Goal: Task Accomplishment & Management: Manage account settings

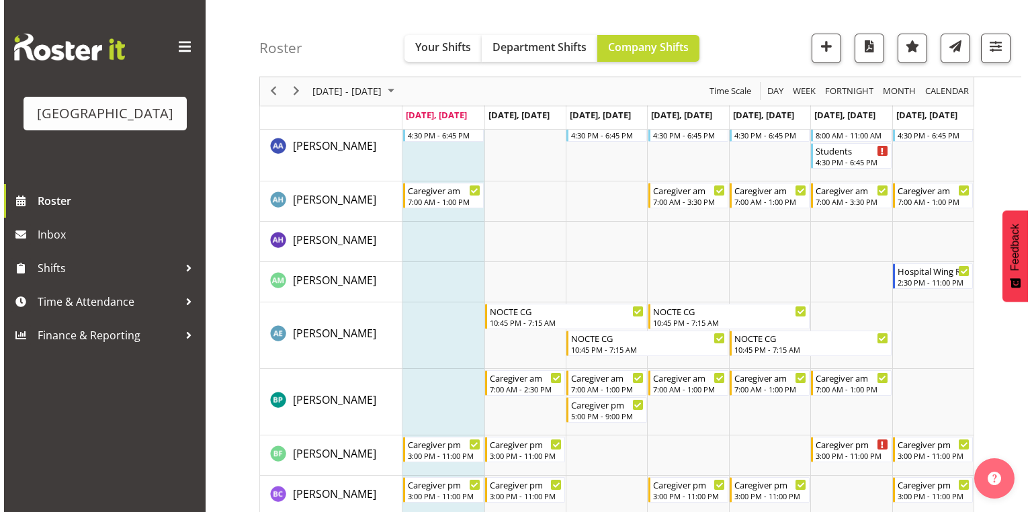
scroll to position [376, 0]
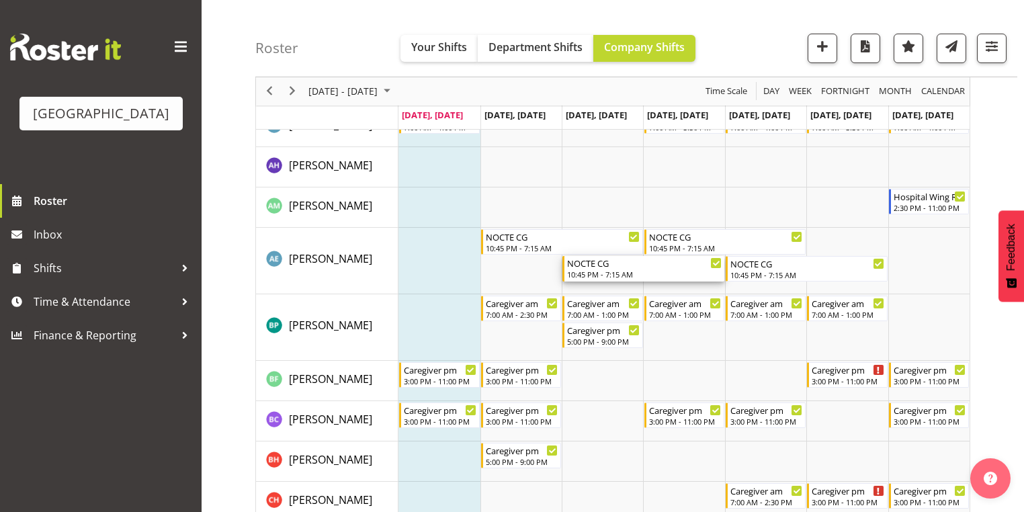
click at [583, 272] on div "10:45 PM - 7:15 AM" at bounding box center [644, 274] width 155 height 11
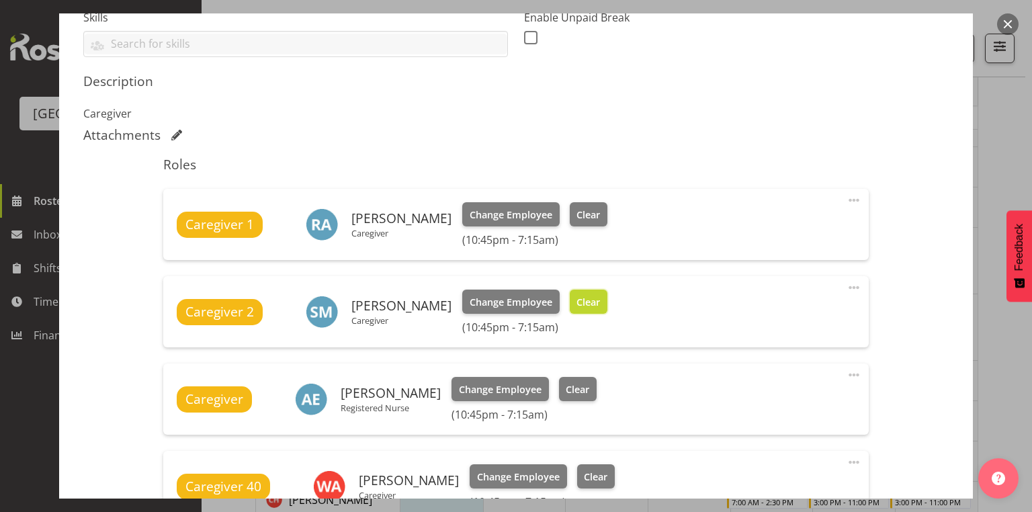
click at [597, 302] on span "Clear" at bounding box center [588, 302] width 24 height 15
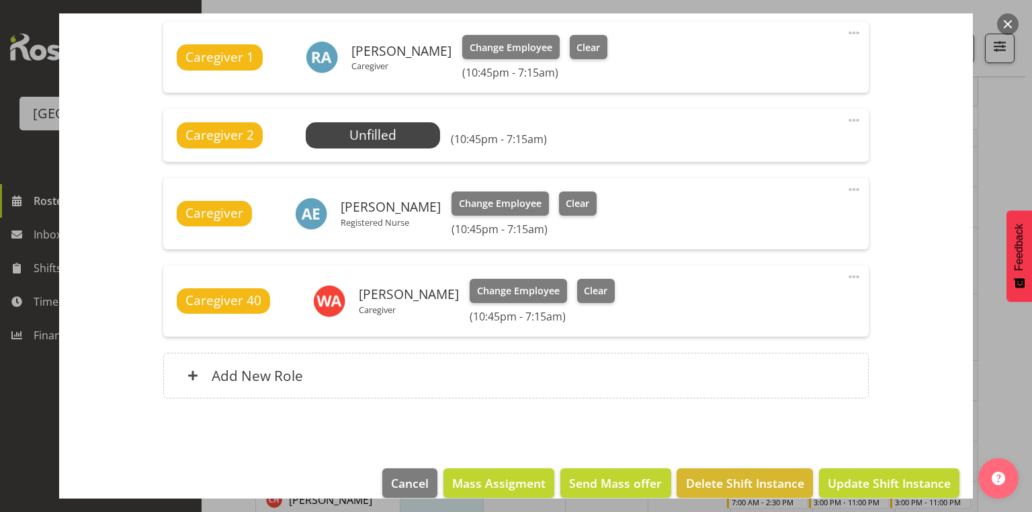
scroll to position [562, 0]
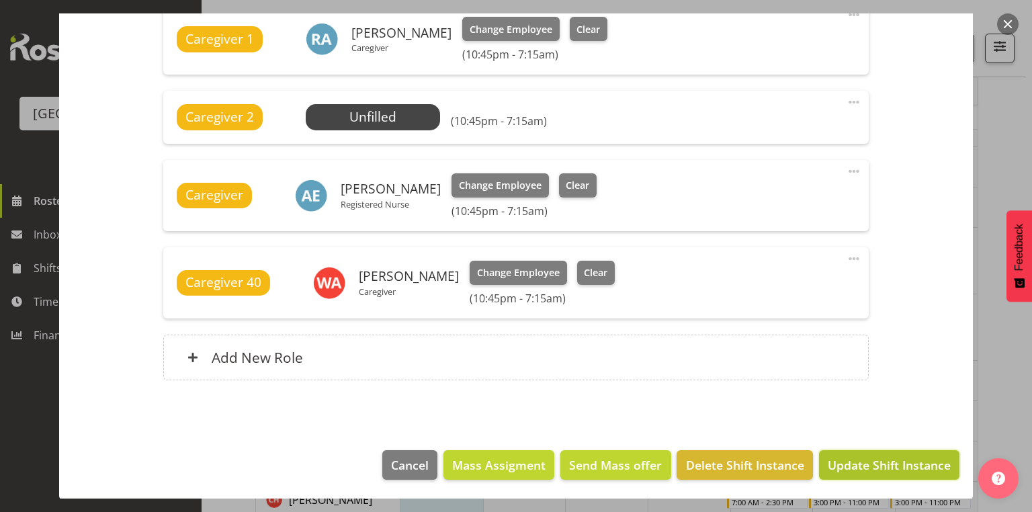
click at [889, 464] on span "Update Shift Instance" at bounding box center [889, 464] width 123 height 17
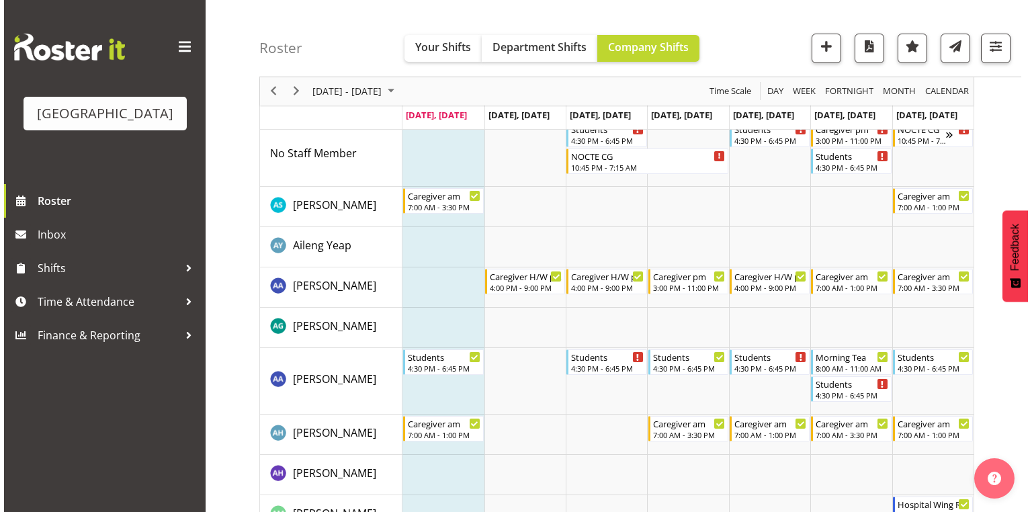
scroll to position [0, 0]
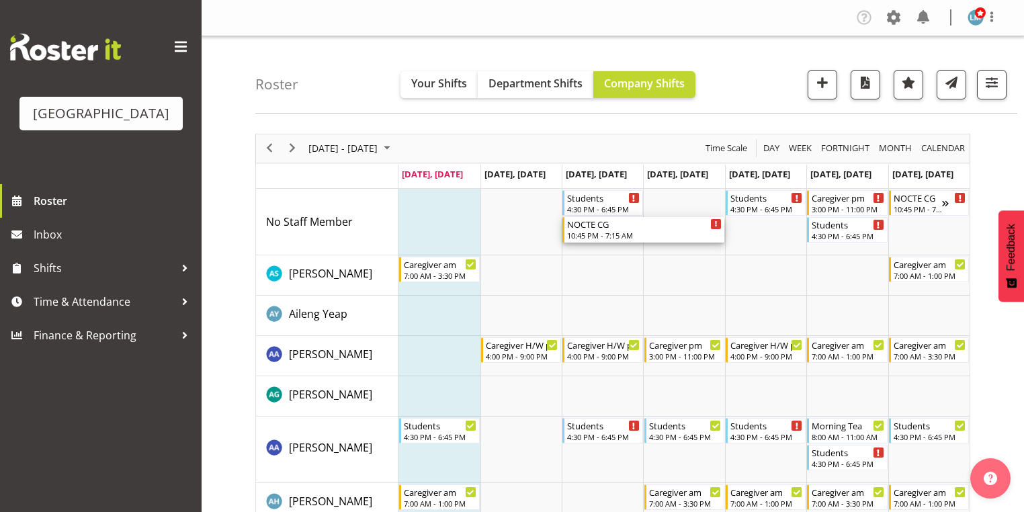
click at [597, 228] on div "NOCTE CG" at bounding box center [644, 223] width 155 height 13
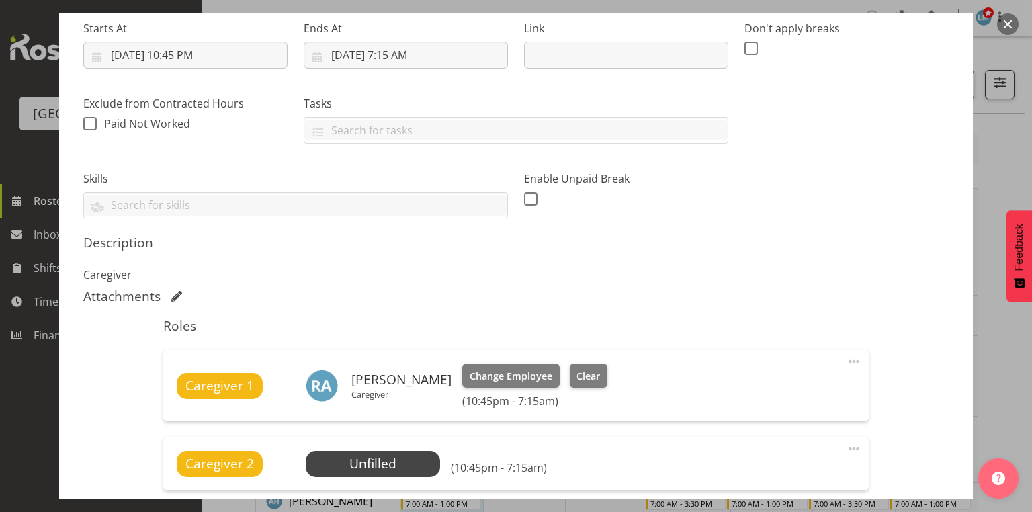
scroll to position [430, 0]
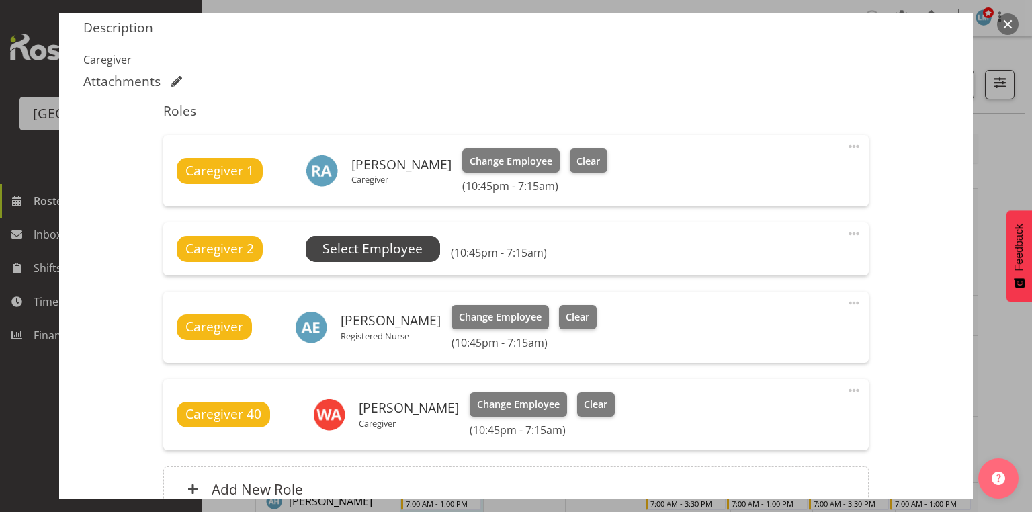
click at [404, 248] on span "Select Employee" at bounding box center [372, 248] width 100 height 19
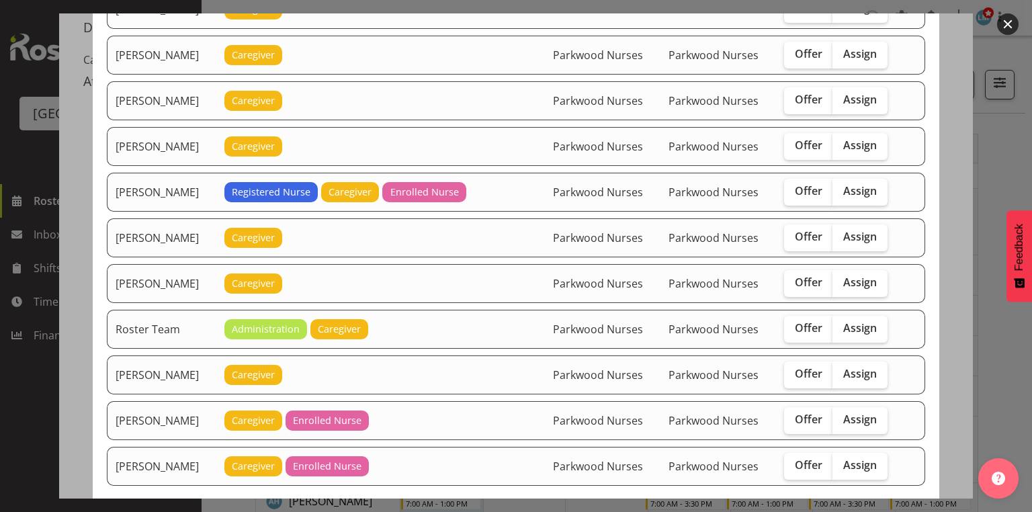
scroll to position [1075, 0]
click at [815, 457] on span "Offer" at bounding box center [809, 463] width 28 height 13
click at [793, 460] on input "Offer" at bounding box center [788, 464] width 9 height 9
checkbox input "true"
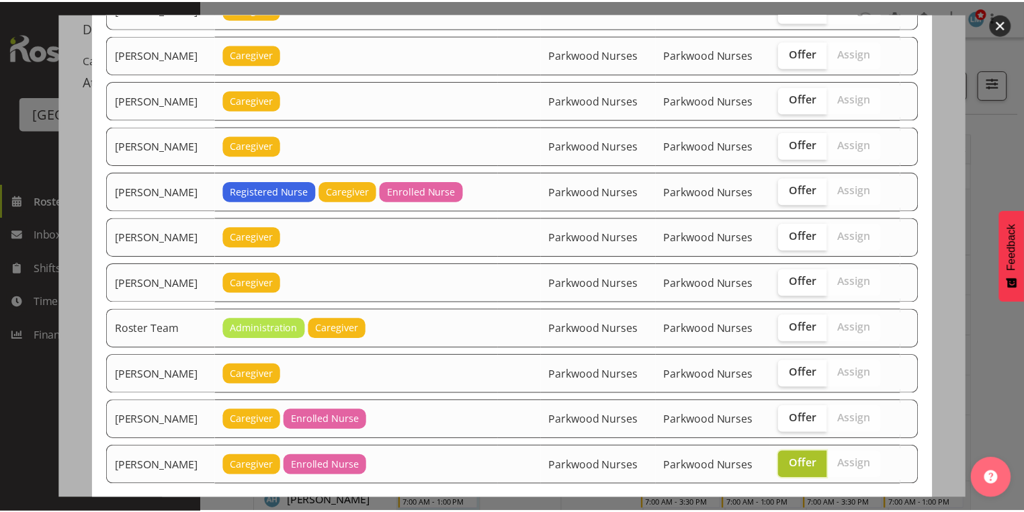
scroll to position [1127, 0]
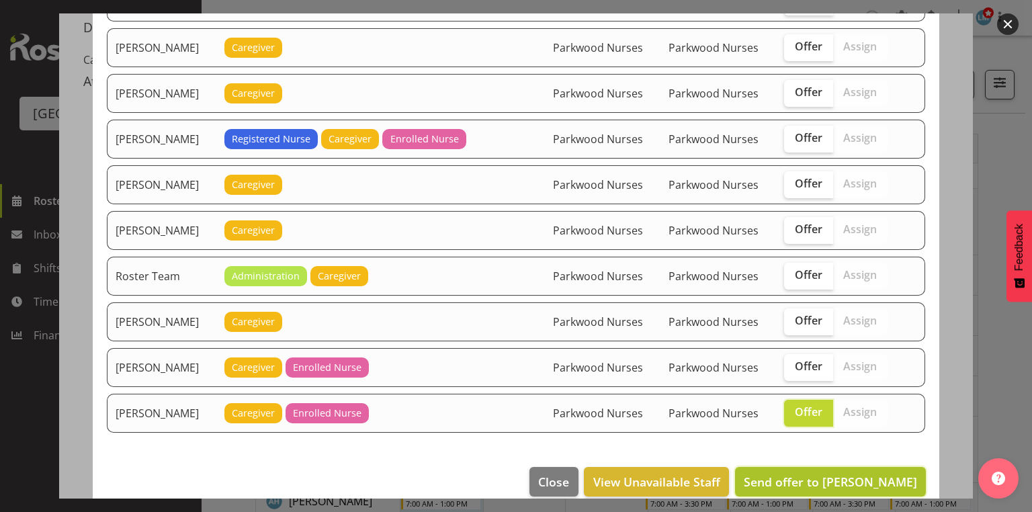
click at [819, 474] on span "Send offer to Vanessa Cantwell" at bounding box center [830, 482] width 173 height 16
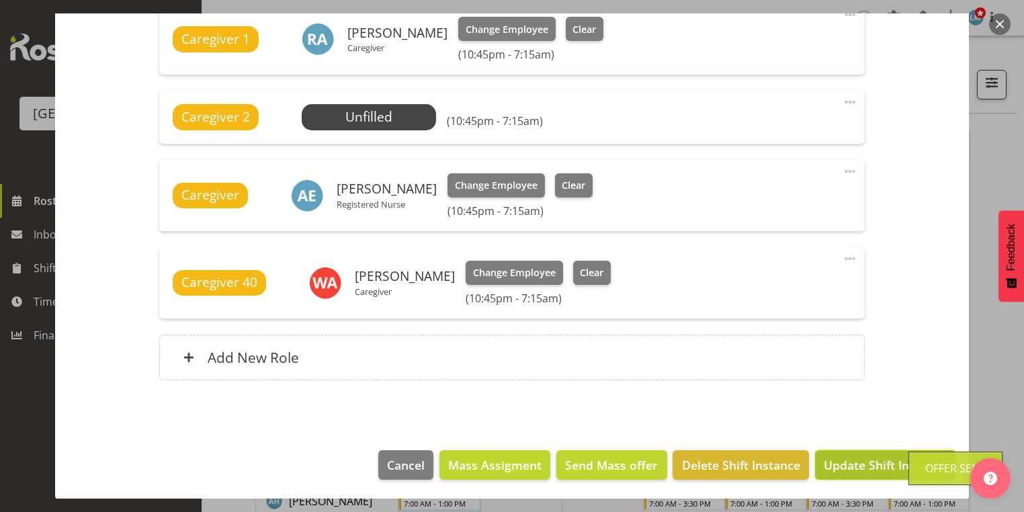
click at [872, 463] on span "Update Shift Instance" at bounding box center [885, 464] width 123 height 17
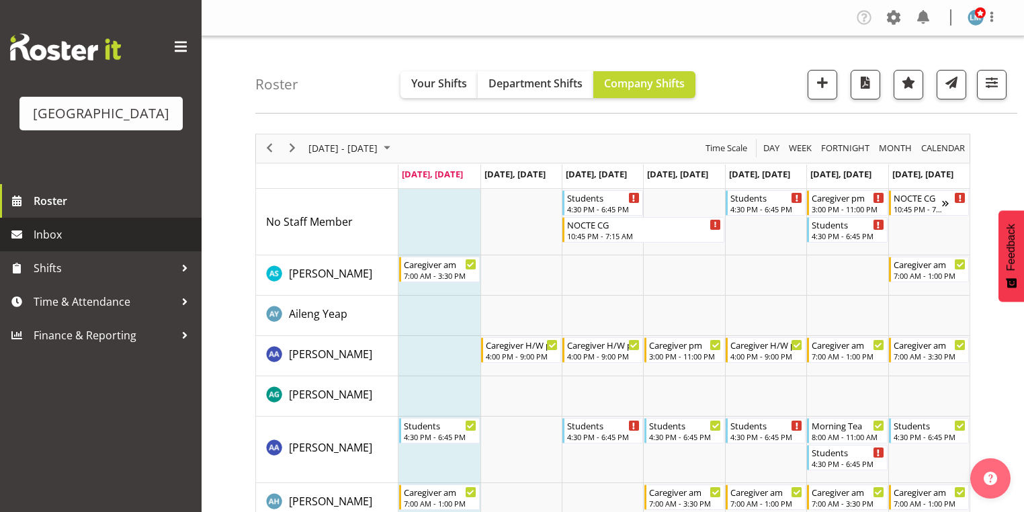
click at [69, 245] on span "Inbox" at bounding box center [114, 234] width 161 height 20
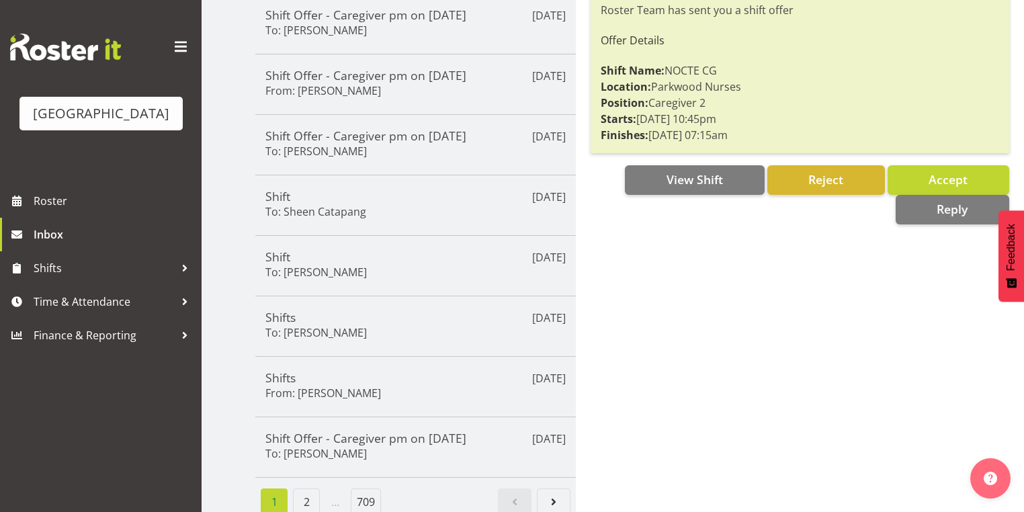
scroll to position [322, 0]
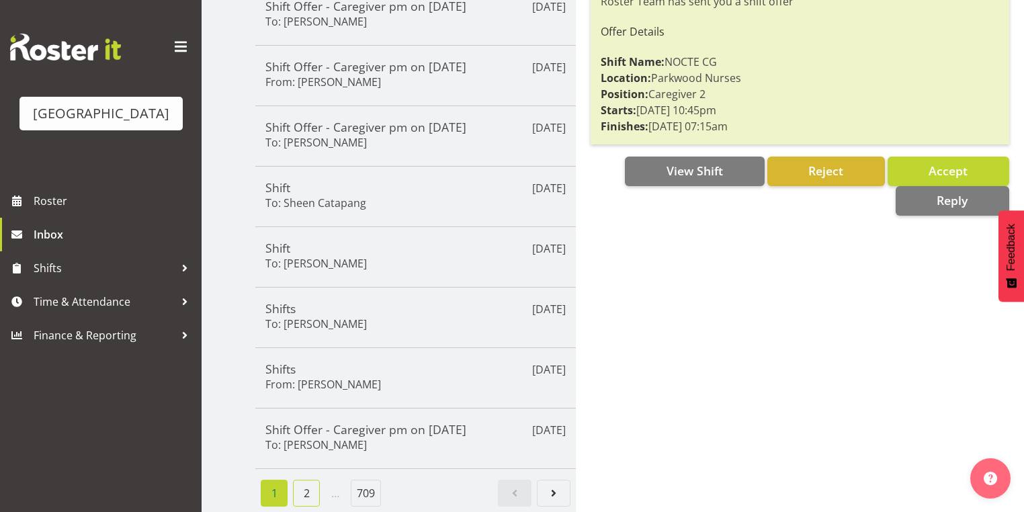
click at [309, 484] on link "2" at bounding box center [306, 493] width 27 height 27
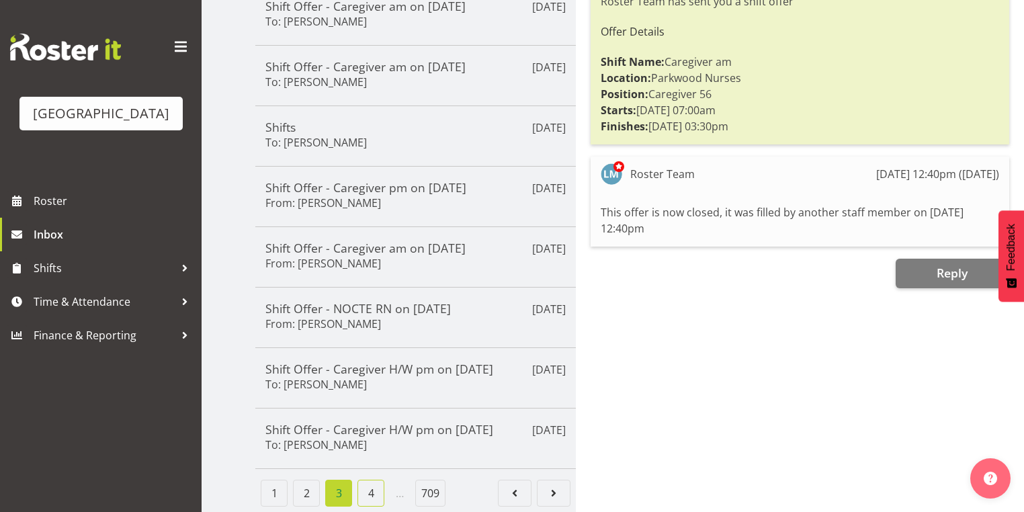
click at [367, 492] on link "4" at bounding box center [370, 493] width 27 height 27
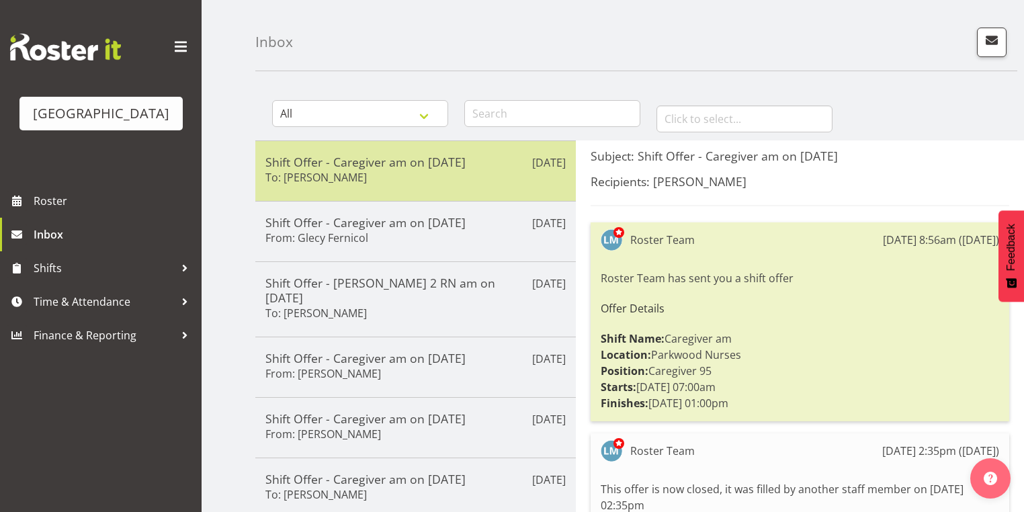
scroll to position [0, 0]
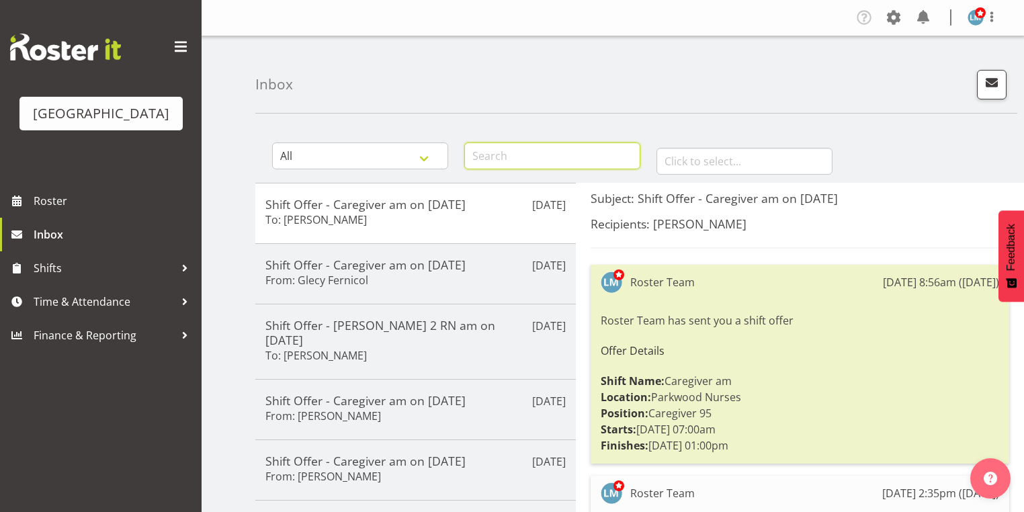
click at [536, 154] on input "text" at bounding box center [552, 155] width 176 height 27
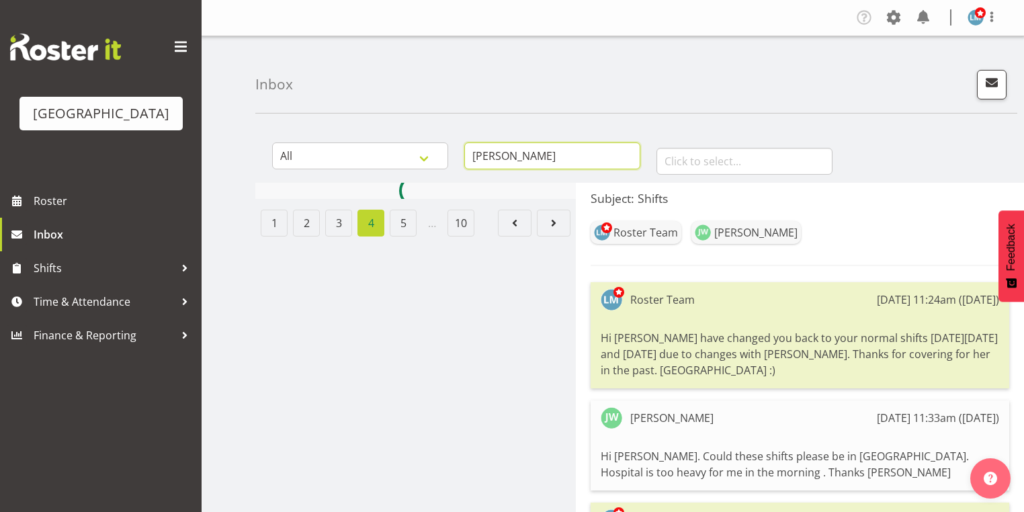
type input "jenny williamson"
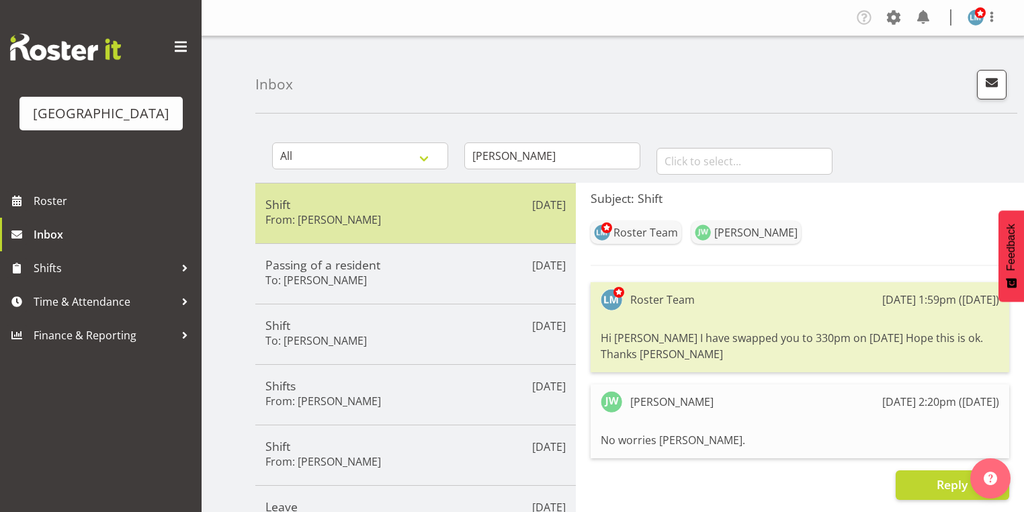
click at [443, 224] on div "Shift From: Jenny Williamson" at bounding box center [415, 213] width 300 height 33
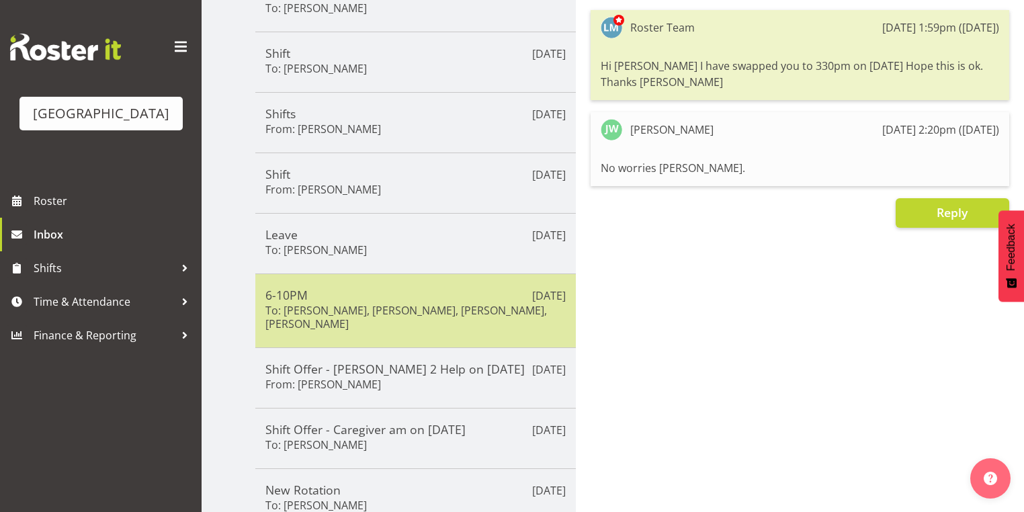
scroll to position [336, 0]
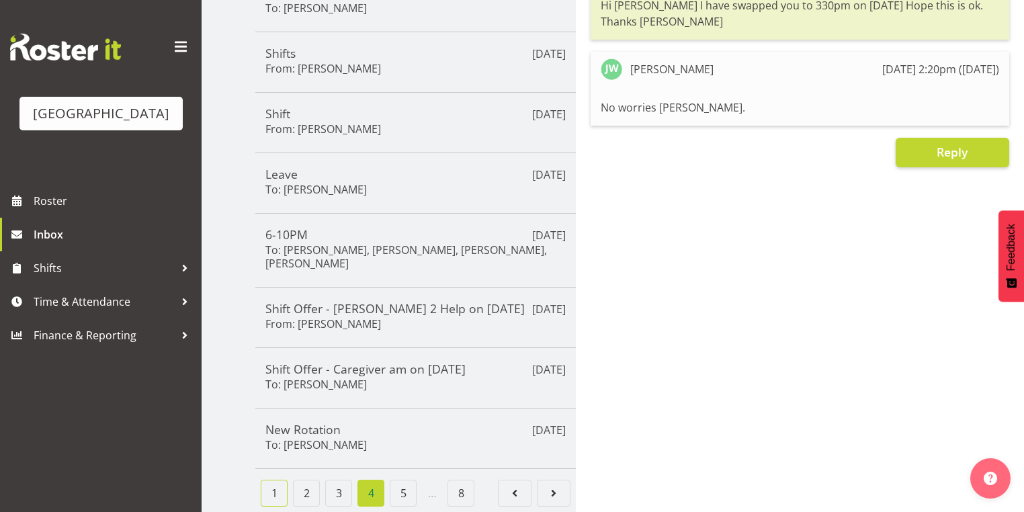
click at [269, 490] on link "1" at bounding box center [274, 493] width 27 height 27
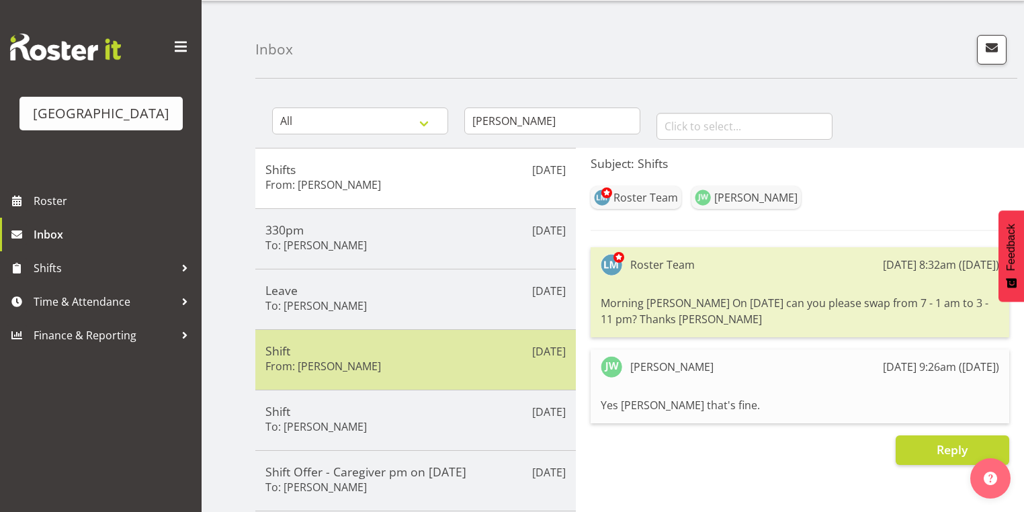
scroll to position [54, 0]
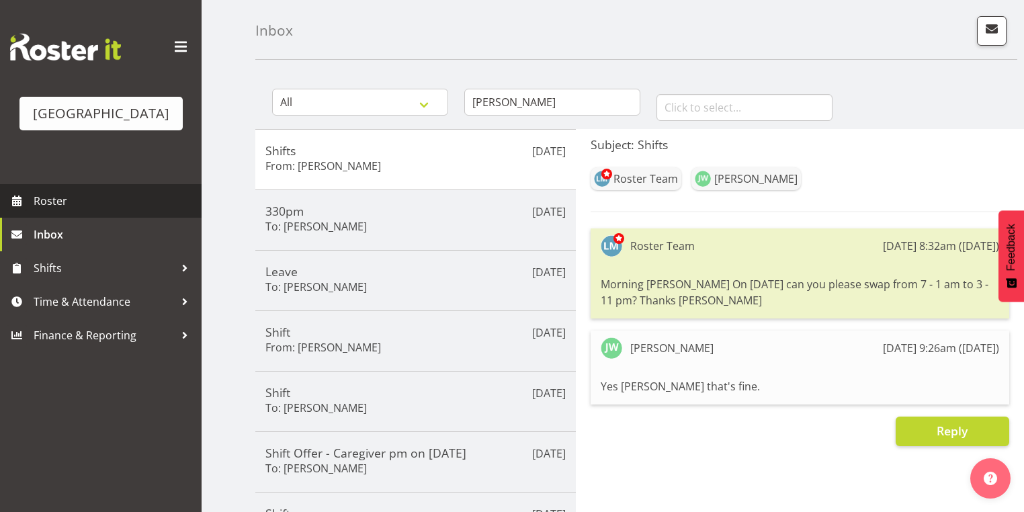
click at [48, 211] on span "Roster" at bounding box center [114, 201] width 161 height 20
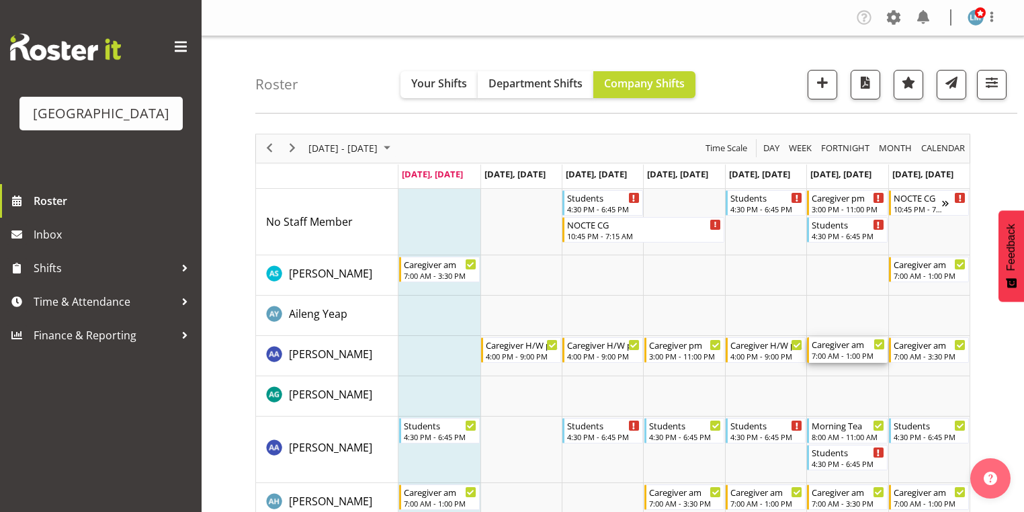
click at [850, 352] on div "7:00 AM - 1:00 PM" at bounding box center [848, 355] width 73 height 11
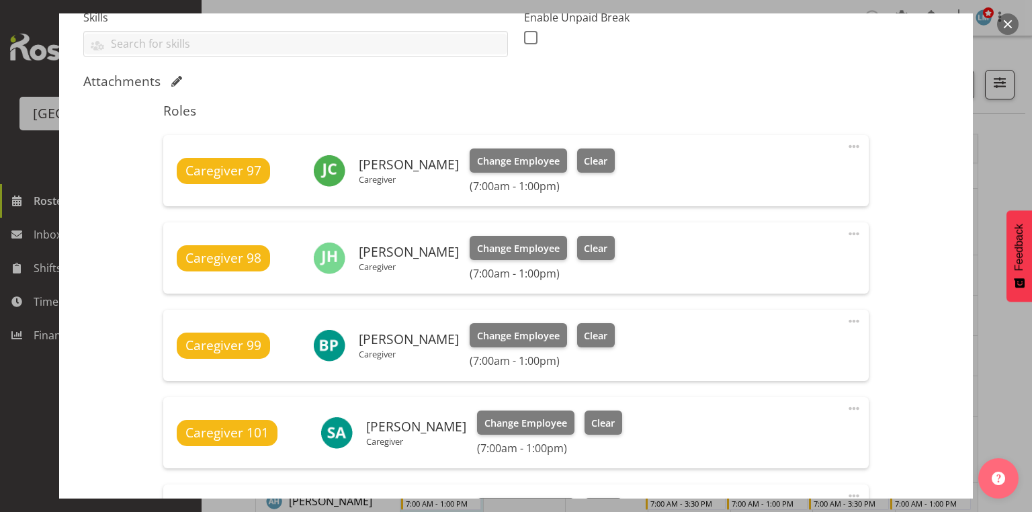
scroll to position [591, 0]
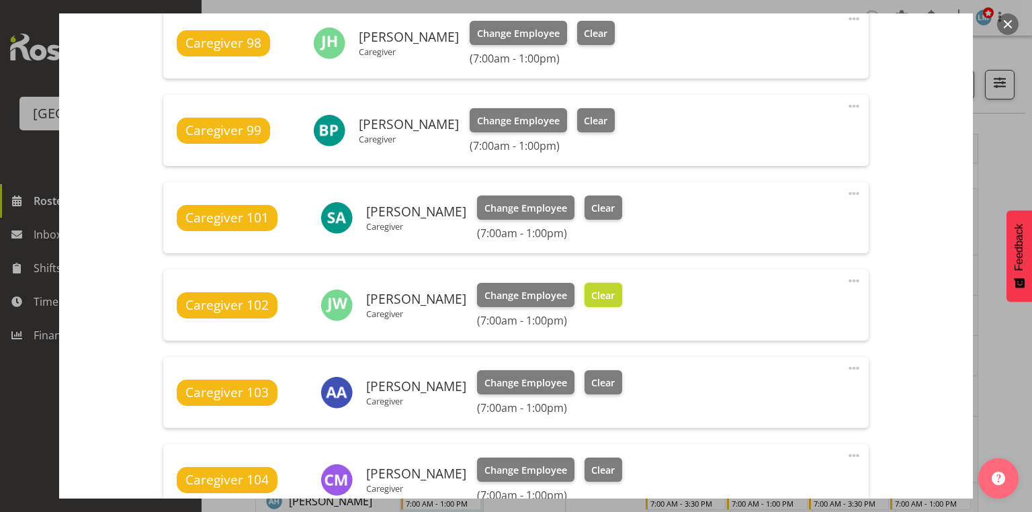
click at [607, 291] on span "Clear" at bounding box center [603, 295] width 24 height 15
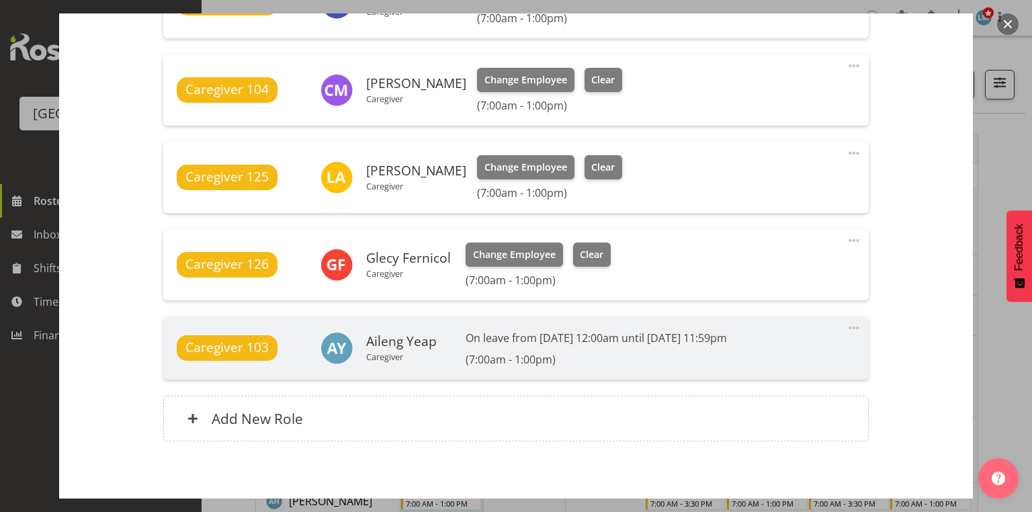
scroll to position [1024, 0]
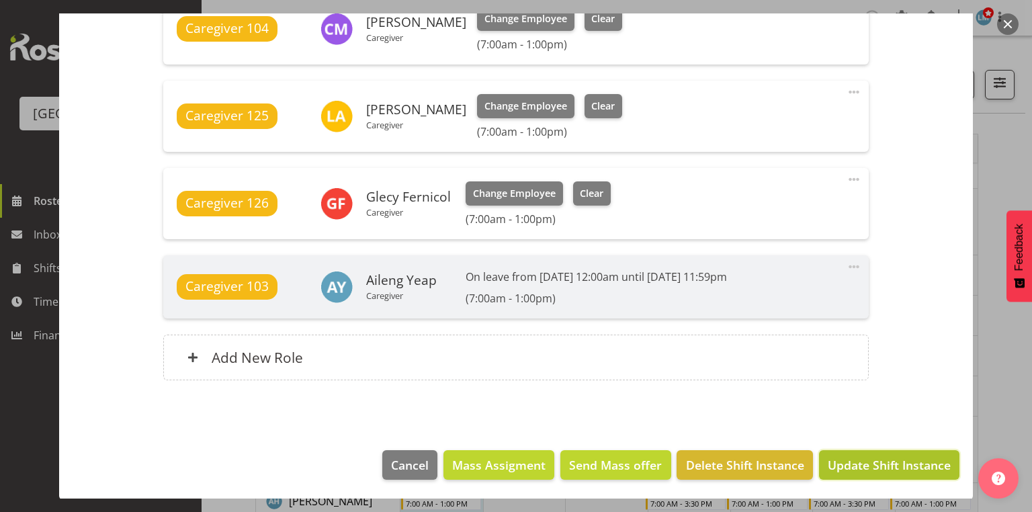
click at [894, 462] on span "Update Shift Instance" at bounding box center [889, 464] width 123 height 17
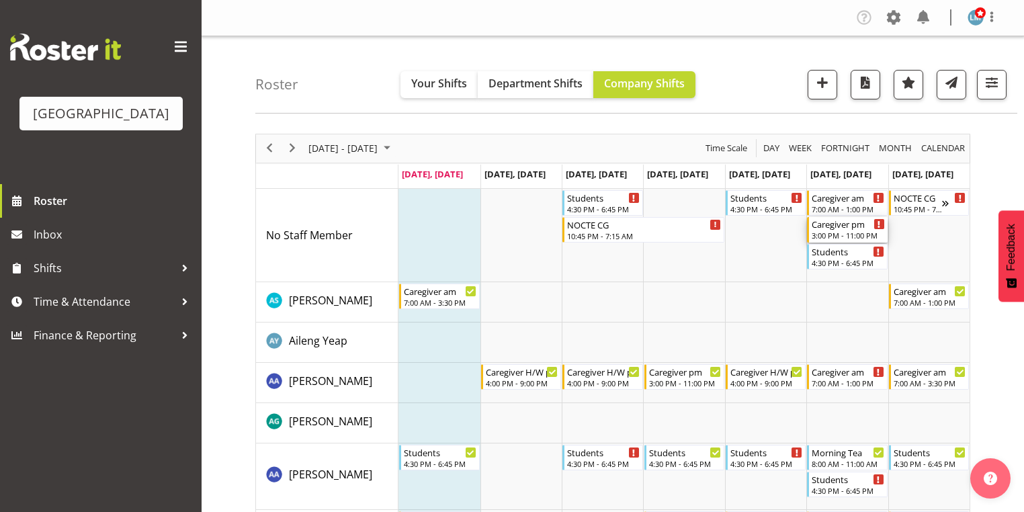
click at [828, 231] on div "3:00 PM - 11:00 PM" at bounding box center [848, 235] width 73 height 11
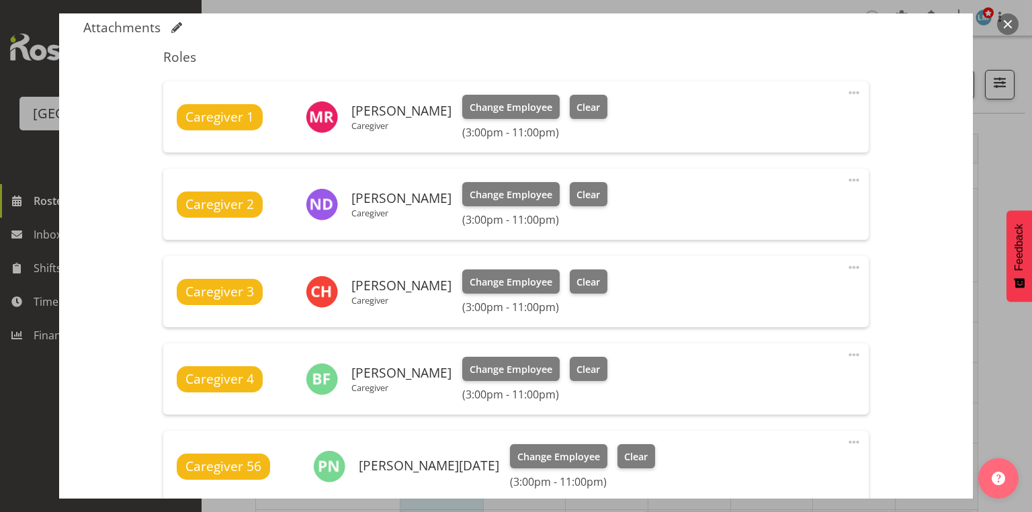
scroll to position [645, 0]
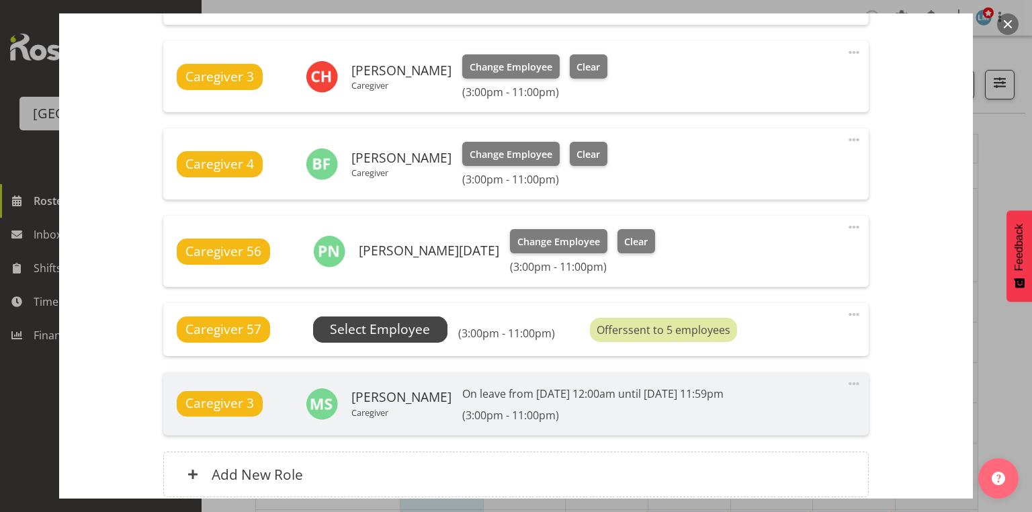
click at [344, 330] on span "Select Employee" at bounding box center [380, 329] width 100 height 19
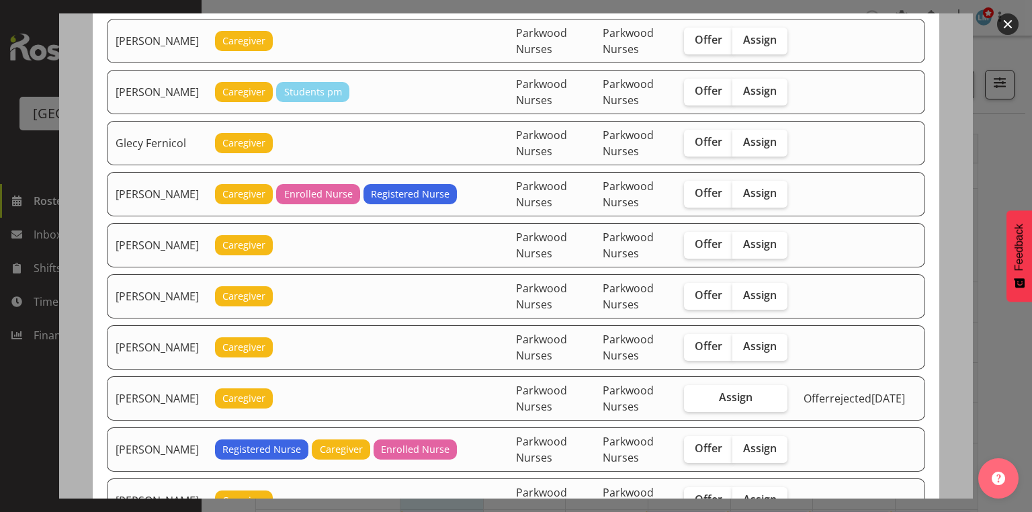
scroll to position [752, 0]
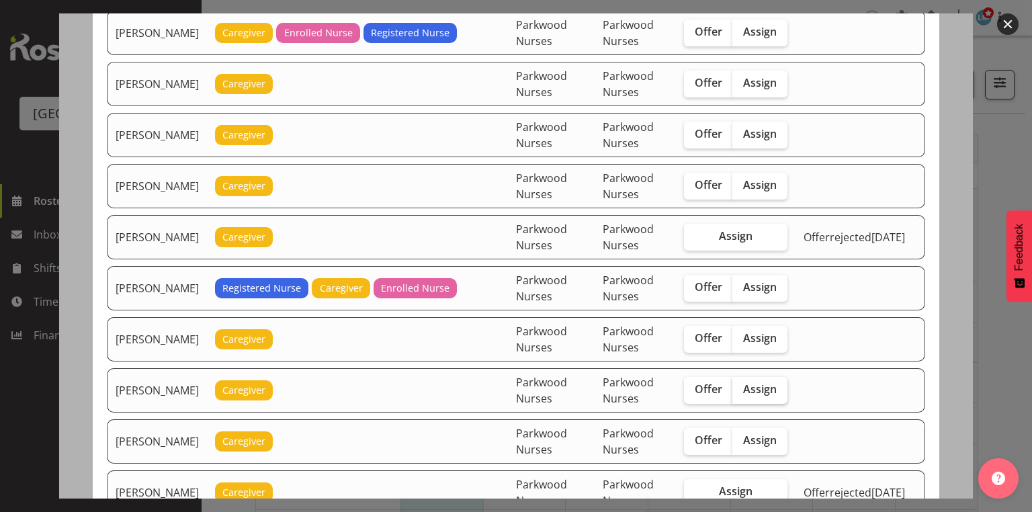
click at [771, 382] on span "Assign" at bounding box center [760, 388] width 34 height 13
click at [741, 385] on input "Assign" at bounding box center [736, 389] width 9 height 9
checkbox input "true"
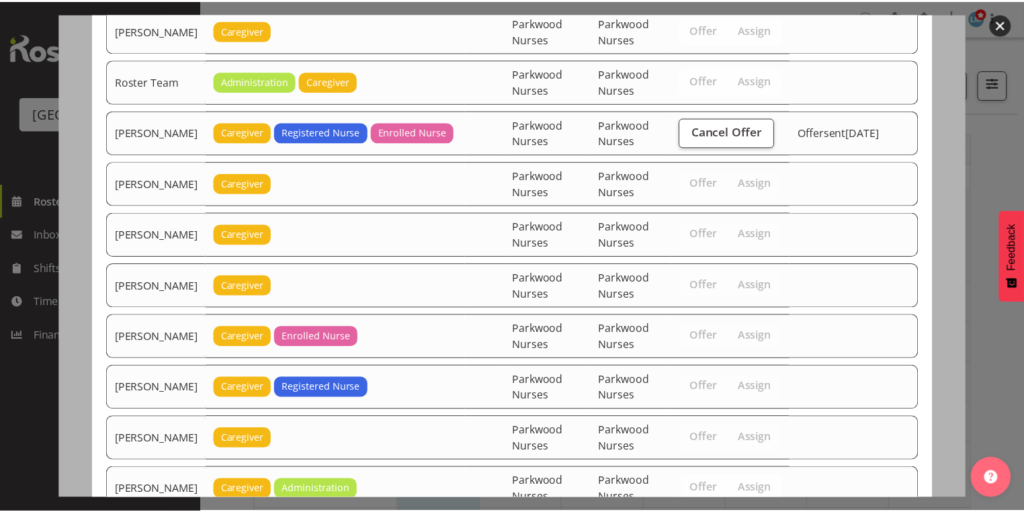
scroll to position [1951, 0]
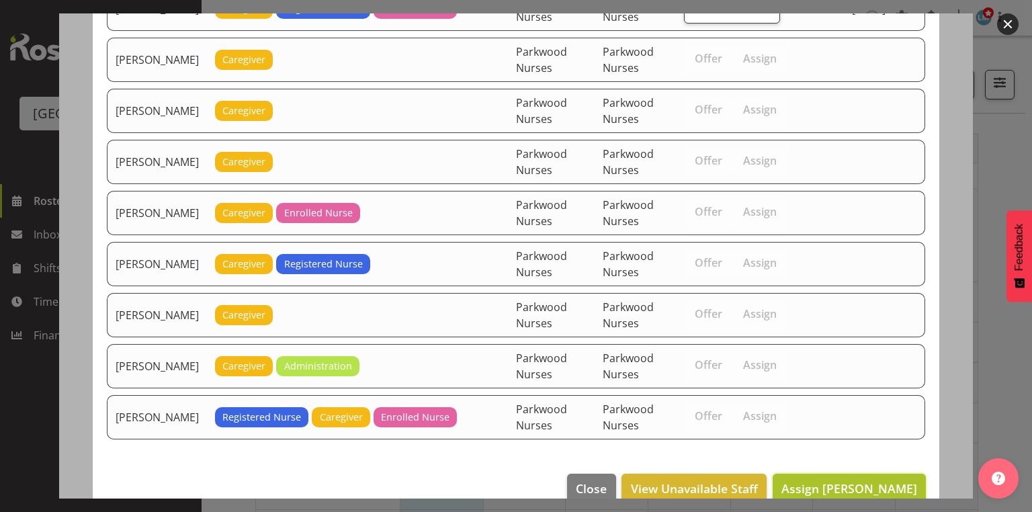
click at [835, 480] on span "Assign Jenny Williamson" at bounding box center [849, 488] width 136 height 16
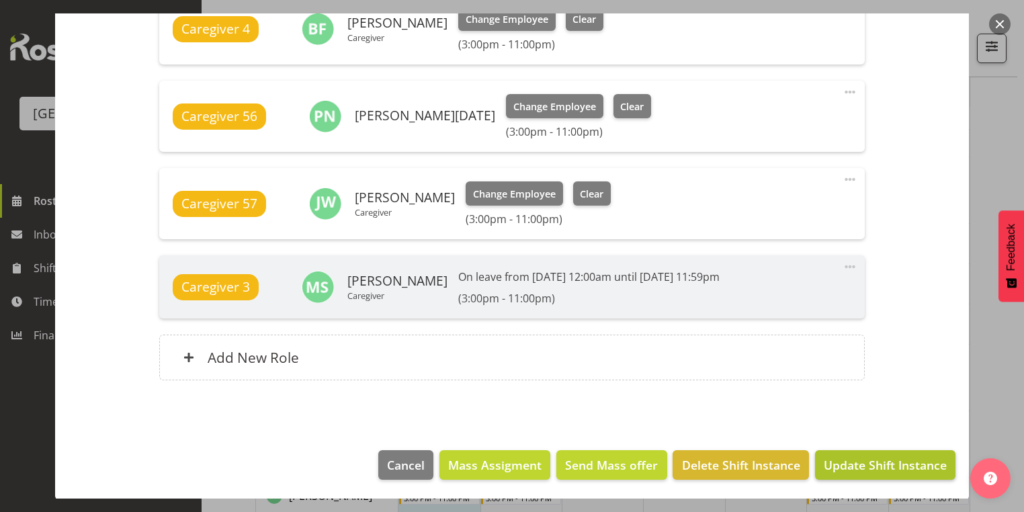
scroll to position [376, 0]
click at [891, 463] on span "Update Shift Instance" at bounding box center [885, 464] width 123 height 17
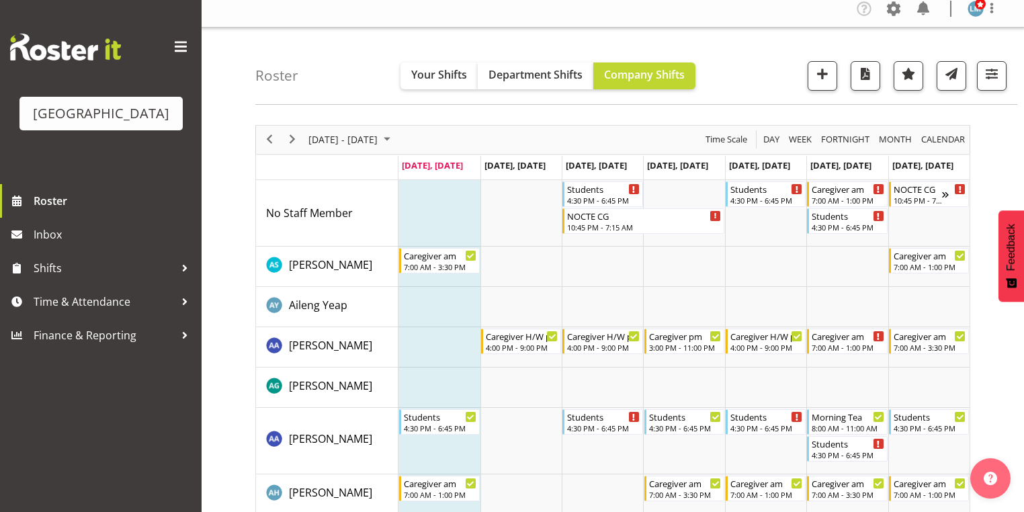
scroll to position [0, 0]
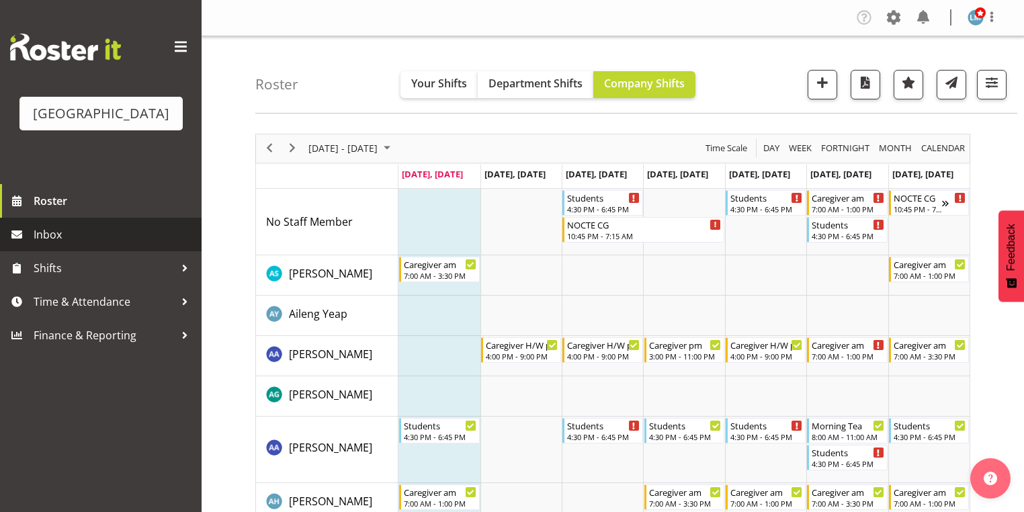
click at [60, 245] on span "Inbox" at bounding box center [114, 234] width 161 height 20
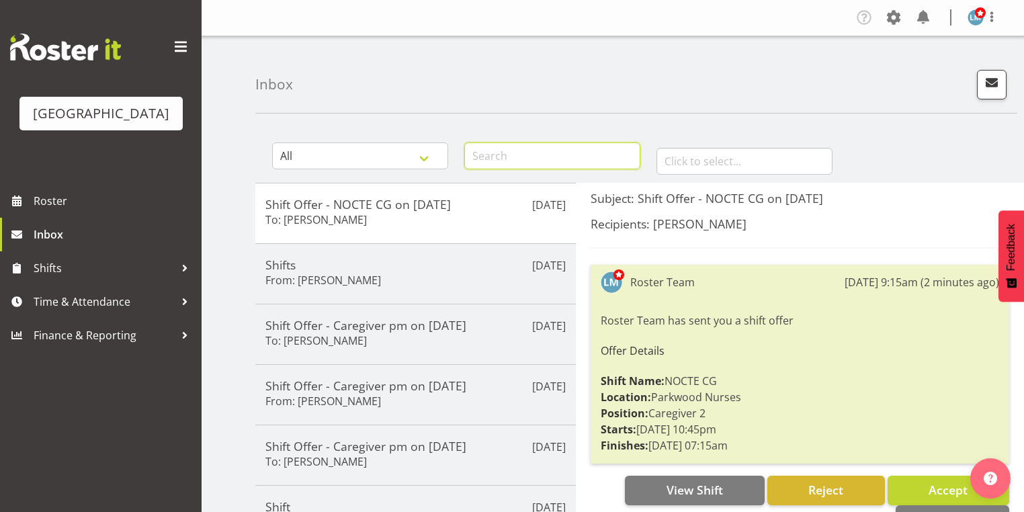
click at [491, 156] on input "text" at bounding box center [552, 155] width 176 height 27
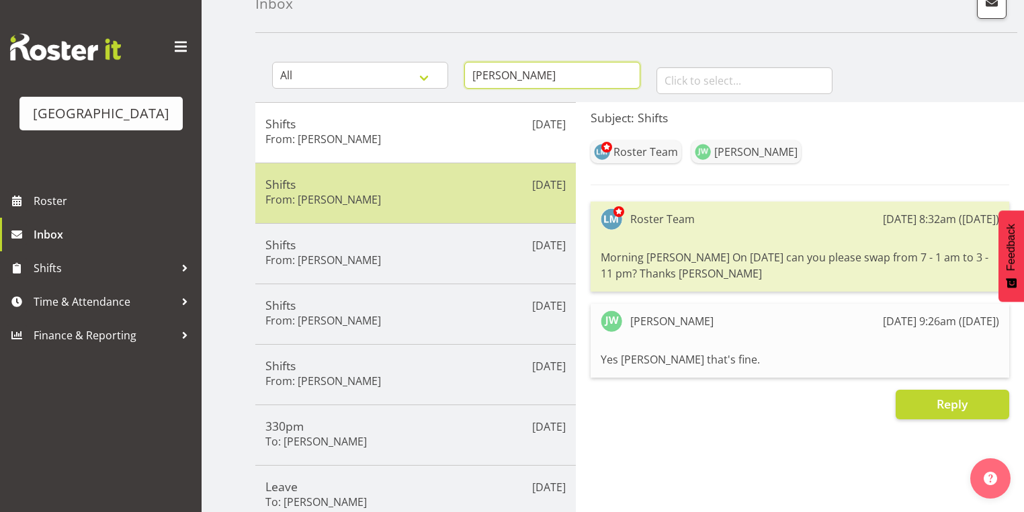
scroll to position [107, 0]
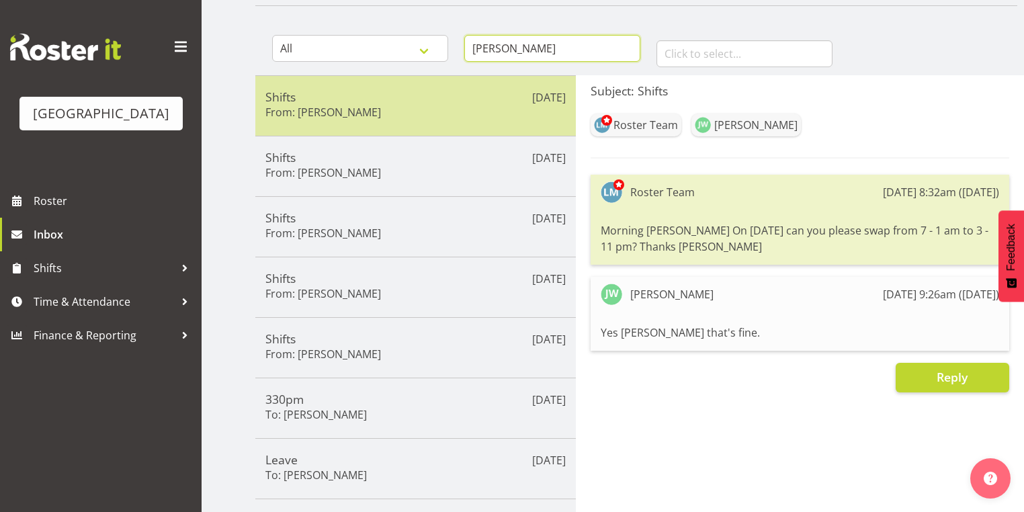
type input "jenny"
click at [317, 105] on h6 "From: Jenny Williamson" at bounding box center [323, 111] width 116 height 13
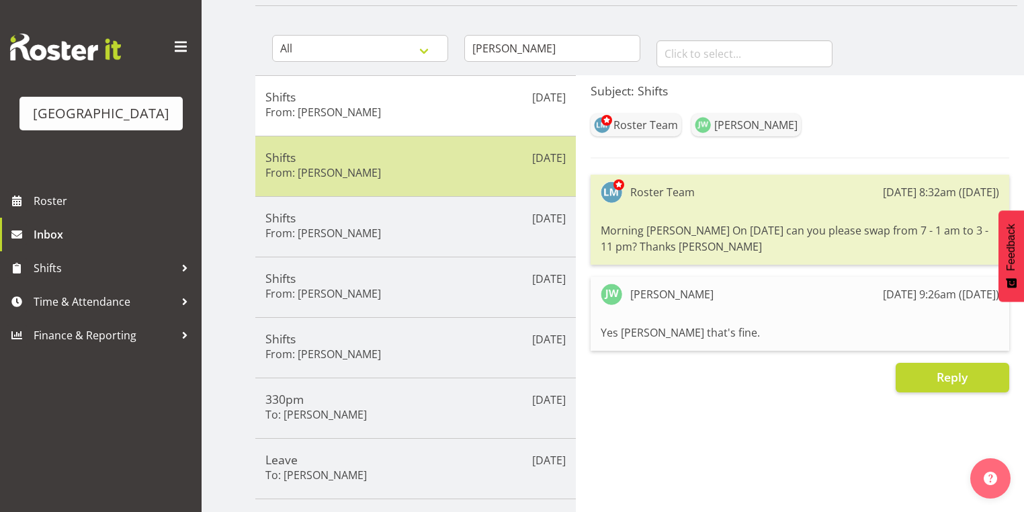
click at [371, 175] on h6 "From: Jennifer Santos" at bounding box center [323, 172] width 116 height 13
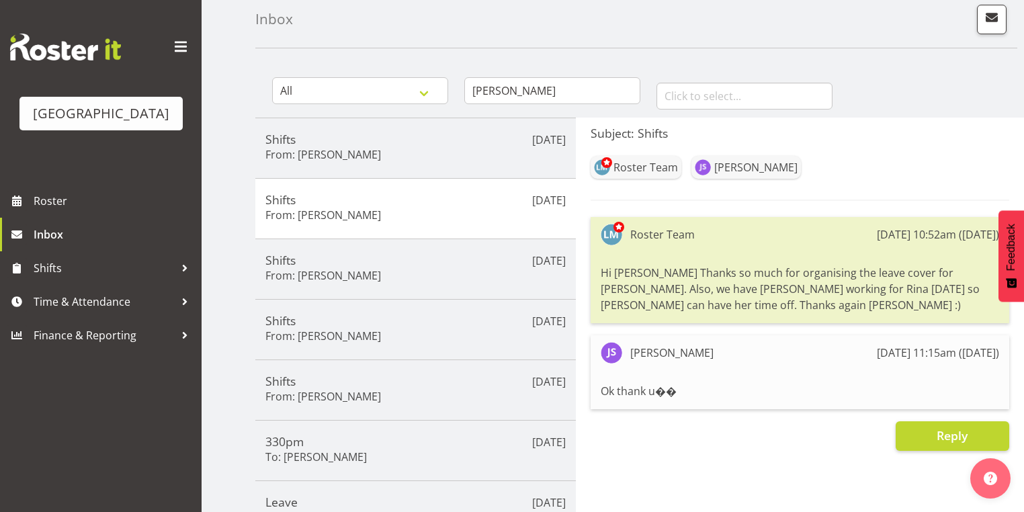
scroll to position [0, 0]
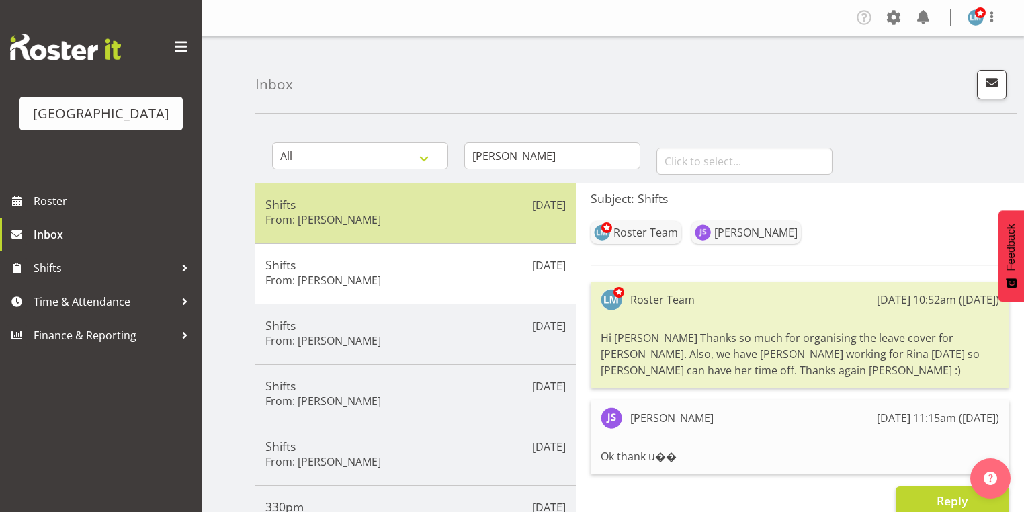
click at [309, 223] on h6 "From: Jenny Williamson" at bounding box center [323, 219] width 116 height 13
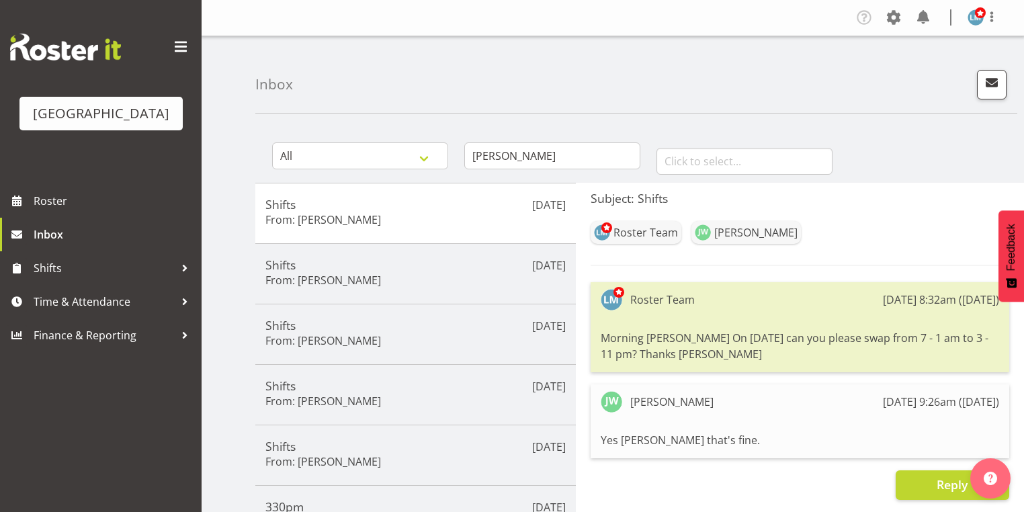
scroll to position [161, 0]
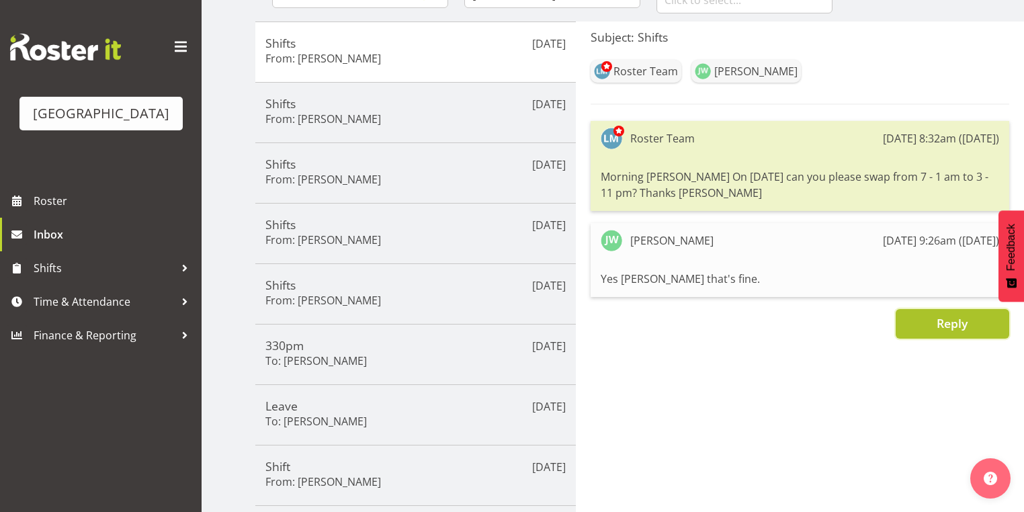
click at [965, 322] on span "Reply" at bounding box center [951, 323] width 31 height 16
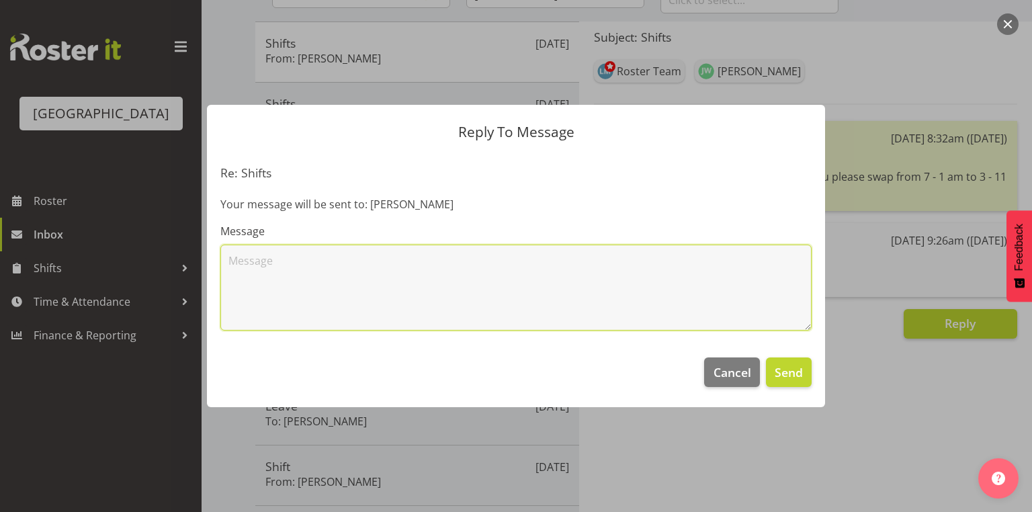
click at [314, 273] on textarea at bounding box center [515, 288] width 591 height 86
type textarea "Morning Just confirming you have being changed from 7 - 1 to 3 - 11 this Saturd…"
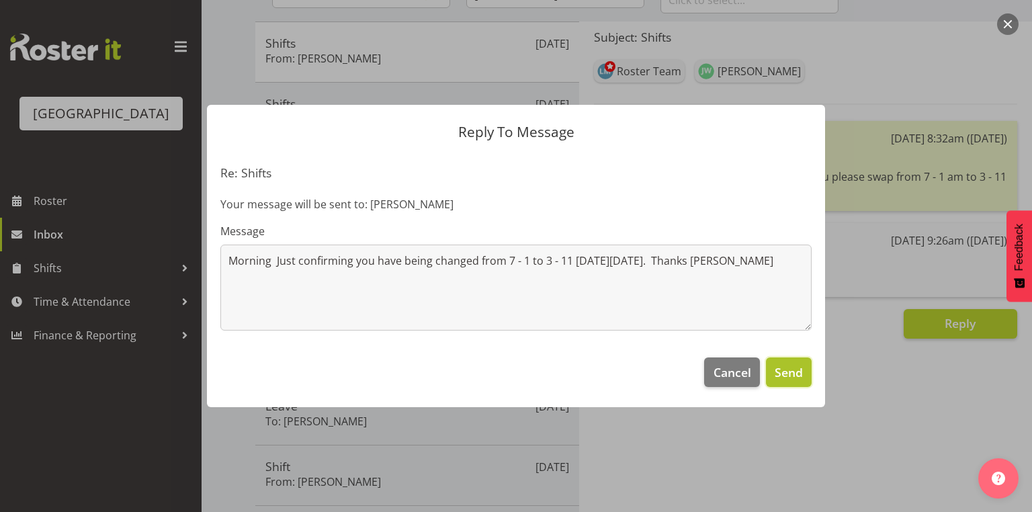
click at [795, 377] on span "Send" at bounding box center [789, 371] width 28 height 17
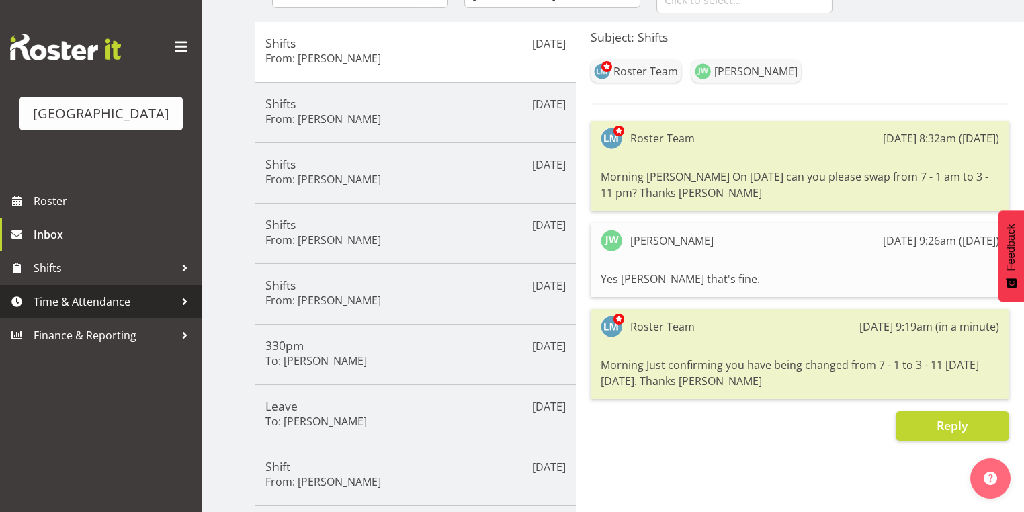
click at [185, 312] on div at bounding box center [185, 302] width 20 height 20
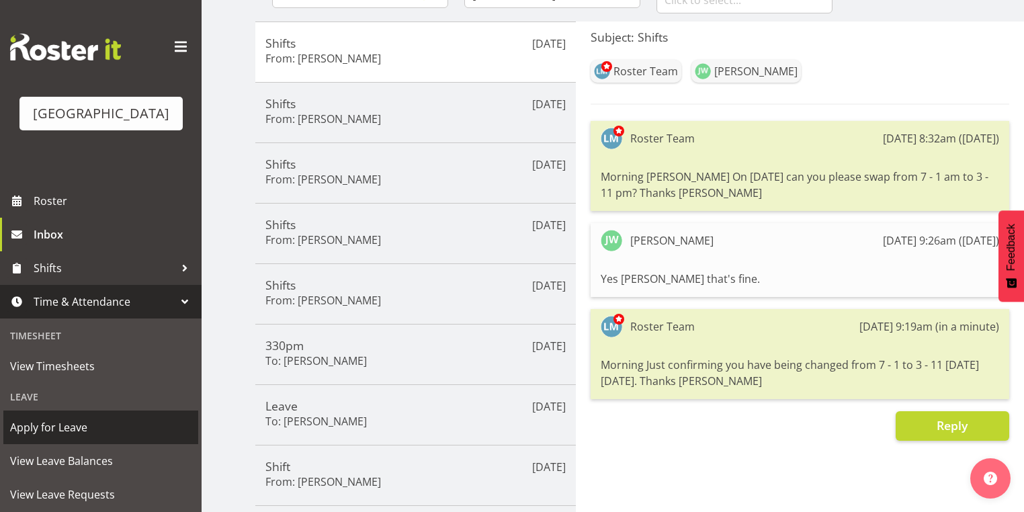
click at [121, 437] on span "Apply for Leave" at bounding box center [100, 427] width 181 height 20
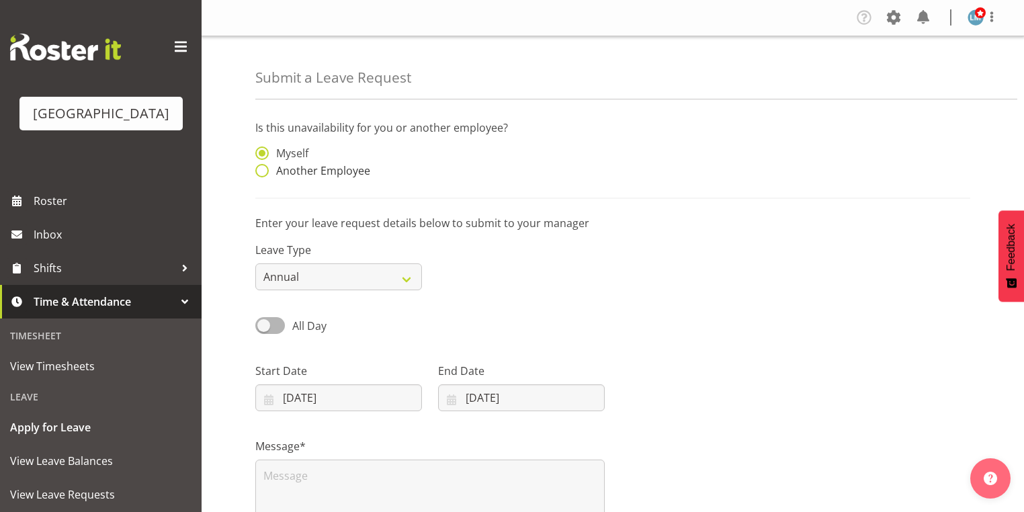
click at [262, 173] on span at bounding box center [261, 170] width 13 height 13
click at [262, 173] on input "Another Employee" at bounding box center [259, 171] width 9 height 9
radio input "true"
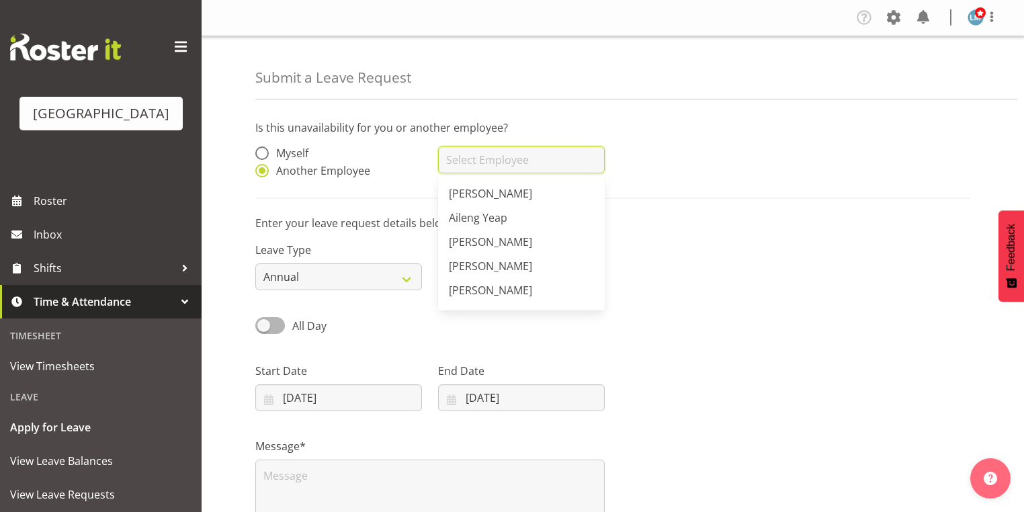
click at [506, 159] on input "text" at bounding box center [521, 159] width 167 height 27
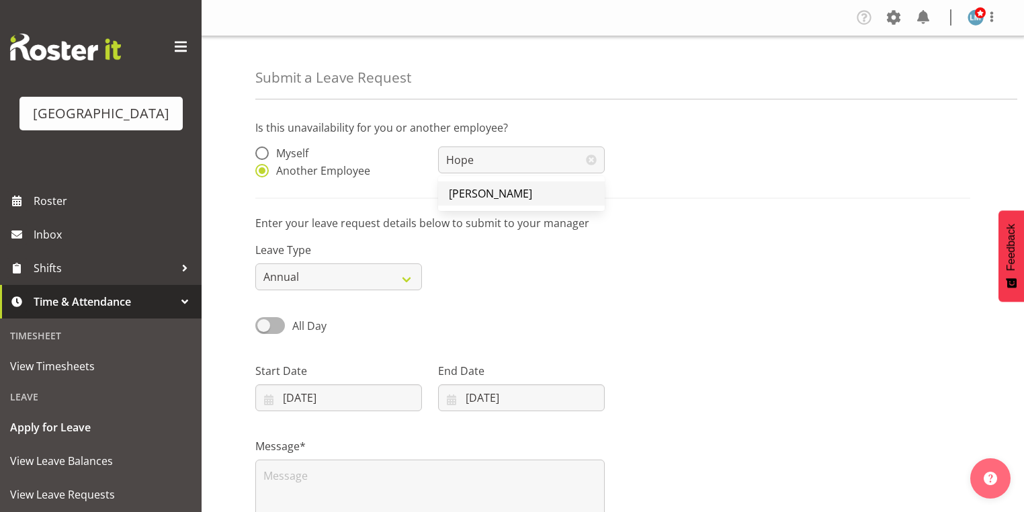
click at [494, 192] on span "[PERSON_NAME]" at bounding box center [490, 193] width 83 height 15
type input "[PERSON_NAME]"
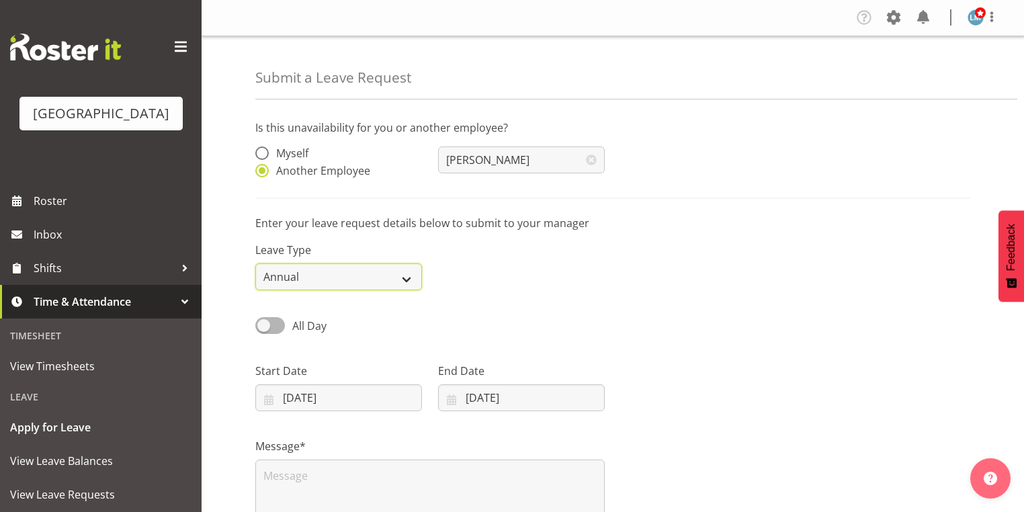
click at [408, 282] on select "Annual Sick Leave Without Pay Bereavement Domestic Violence Parental Jury Servi…" at bounding box center [338, 276] width 167 height 27
select select "Other"
click at [255, 263] on select "Annual Sick Leave Without Pay Bereavement Domestic Violence Parental Jury Servi…" at bounding box center [338, 276] width 167 height 27
click at [269, 400] on input "[DATE]" at bounding box center [338, 397] width 167 height 27
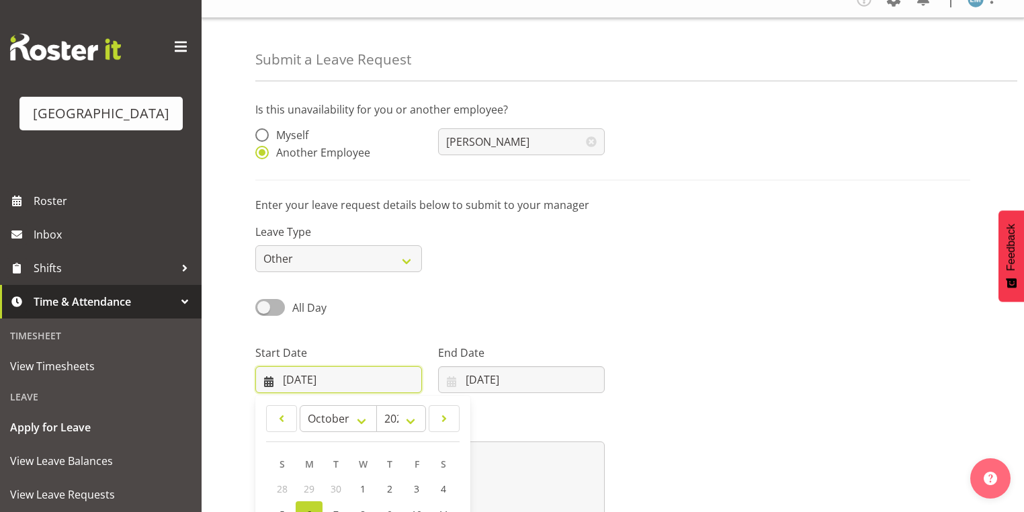
scroll to position [175, 0]
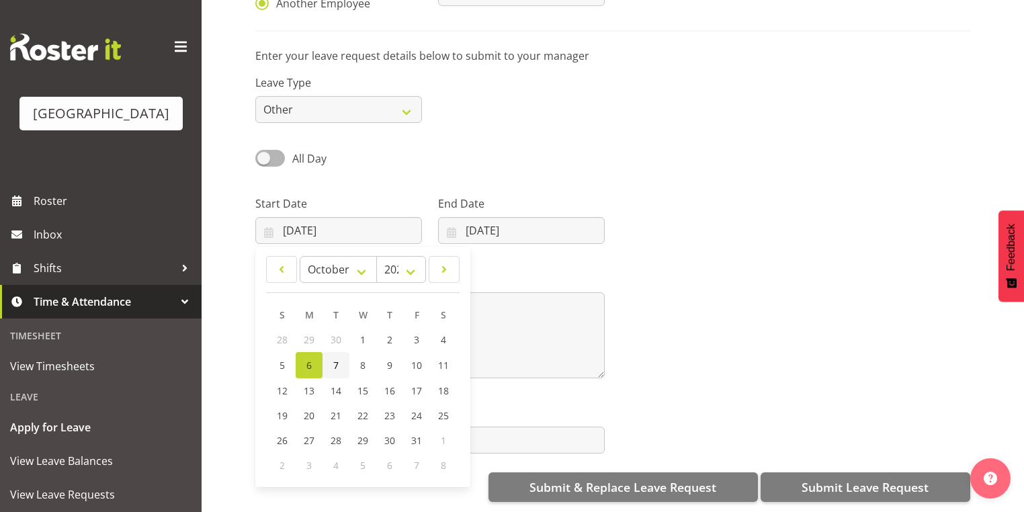
click at [334, 363] on span "7" at bounding box center [335, 365] width 5 height 13
type input "[DATE]"
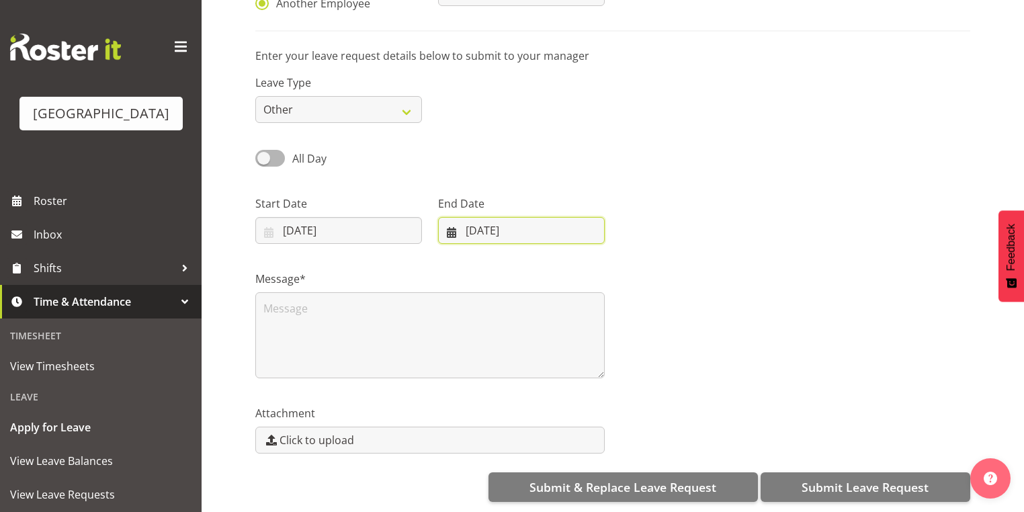
click at [450, 223] on input "[DATE]" at bounding box center [521, 230] width 167 height 27
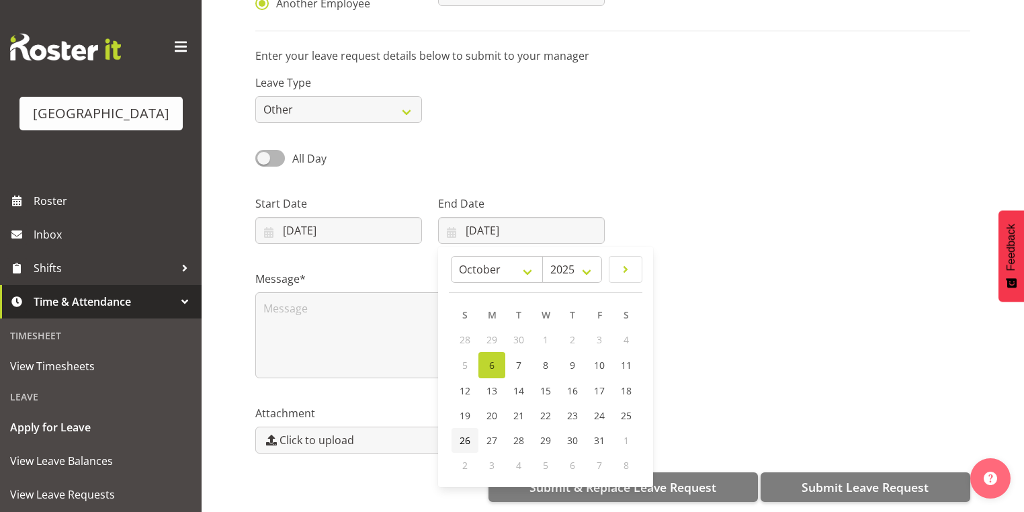
click at [462, 434] on span "26" at bounding box center [464, 440] width 11 height 13
type input "[DATE]"
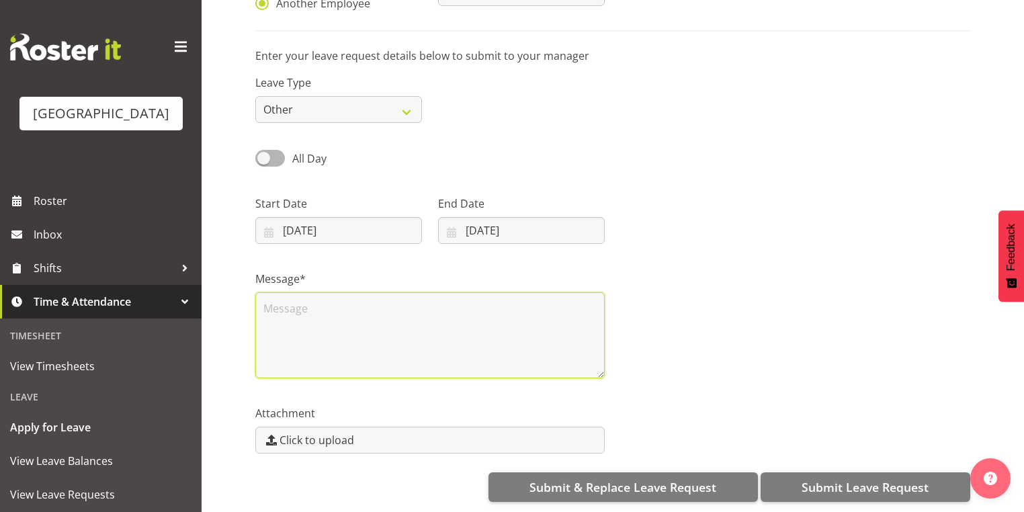
click at [367, 327] on textarea at bounding box center [429, 335] width 349 height 86
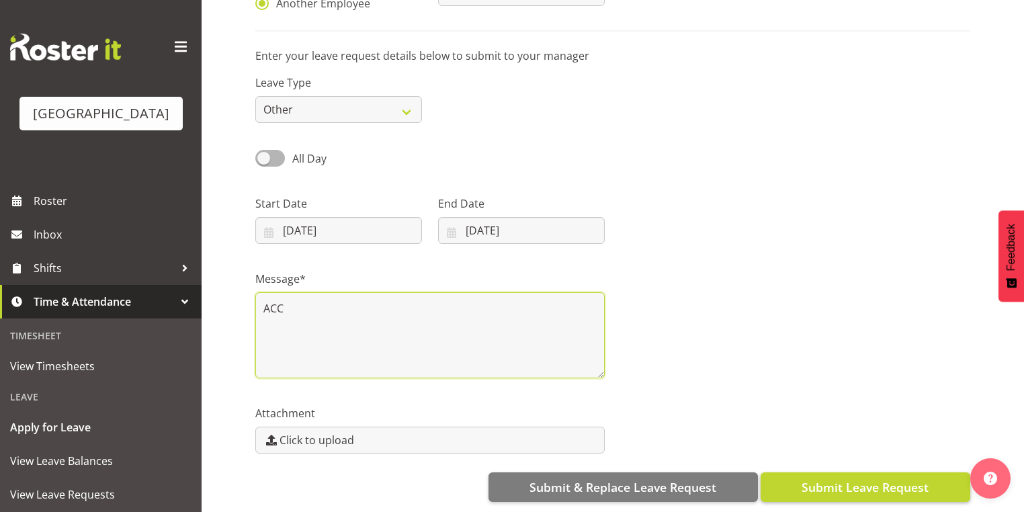
type textarea "ACC"
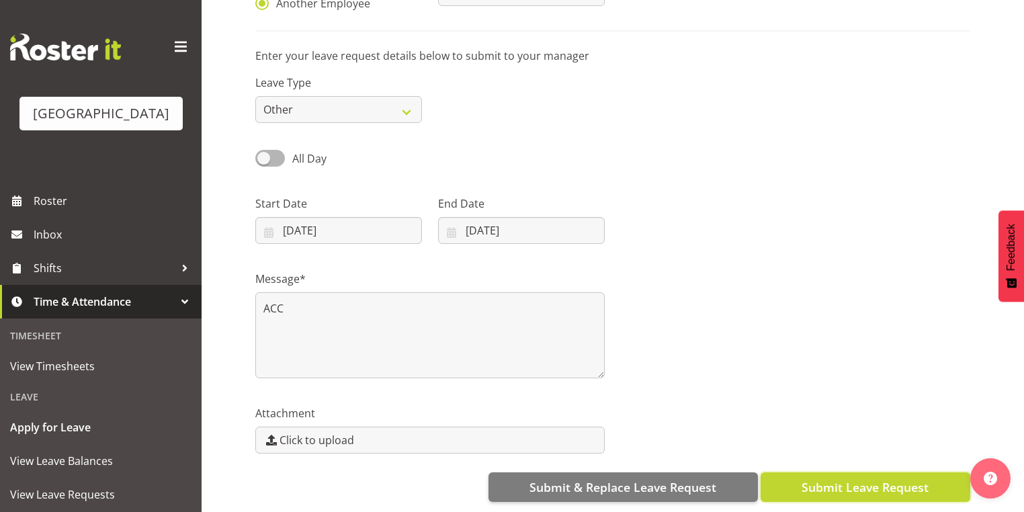
click at [864, 478] on span "Submit Leave Request" at bounding box center [864, 486] width 127 height 17
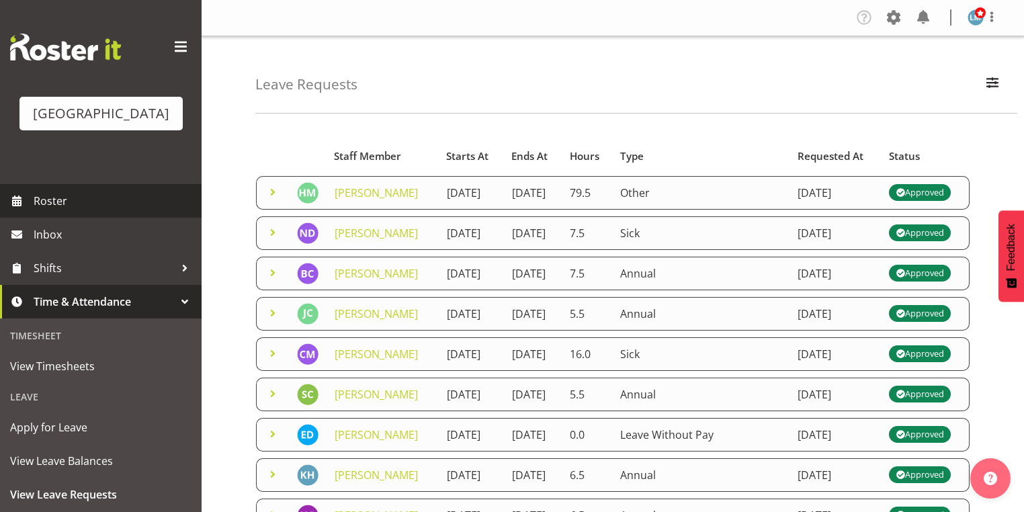
click at [42, 211] on span "Roster" at bounding box center [114, 201] width 161 height 20
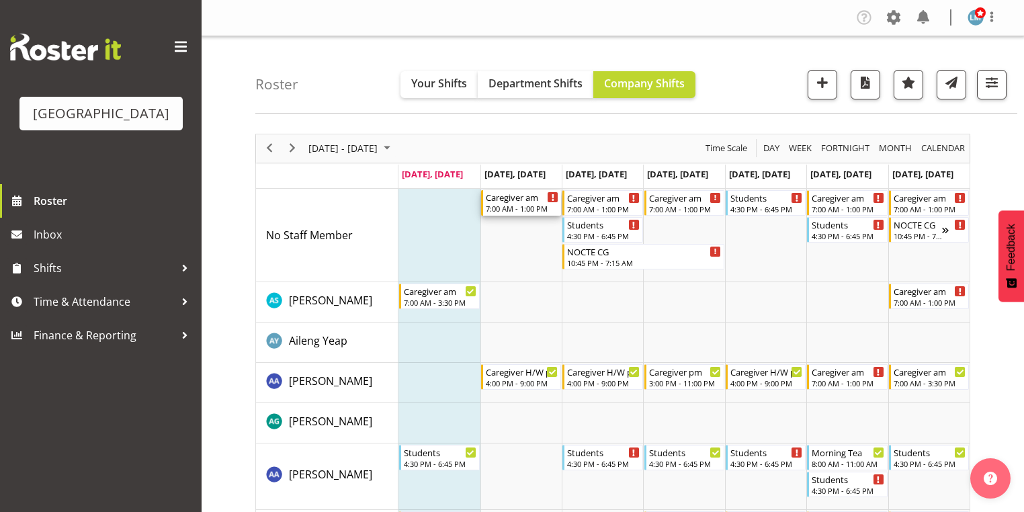
click at [515, 205] on div "7:00 AM - 1:00 PM" at bounding box center [522, 208] width 73 height 11
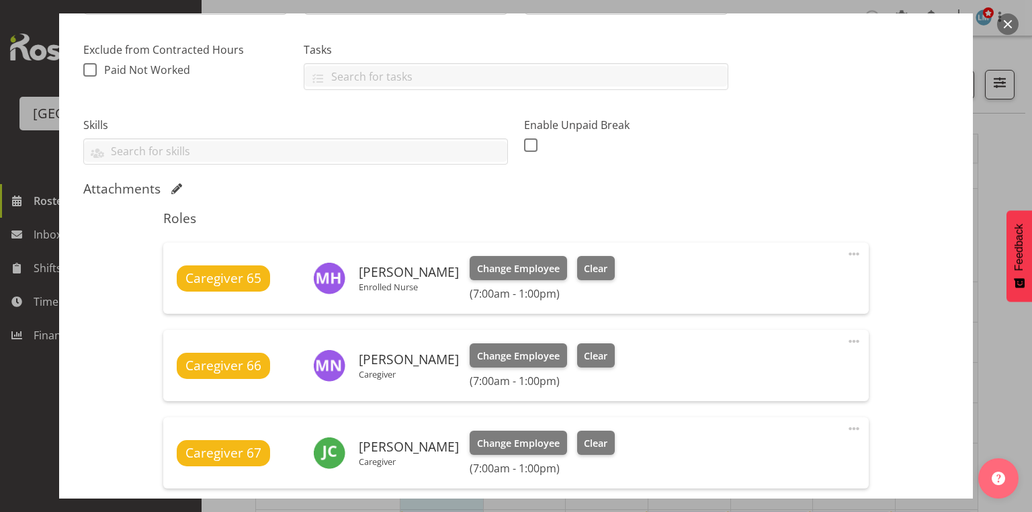
scroll to position [484, 0]
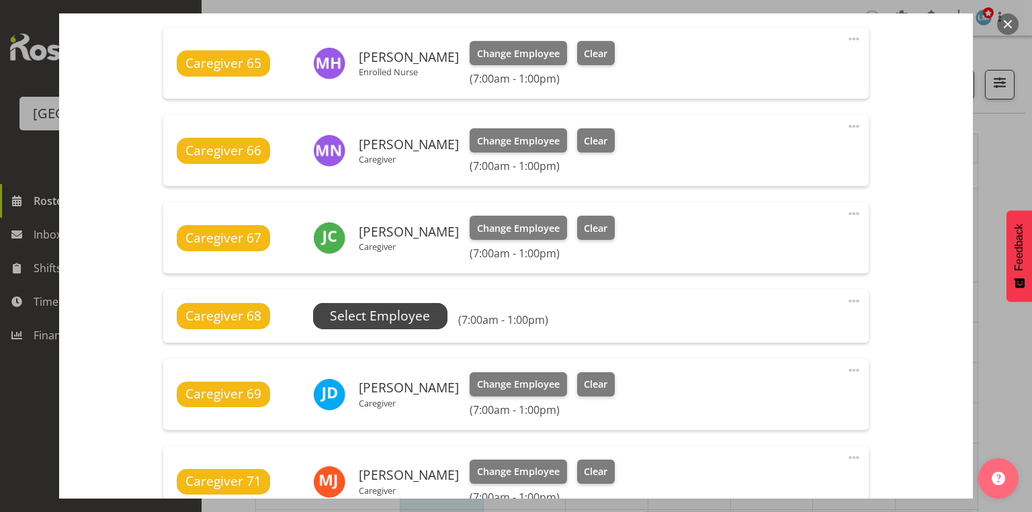
click at [395, 314] on span "Select Employee" at bounding box center [380, 315] width 100 height 19
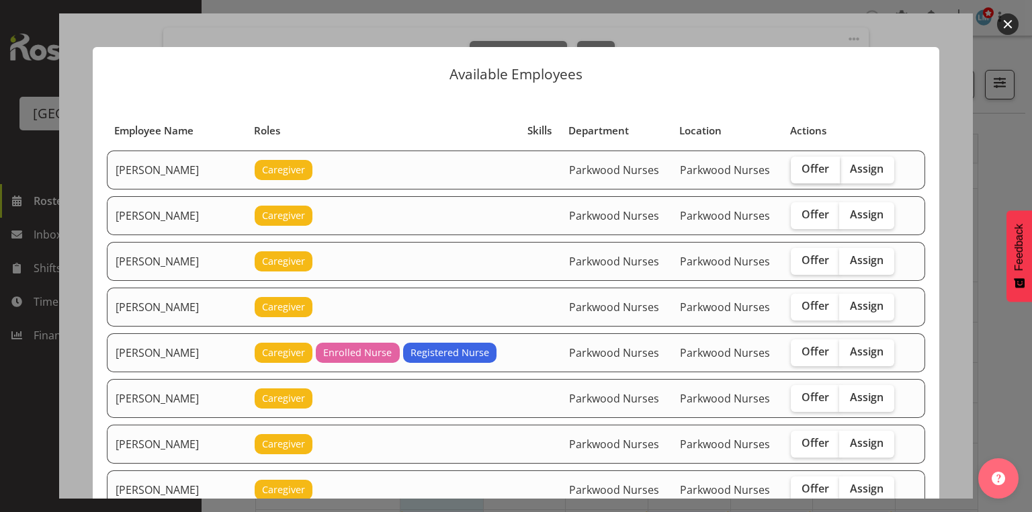
click at [801, 168] on span "Offer" at bounding box center [815, 168] width 28 height 13
click at [799, 168] on input "Offer" at bounding box center [795, 169] width 9 height 9
checkbox input "true"
click at [805, 209] on span "Offer" at bounding box center [815, 214] width 28 height 13
click at [799, 210] on input "Offer" at bounding box center [795, 214] width 9 height 9
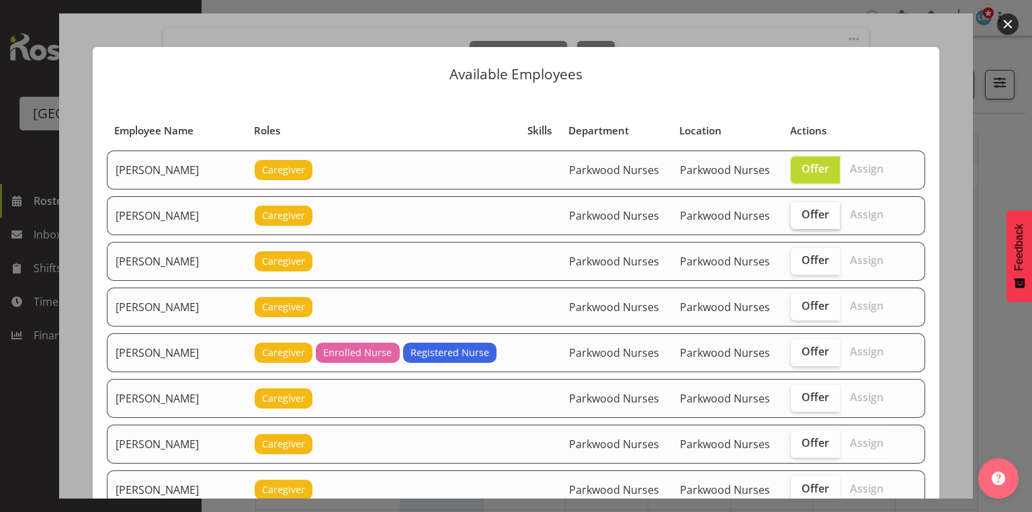
checkbox input "true"
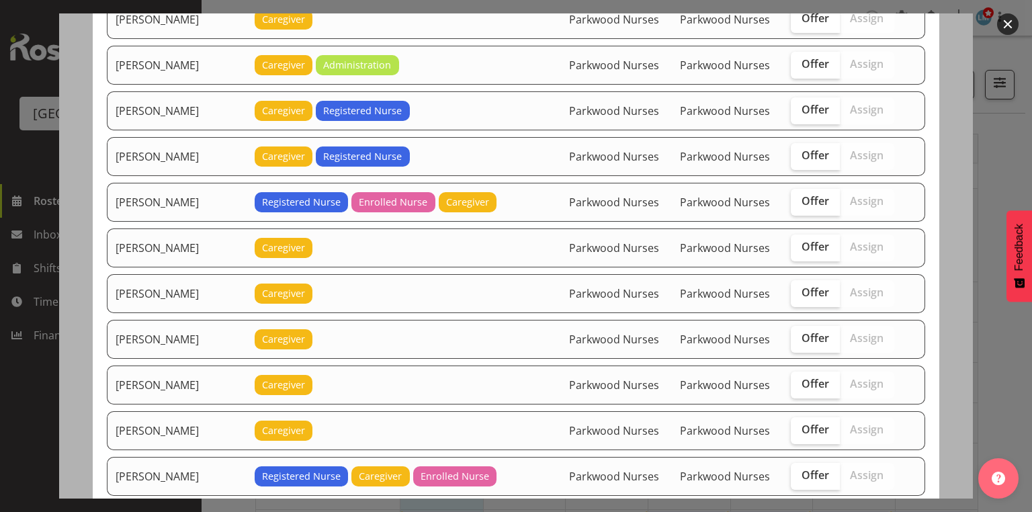
scroll to position [1129, 0]
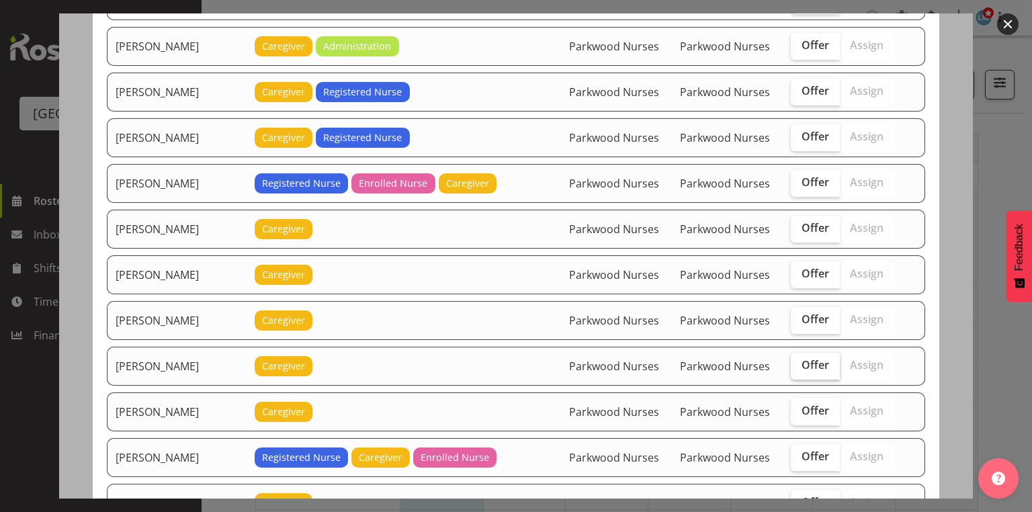
click at [808, 358] on span "Offer" at bounding box center [815, 364] width 28 height 13
click at [799, 361] on input "Offer" at bounding box center [795, 365] width 9 height 9
checkbox input "true"
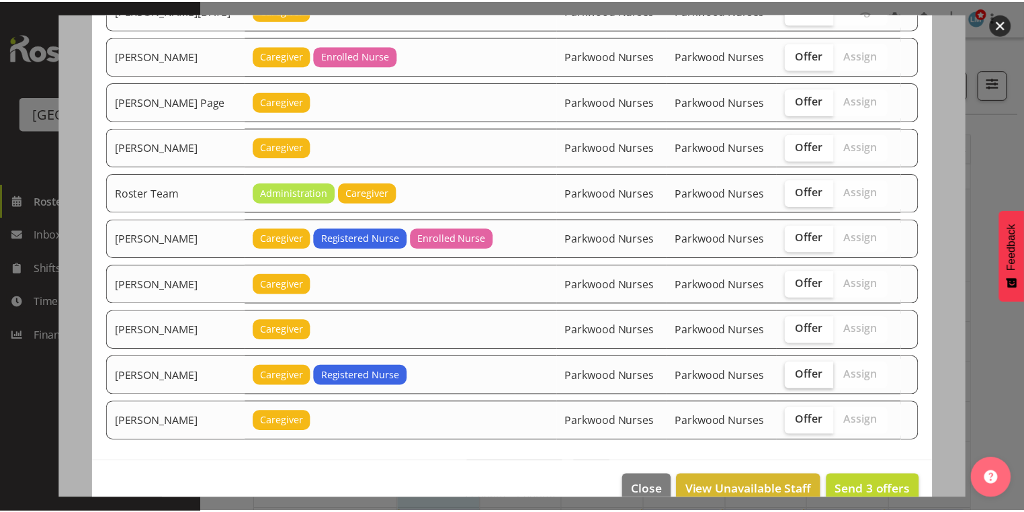
scroll to position [1624, 0]
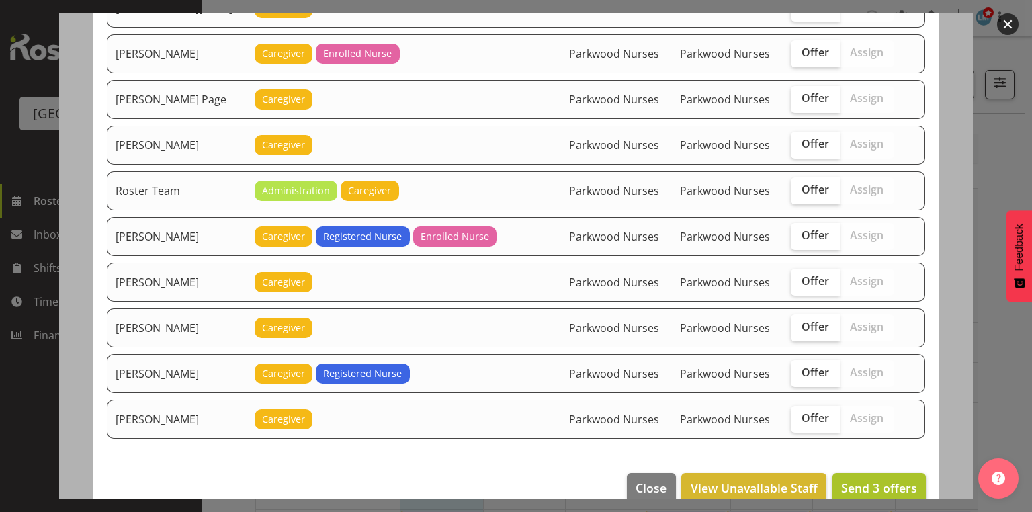
drag, startPoint x: 879, startPoint y: 448, endPoint x: 876, endPoint y: 459, distance: 11.9
click at [879, 459] on footer "Close View Unavailable Staff Send 3 offers" at bounding box center [516, 490] width 846 height 63
click at [875, 480] on span "Send 3 offers" at bounding box center [879, 488] width 76 height 16
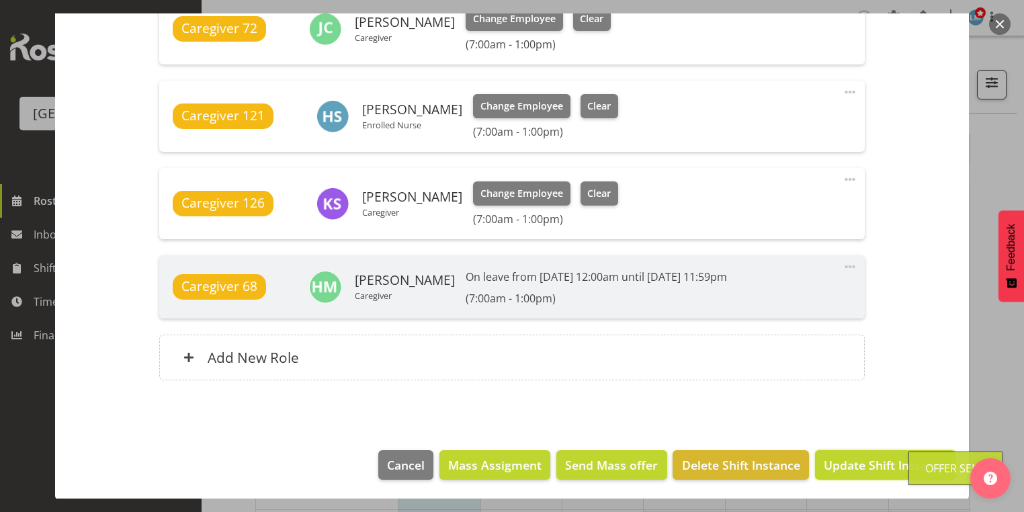
click at [874, 462] on span "Update Shift Instance" at bounding box center [885, 464] width 123 height 17
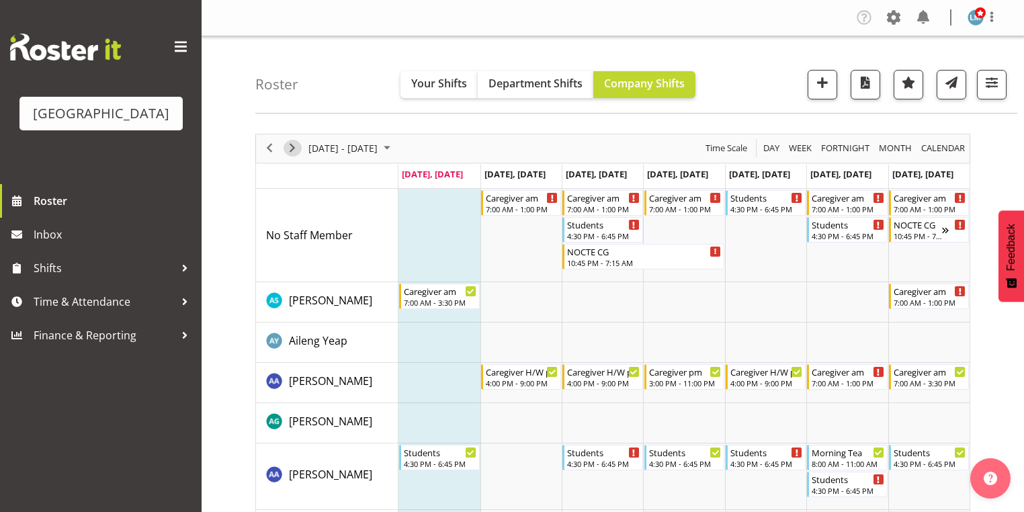
click at [289, 146] on span "Next" at bounding box center [292, 148] width 16 height 17
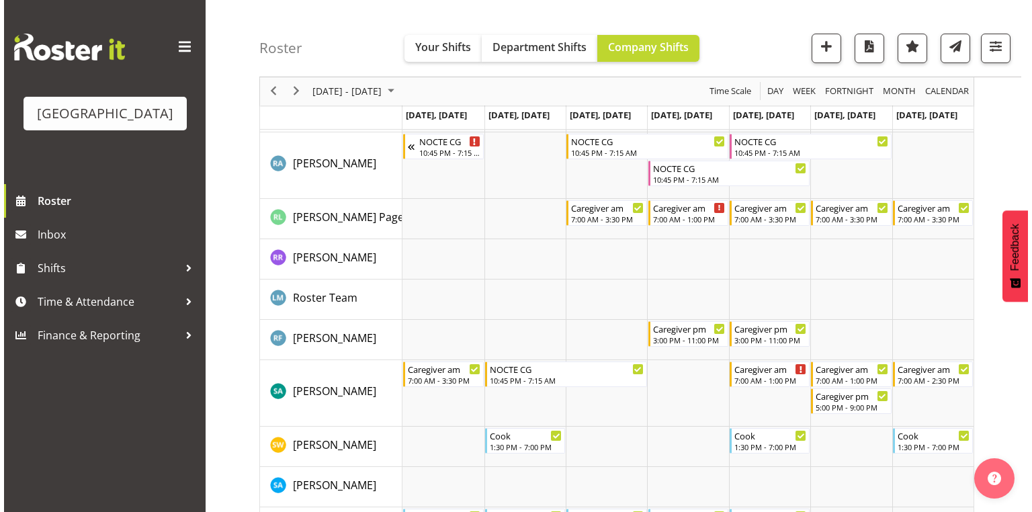
scroll to position [4031, 0]
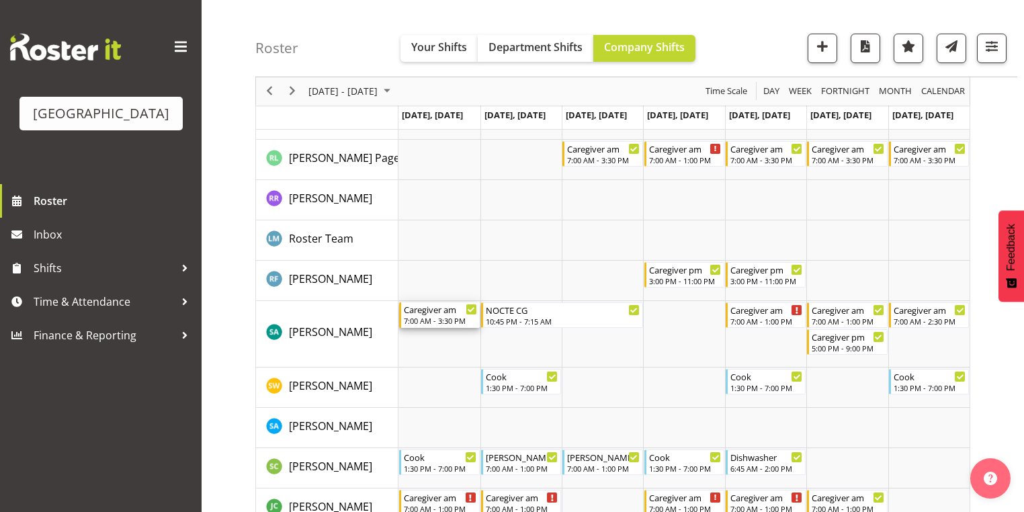
click at [439, 312] on div "Caregiver am" at bounding box center [440, 308] width 73 height 13
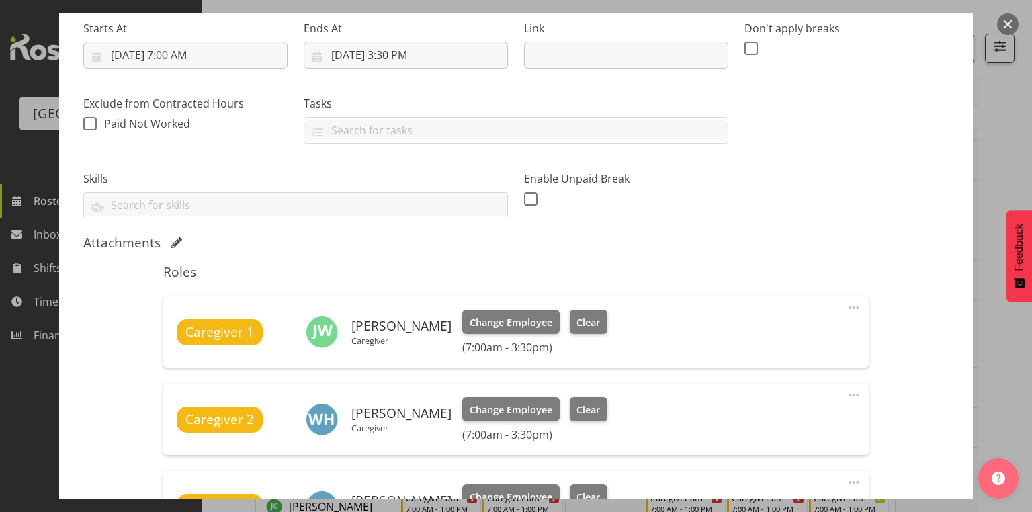
scroll to position [430, 0]
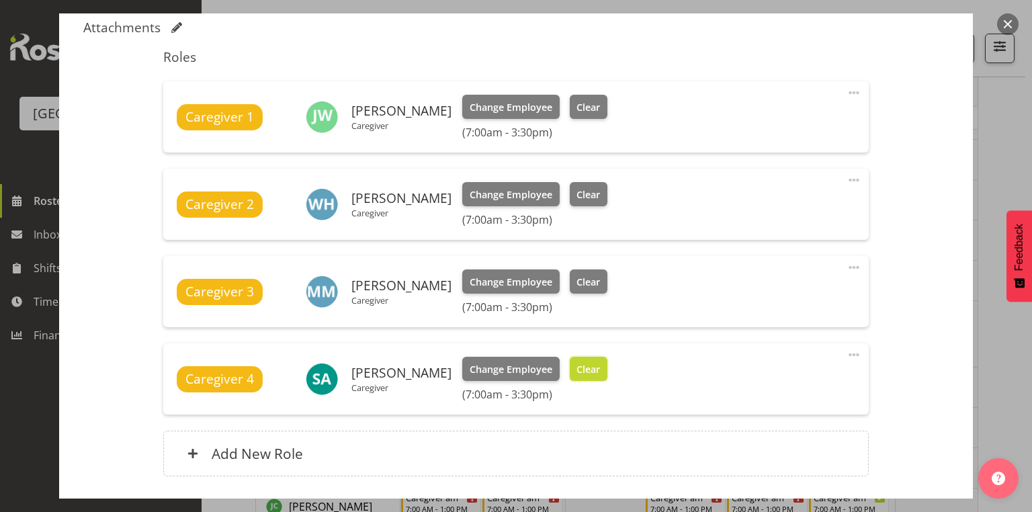
click at [578, 371] on span "Clear" at bounding box center [588, 369] width 24 height 15
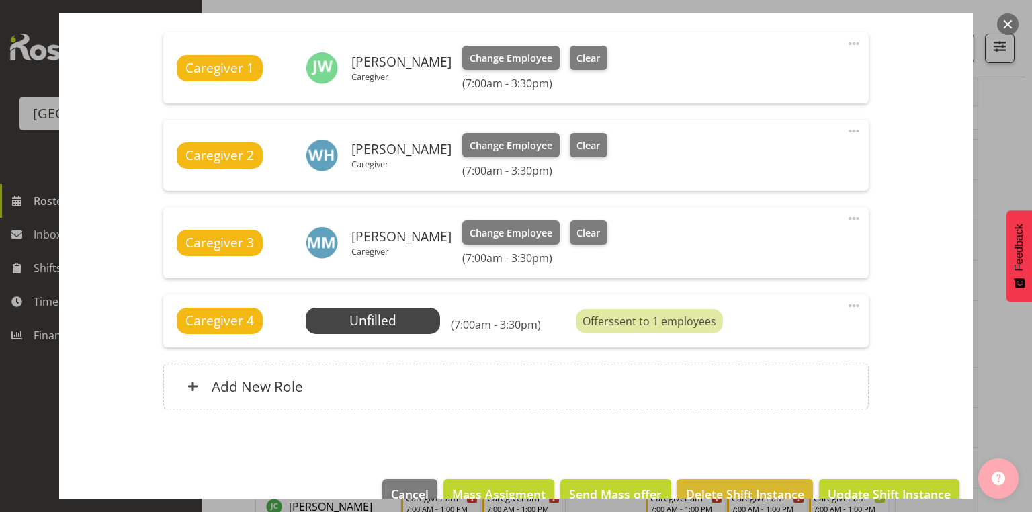
scroll to position [508, 0]
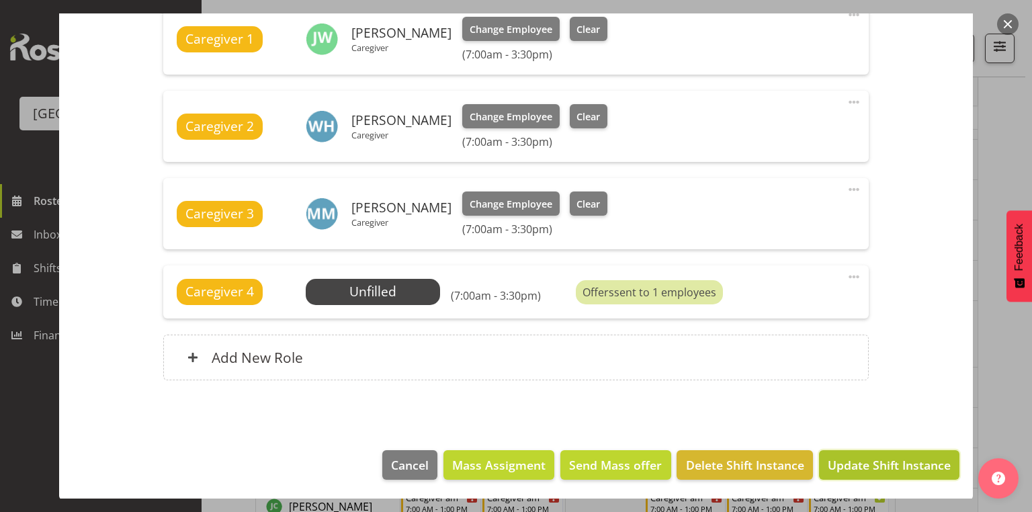
click at [850, 458] on span "Update Shift Instance" at bounding box center [889, 464] width 123 height 17
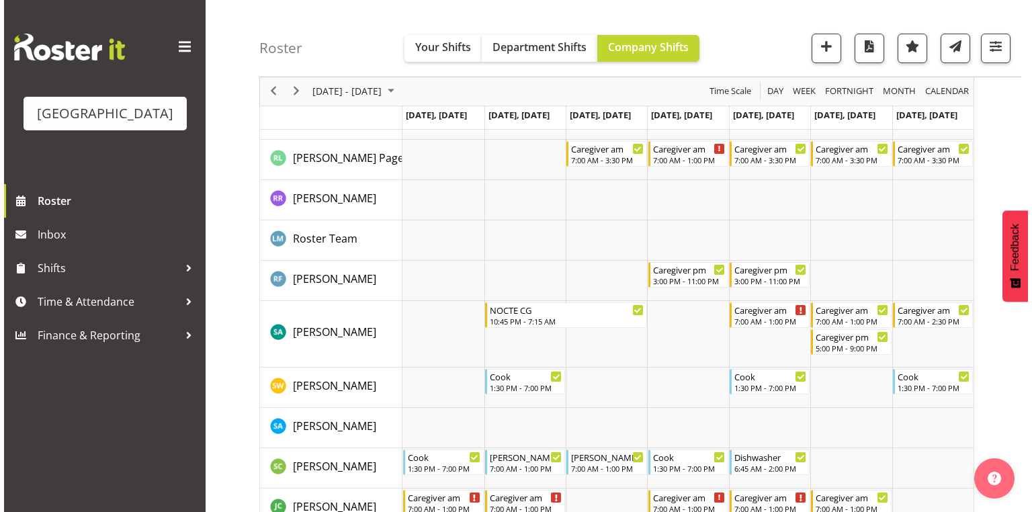
scroll to position [4219, 0]
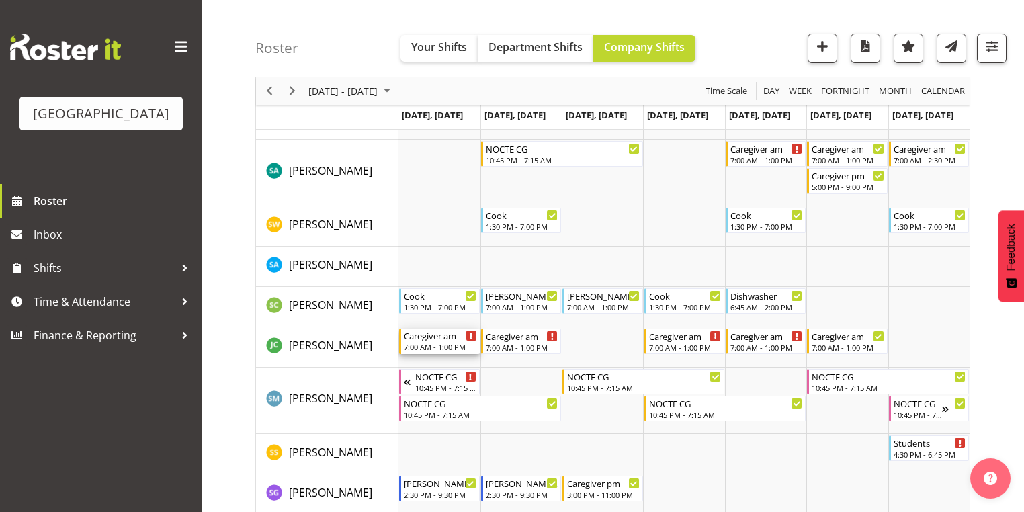
click at [437, 341] on div "Caregiver am" at bounding box center [440, 334] width 73 height 13
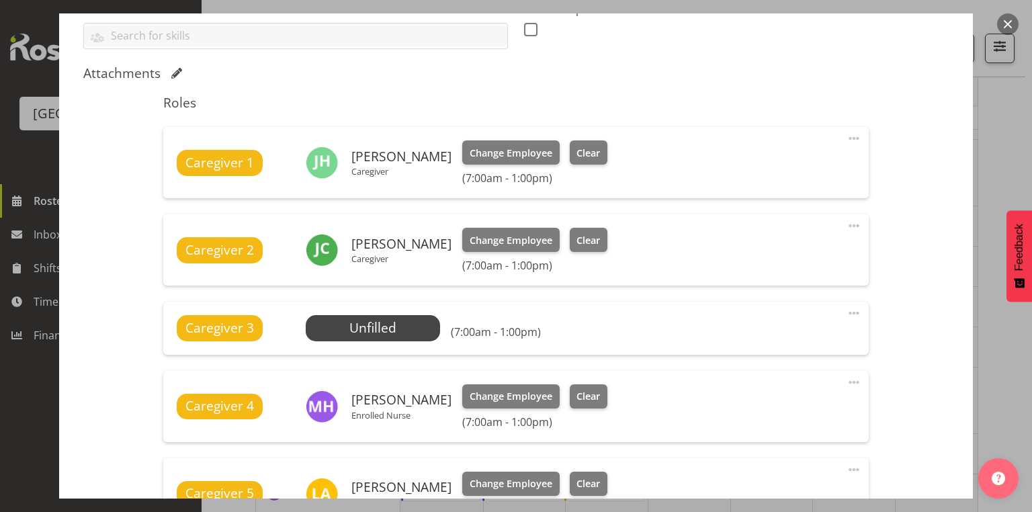
scroll to position [430, 0]
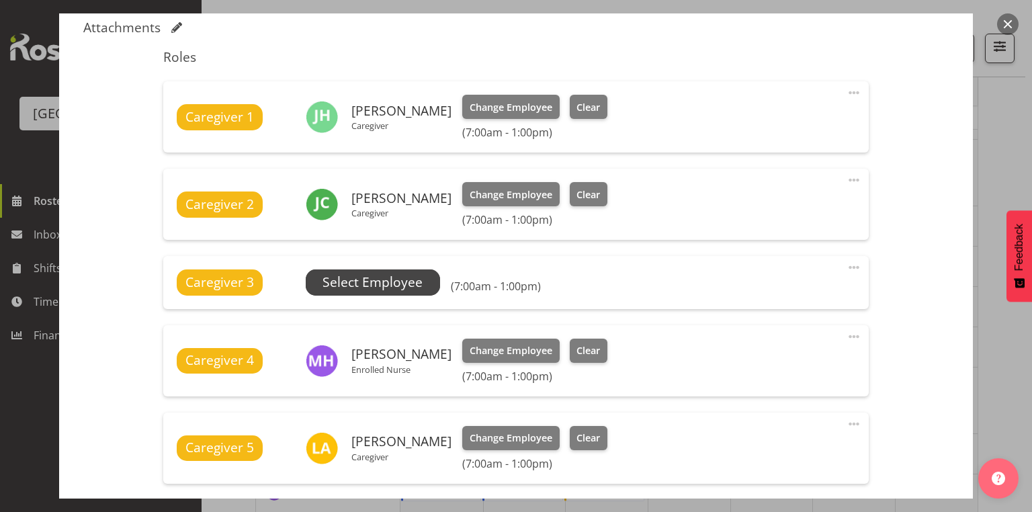
click at [368, 281] on span "Select Employee" at bounding box center [372, 282] width 100 height 19
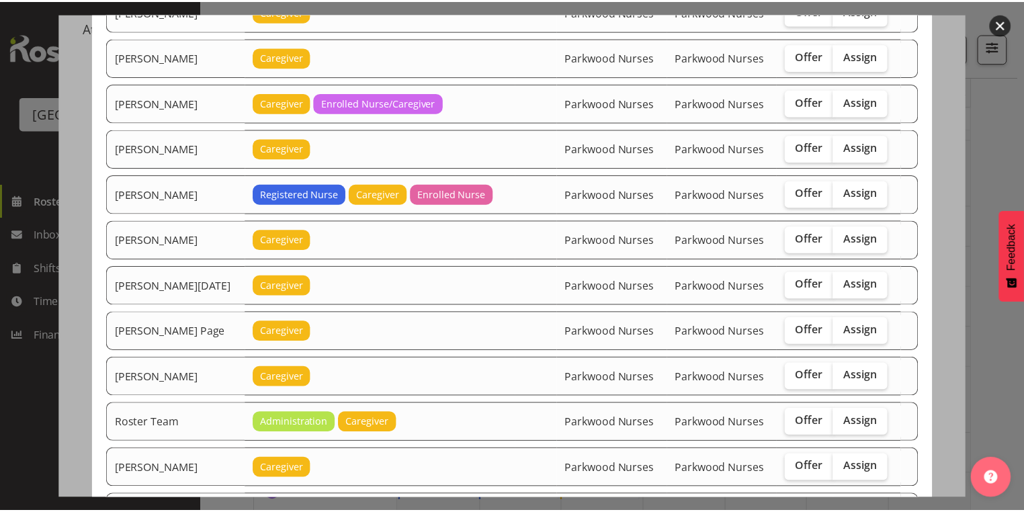
scroll to position [1827, 0]
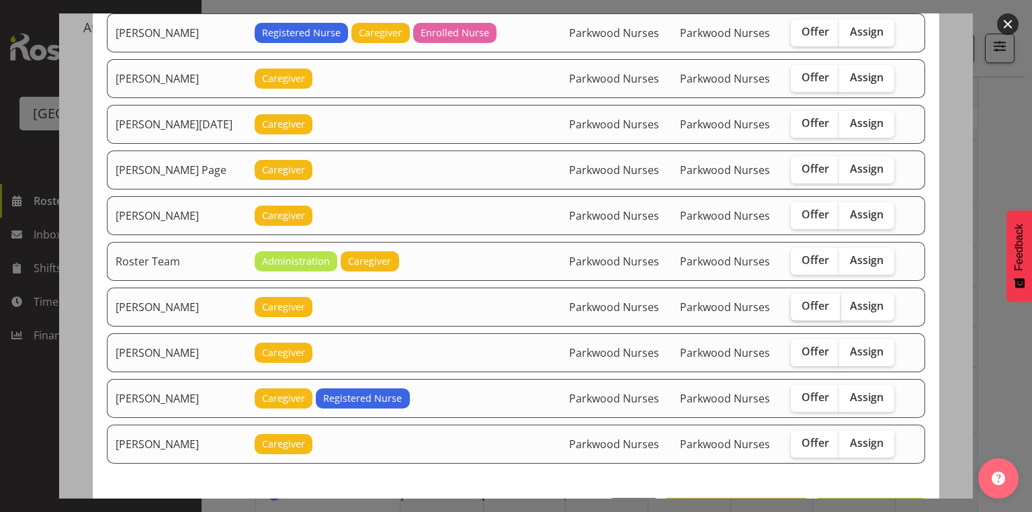
click at [801, 299] on span "Offer" at bounding box center [815, 305] width 28 height 13
click at [799, 302] on input "Offer" at bounding box center [795, 306] width 9 height 9
checkbox input "true"
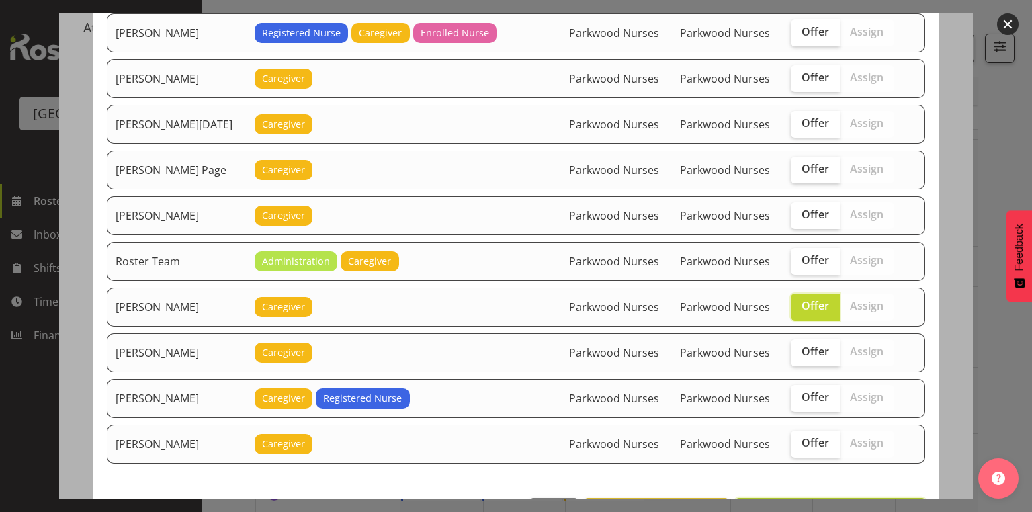
click at [846, 505] on span "Send offer to Samah Aboud" at bounding box center [830, 513] width 173 height 16
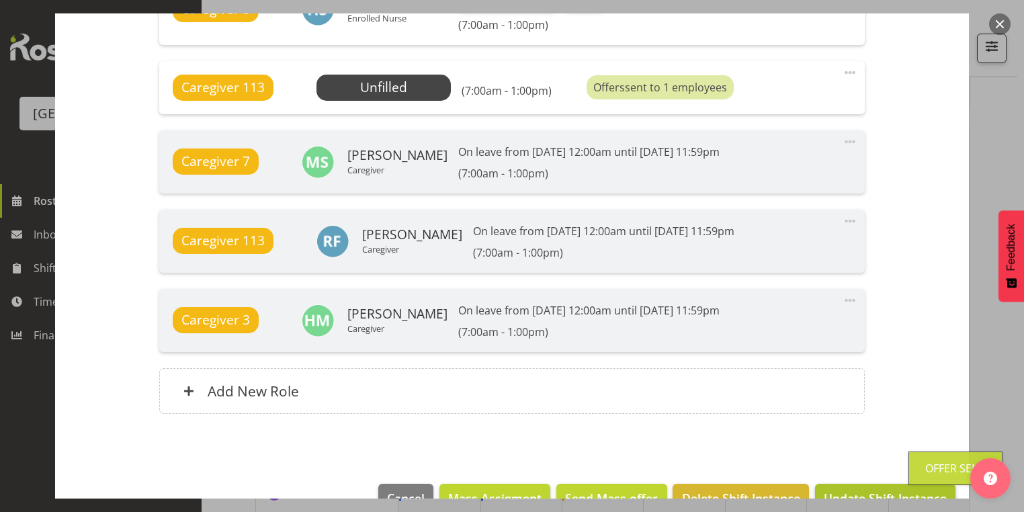
scroll to position [1145, 0]
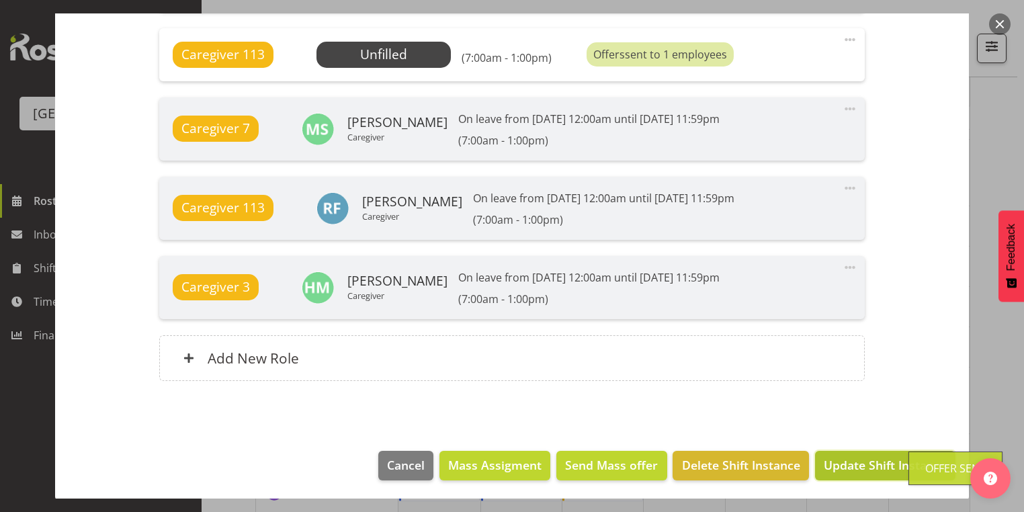
click at [865, 459] on span "Update Shift Instance" at bounding box center [885, 464] width 123 height 17
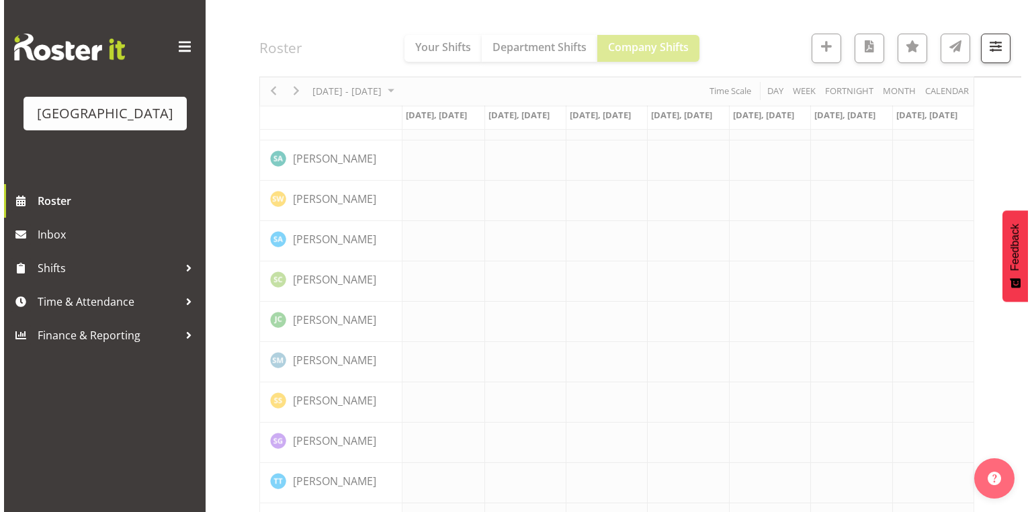
scroll to position [4219, 0]
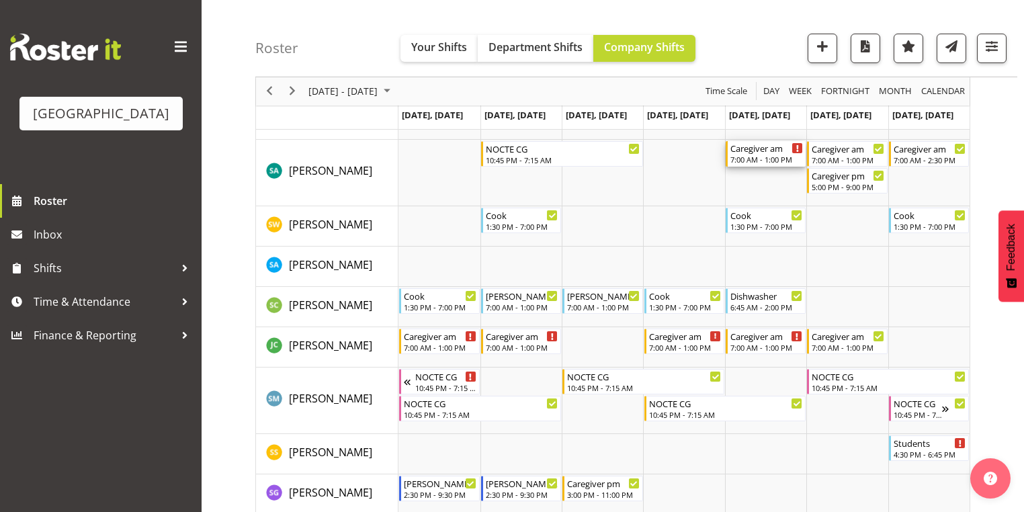
click at [755, 158] on div "7:00 AM - 1:00 PM" at bounding box center [766, 159] width 73 height 11
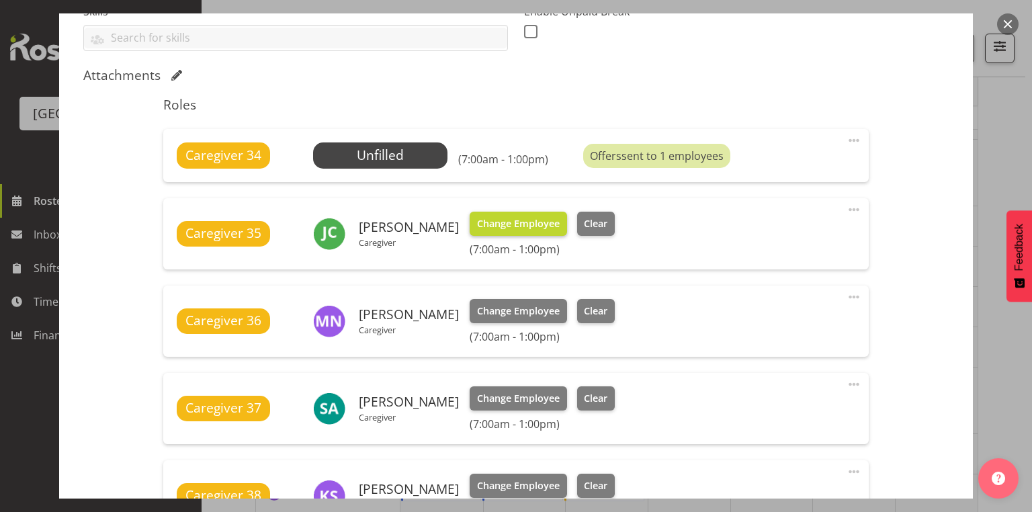
scroll to position [430, 0]
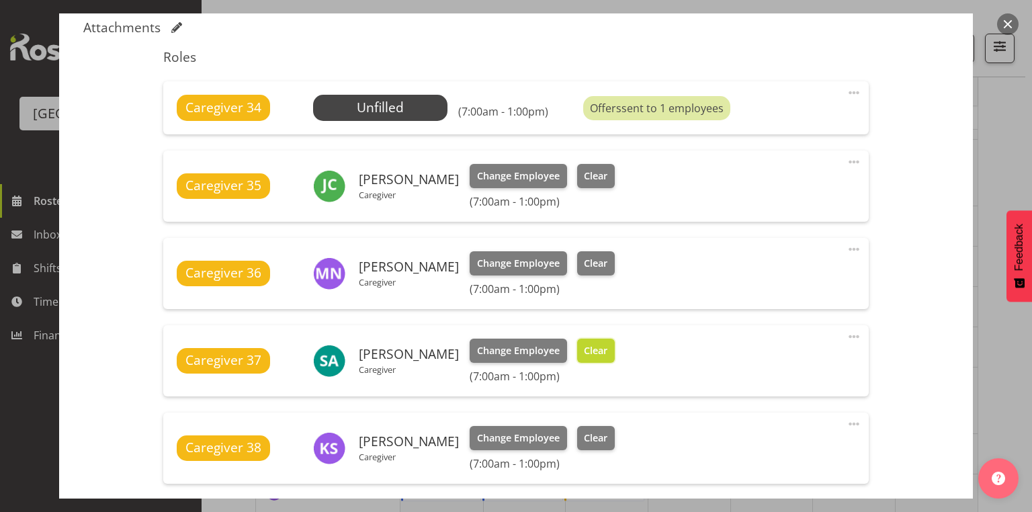
click at [593, 343] on span "Clear" at bounding box center [596, 350] width 24 height 15
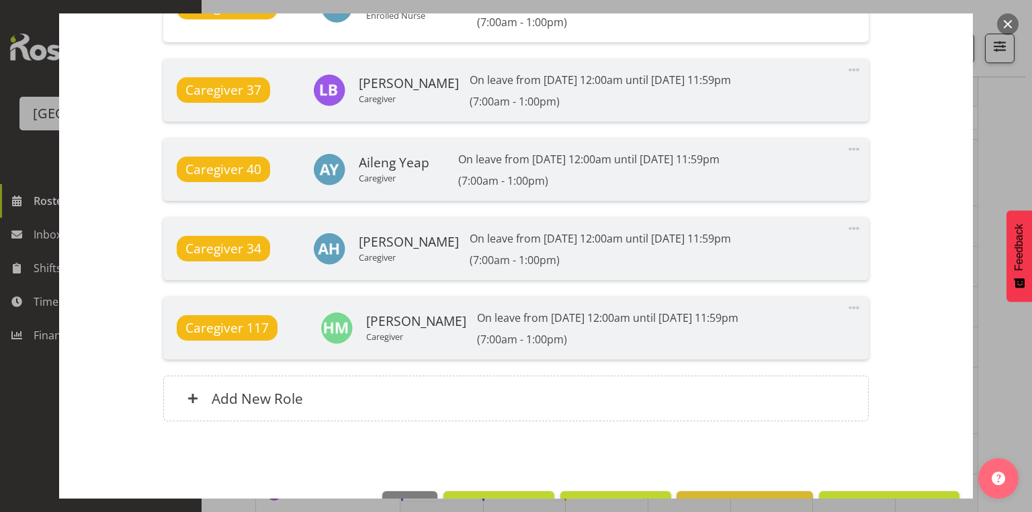
scroll to position [1206, 0]
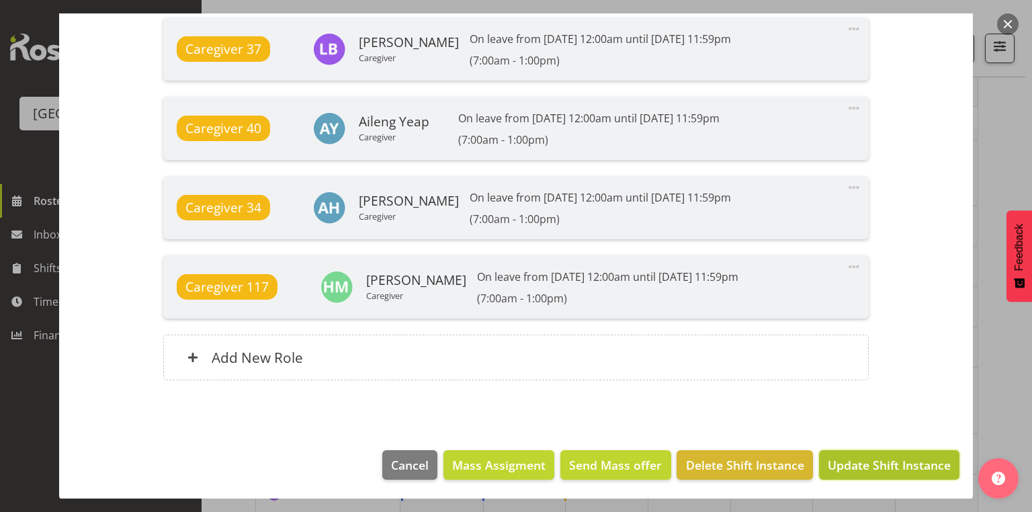
click at [900, 463] on span "Update Shift Instance" at bounding box center [889, 464] width 123 height 17
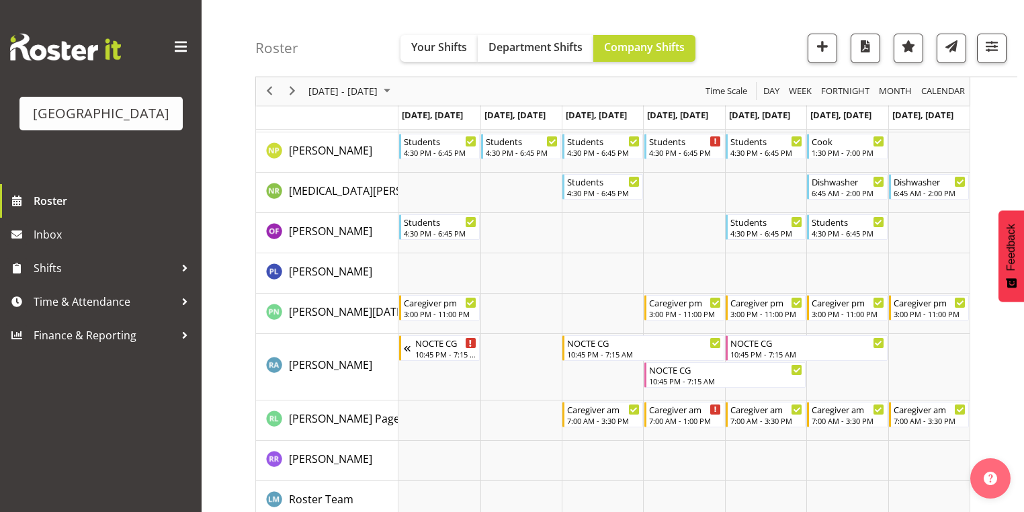
scroll to position [4219, 0]
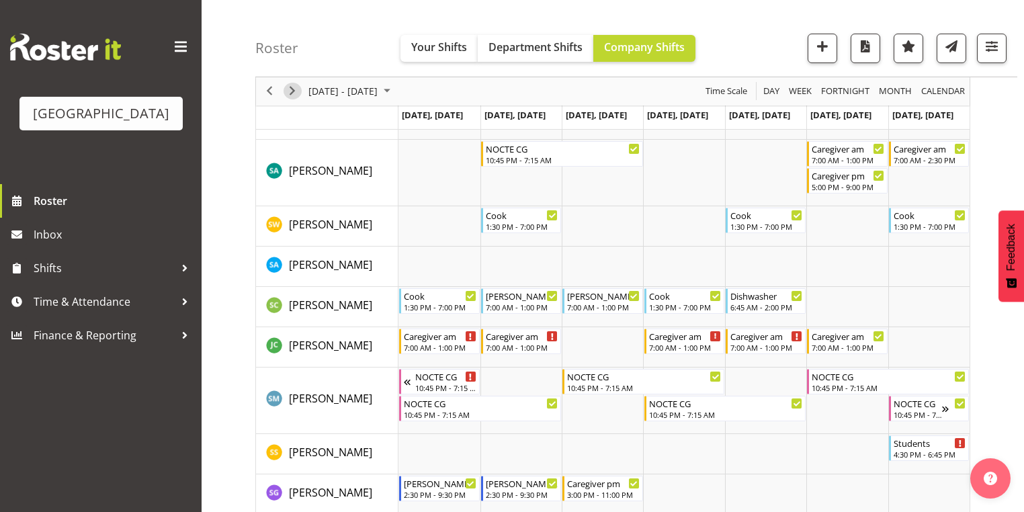
click at [298, 88] on span "Next" at bounding box center [292, 91] width 16 height 17
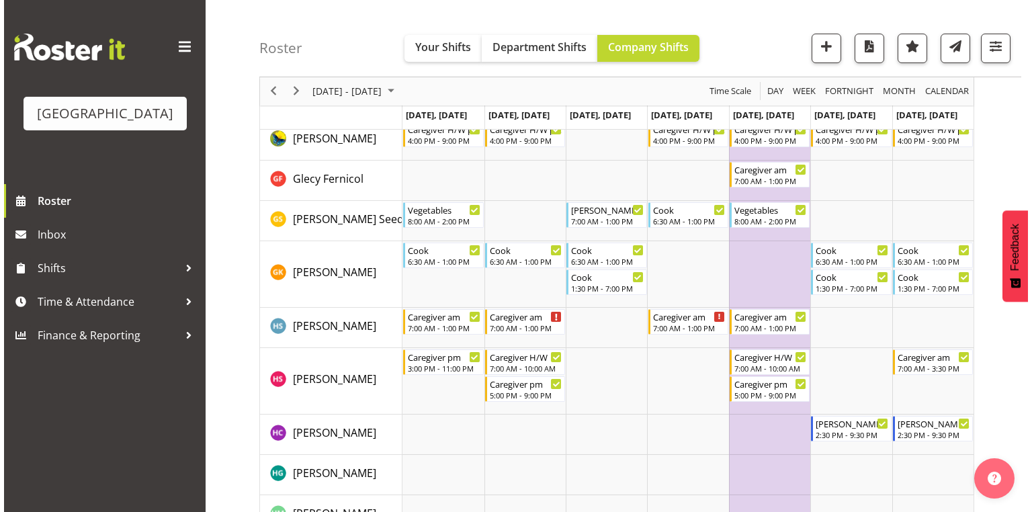
scroll to position [1261, 0]
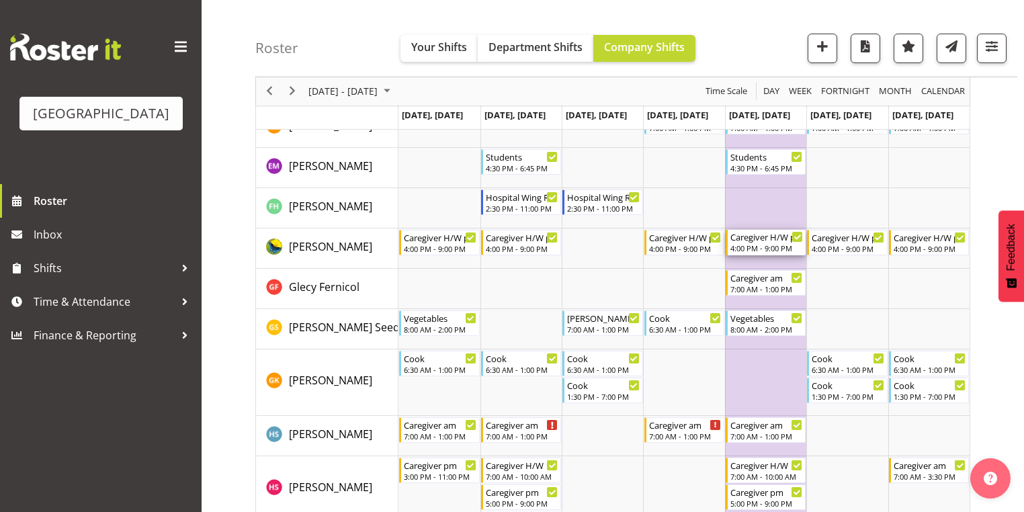
click at [755, 237] on div "Caregiver H/W pm" at bounding box center [766, 236] width 73 height 13
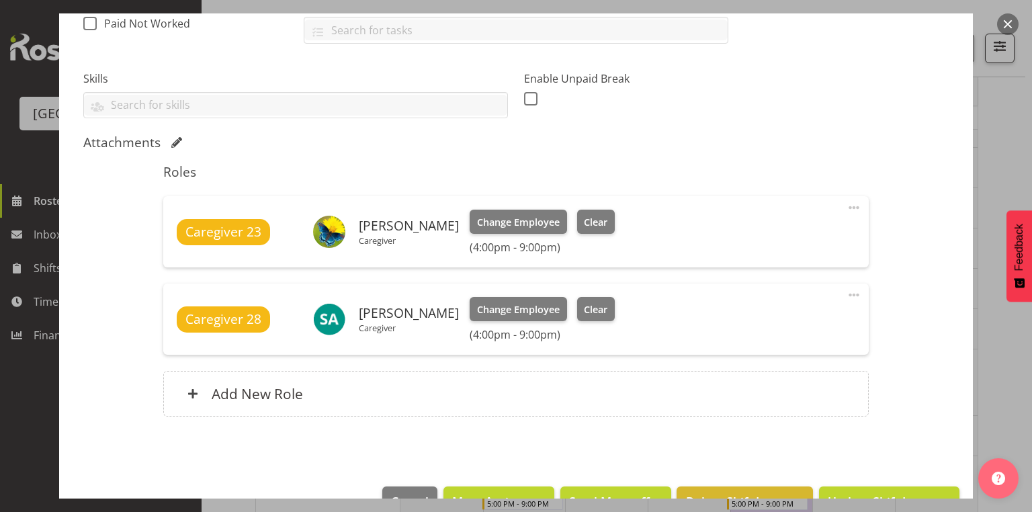
scroll to position [351, 0]
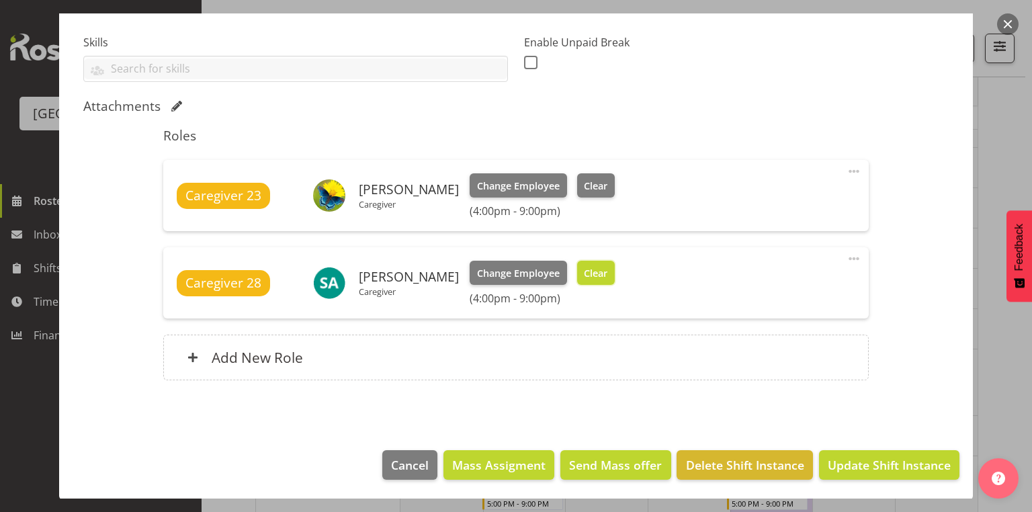
click at [588, 268] on span "Clear" at bounding box center [596, 273] width 24 height 15
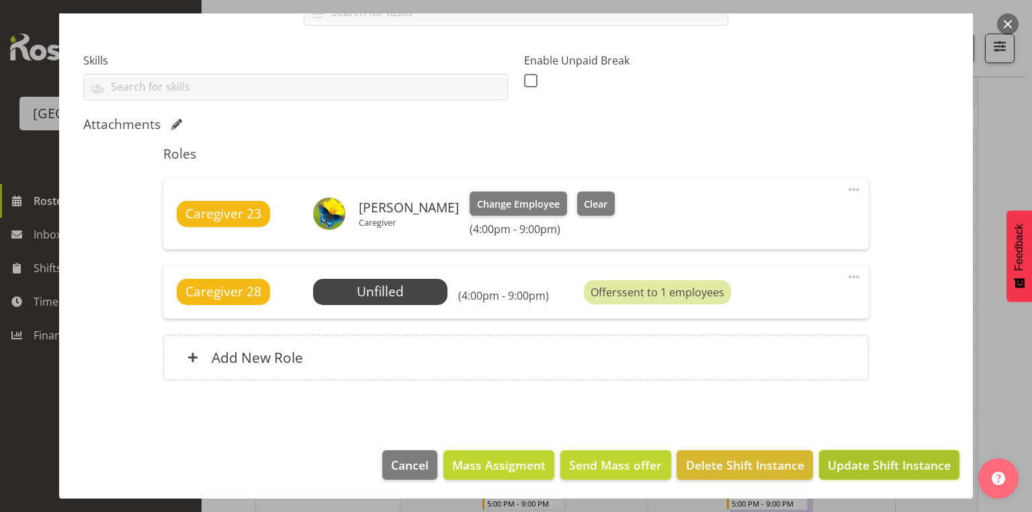
click at [869, 462] on span "Update Shift Instance" at bounding box center [889, 464] width 123 height 17
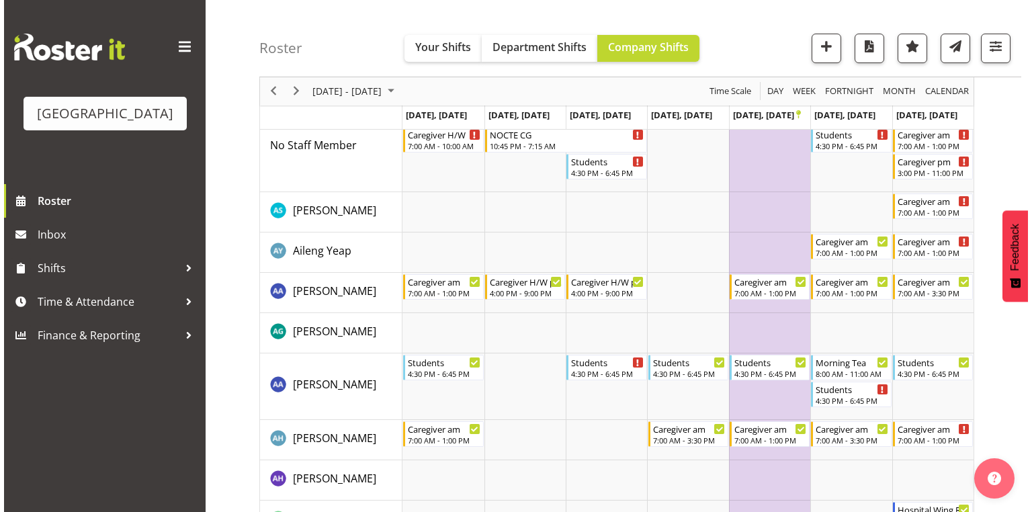
scroll to position [0, 0]
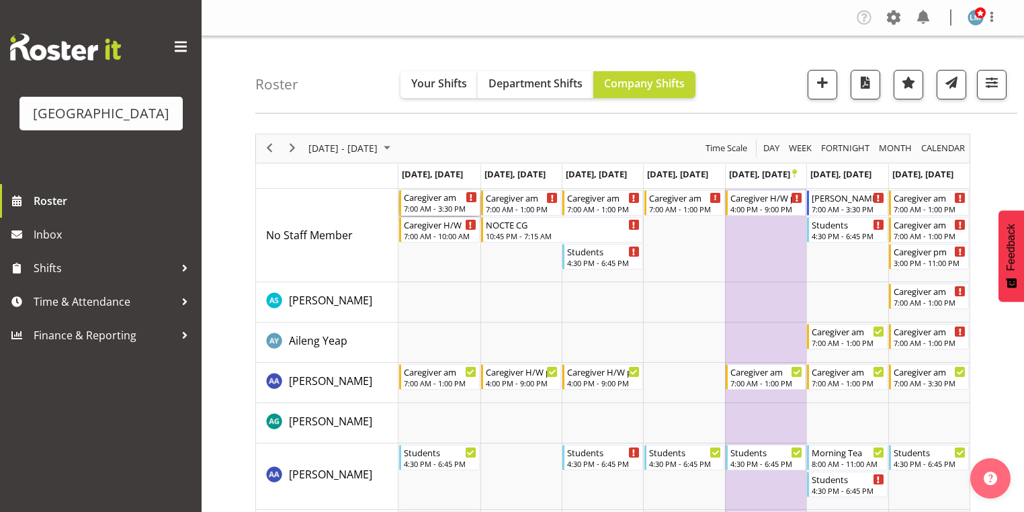
click at [425, 204] on div "7:00 AM - 3:30 PM" at bounding box center [440, 208] width 73 height 11
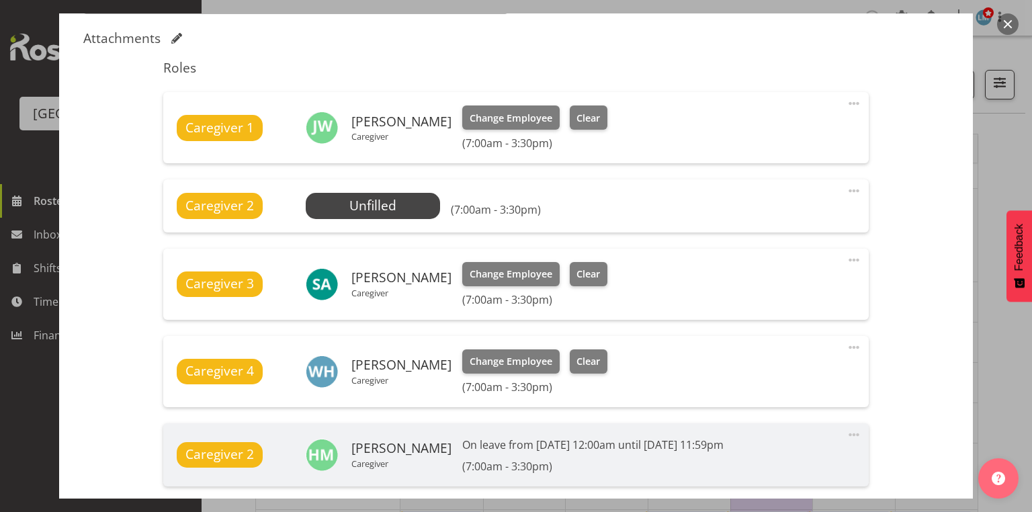
scroll to position [537, 0]
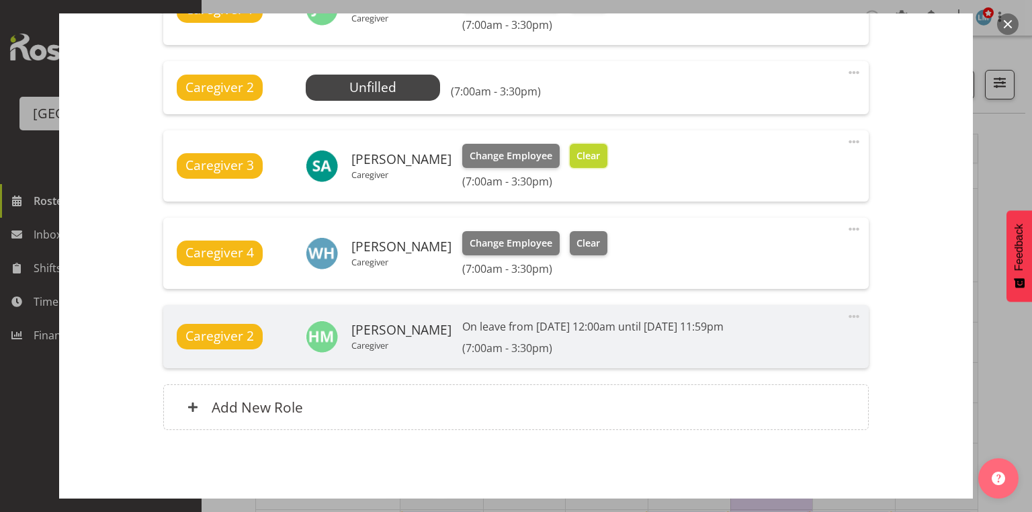
click at [576, 153] on span "Clear" at bounding box center [588, 155] width 24 height 15
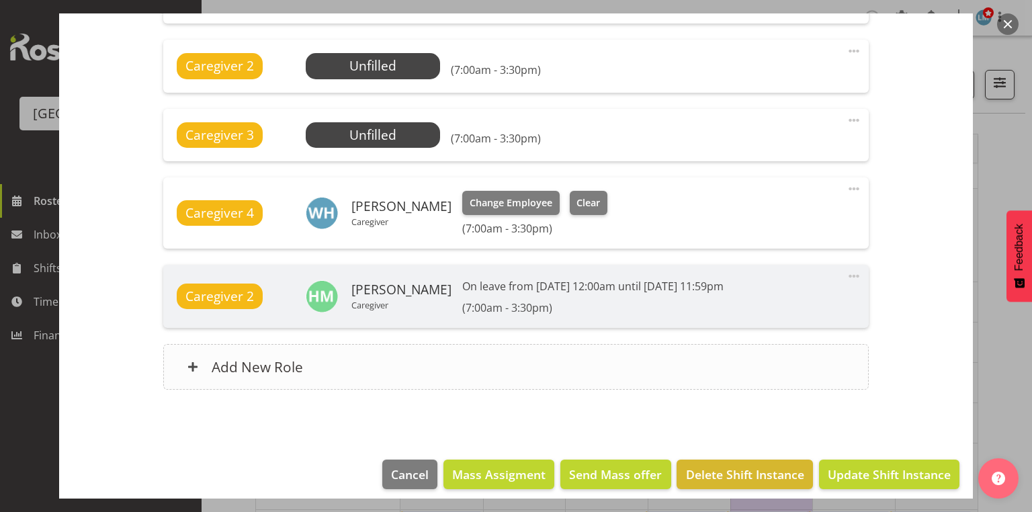
scroll to position [568, 0]
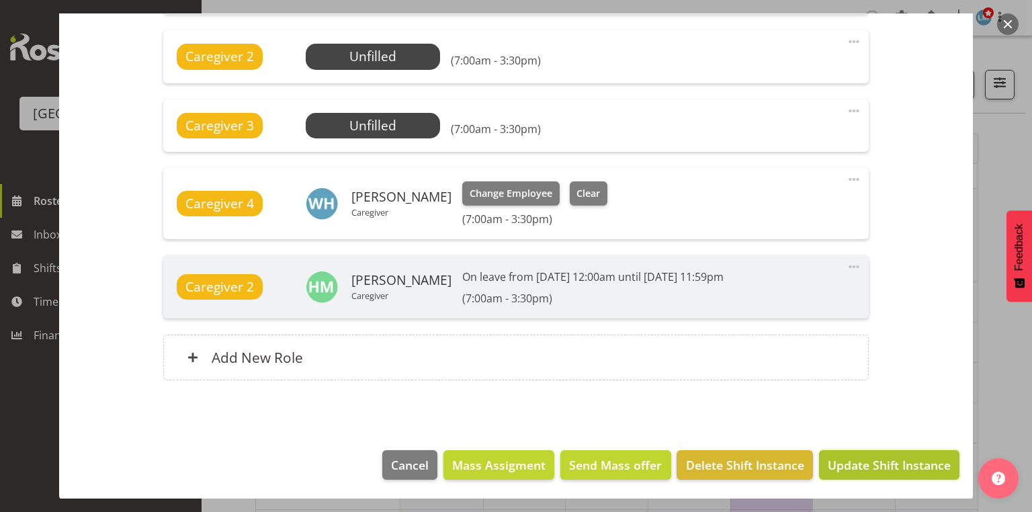
click at [867, 468] on span "Update Shift Instance" at bounding box center [889, 464] width 123 height 17
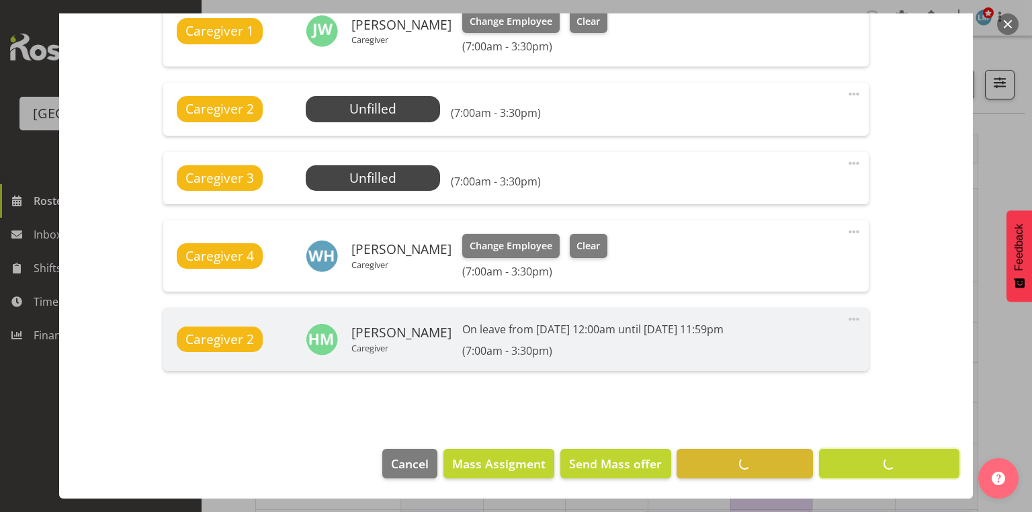
scroll to position [515, 0]
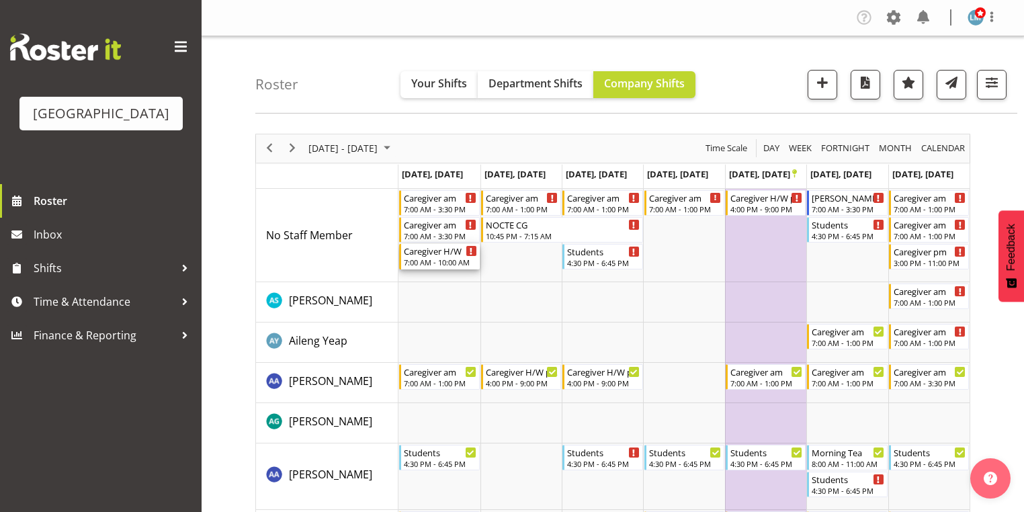
click at [430, 255] on div "Caregiver H/W" at bounding box center [440, 250] width 73 height 13
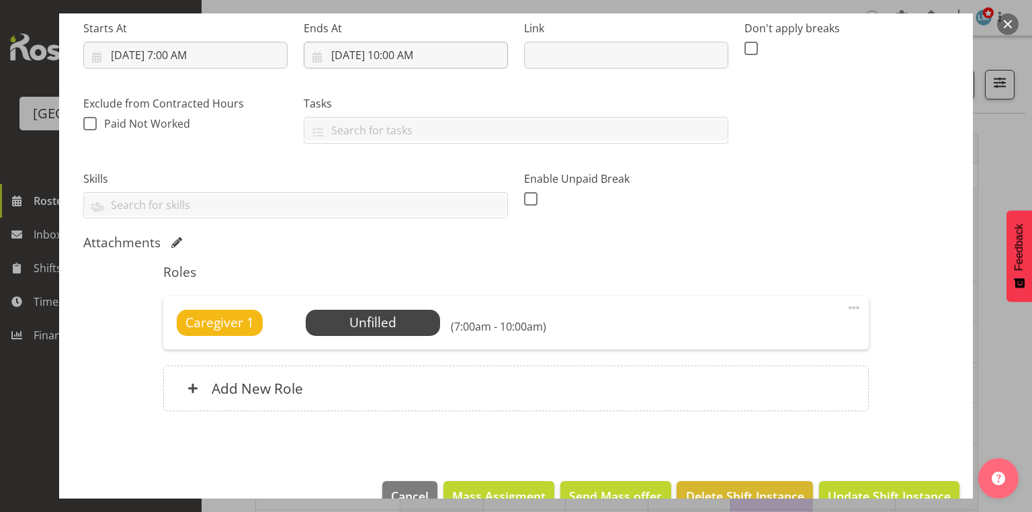
scroll to position [245, 0]
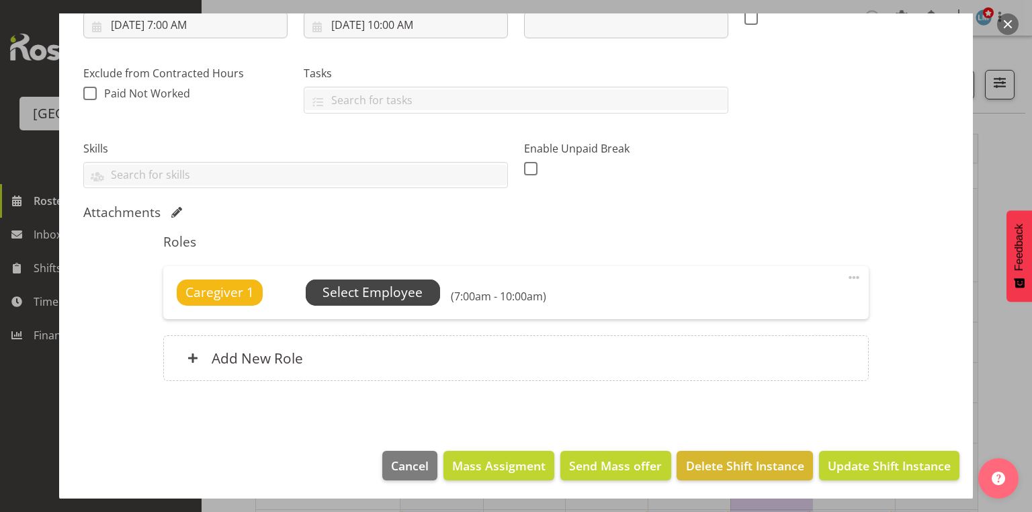
click at [367, 290] on span "Select Employee" at bounding box center [372, 292] width 100 height 19
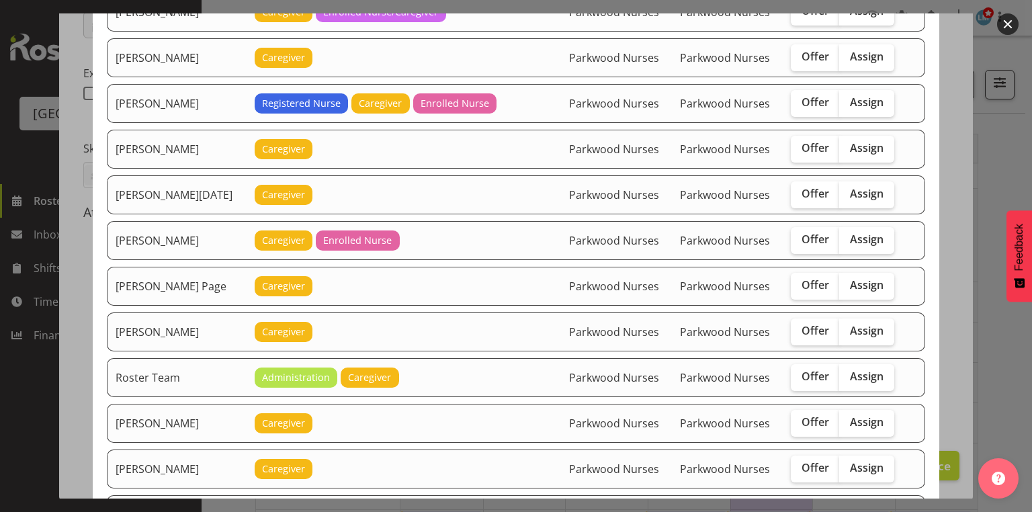
scroll to position [1773, 0]
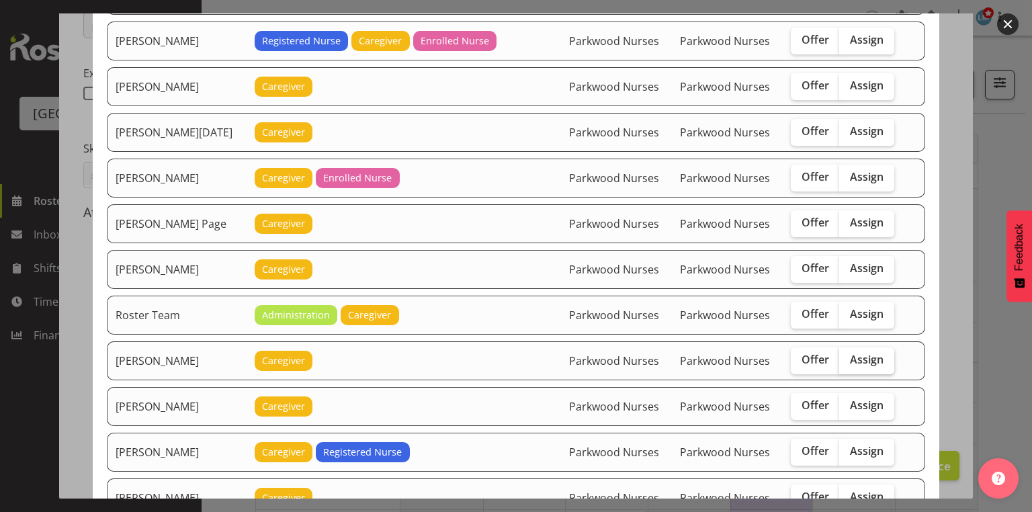
click at [855, 353] on span "Assign" at bounding box center [867, 359] width 34 height 13
click at [848, 355] on input "Assign" at bounding box center [843, 359] width 9 height 9
checkbox input "true"
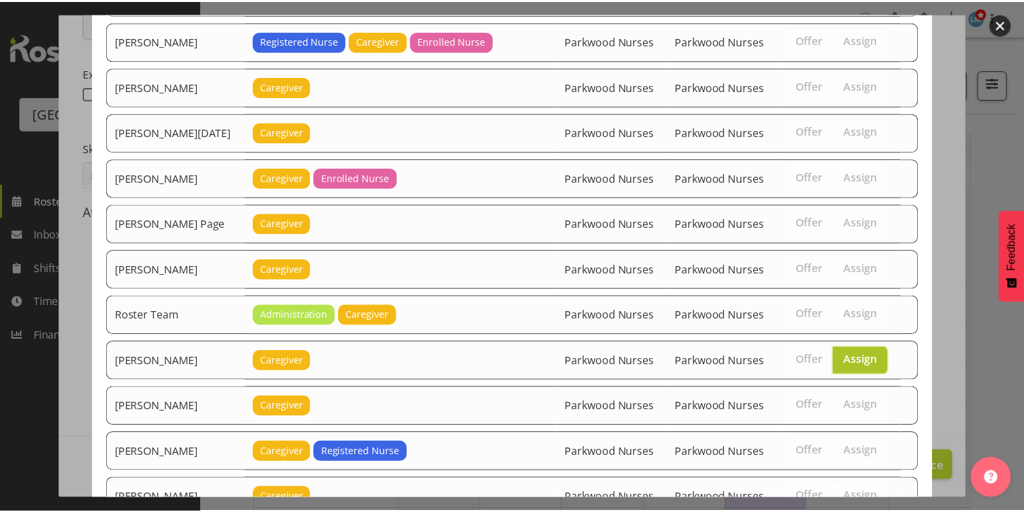
scroll to position [1894, 0]
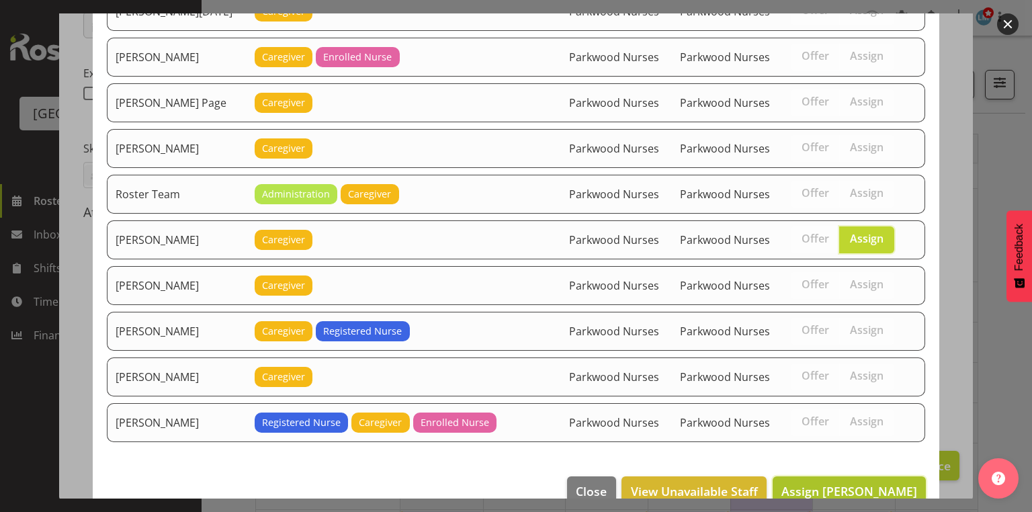
click at [854, 483] on span "Assign Samah Aboud" at bounding box center [849, 491] width 136 height 16
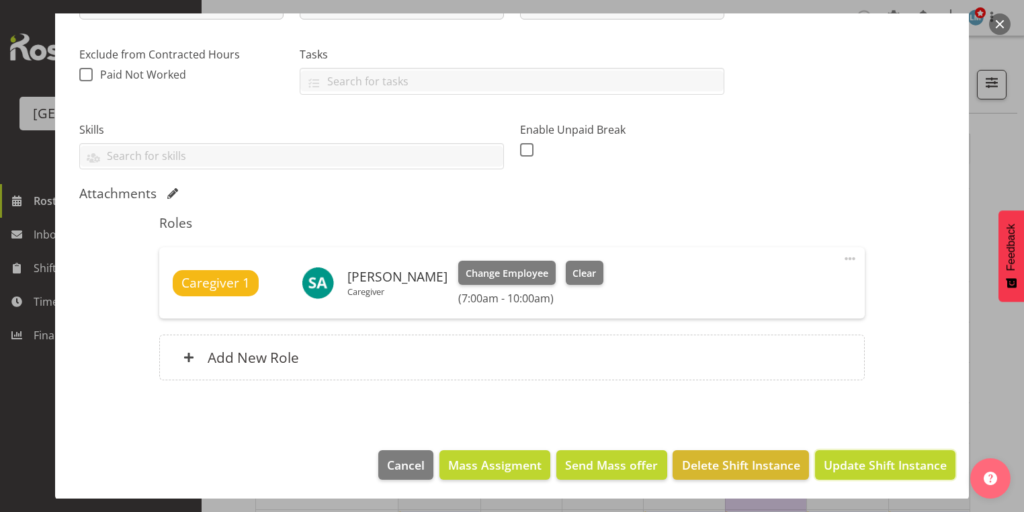
click at [854, 456] on span "Update Shift Instance" at bounding box center [885, 464] width 123 height 17
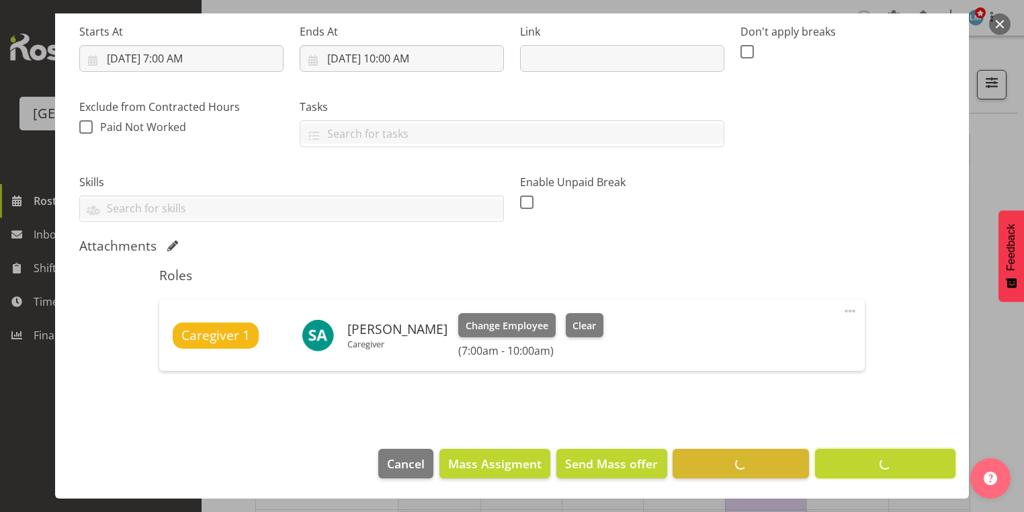
scroll to position [210, 0]
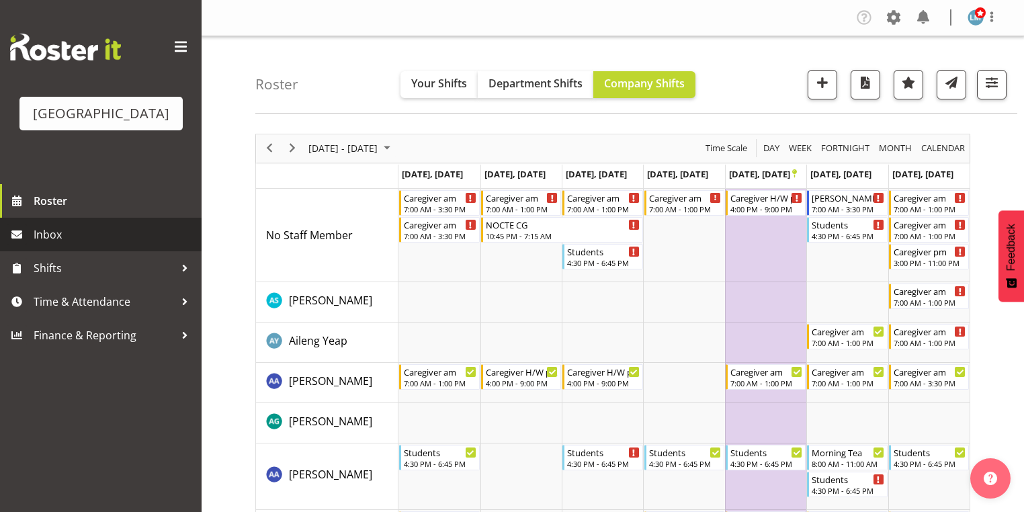
click at [91, 245] on span "Inbox" at bounding box center [114, 234] width 161 height 20
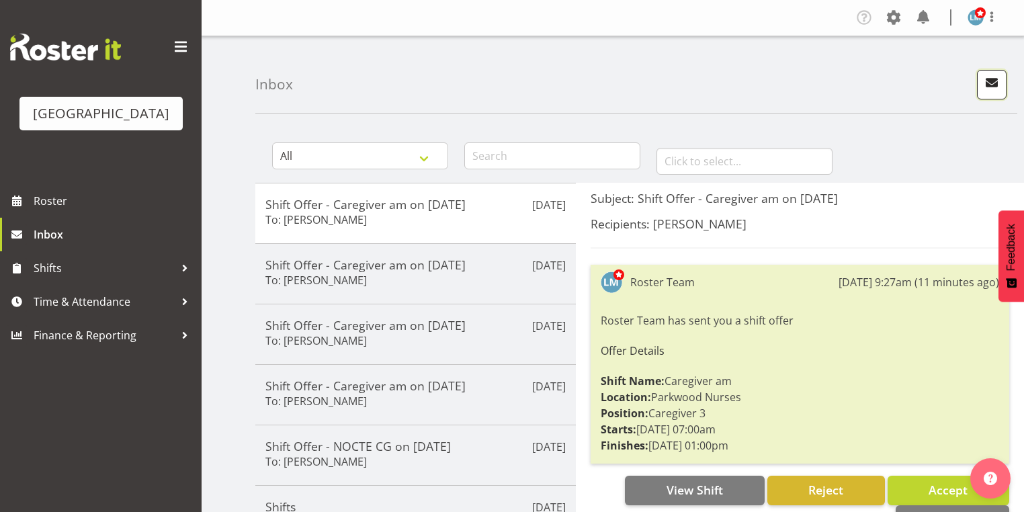
click at [991, 81] on span "button" at bounding box center [991, 82] width 17 height 17
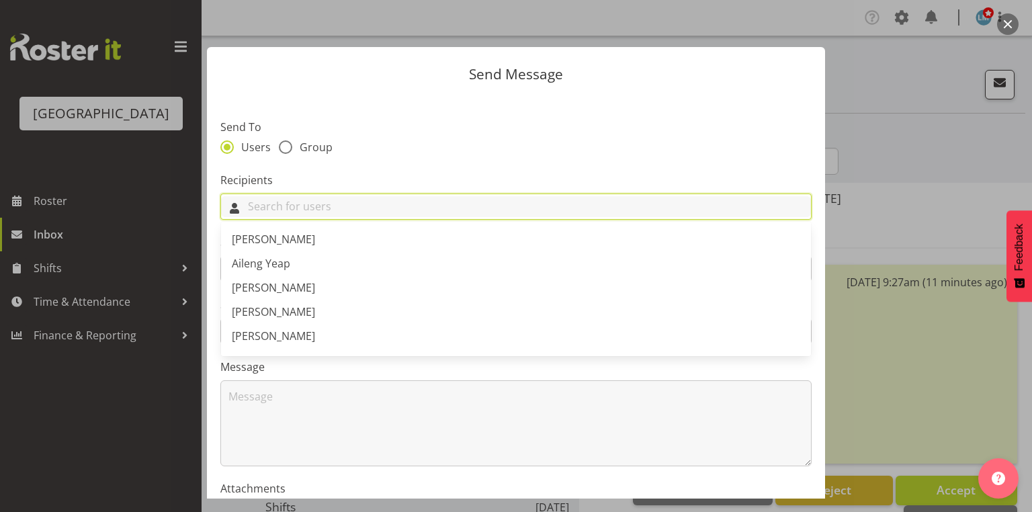
click at [298, 209] on input "text" at bounding box center [516, 206] width 590 height 21
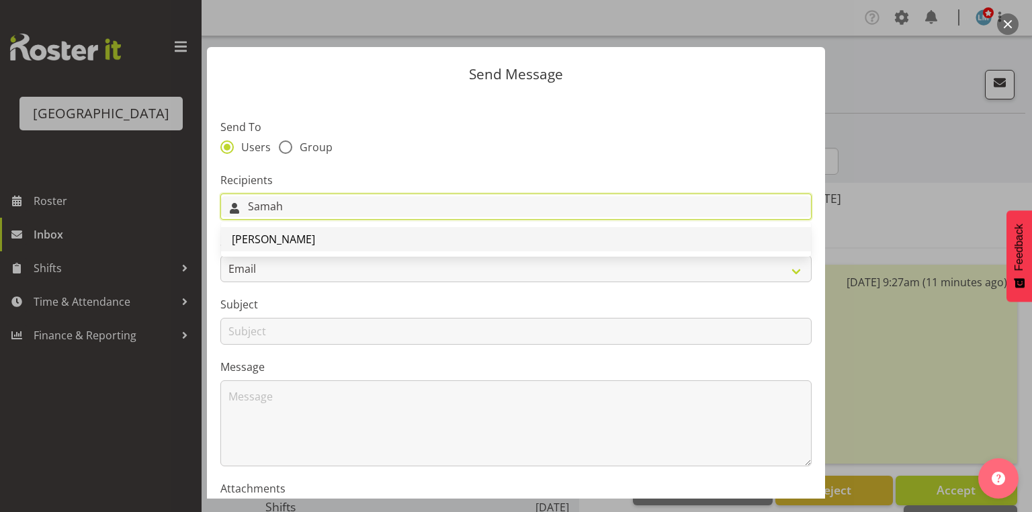
type input "Samah"
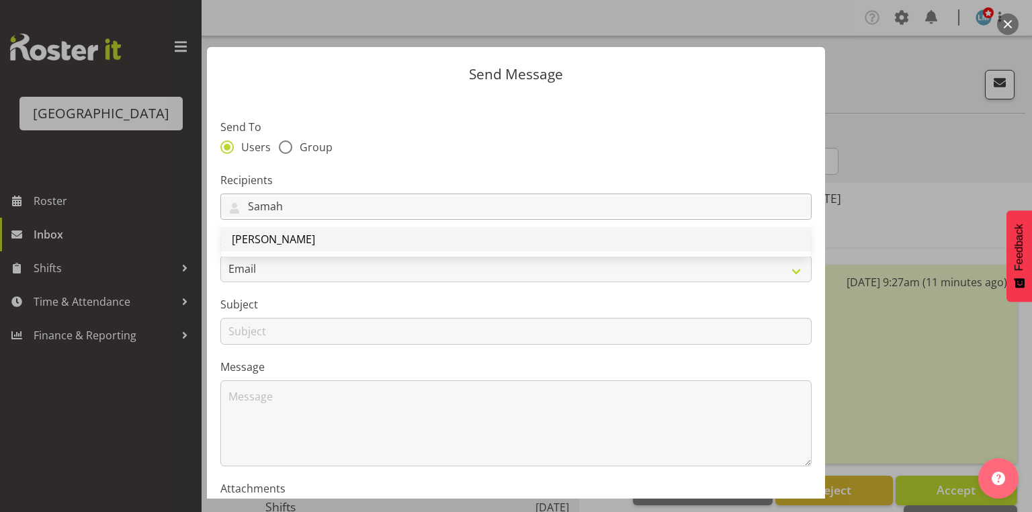
click at [271, 242] on span "[PERSON_NAME]" at bounding box center [273, 239] width 83 height 15
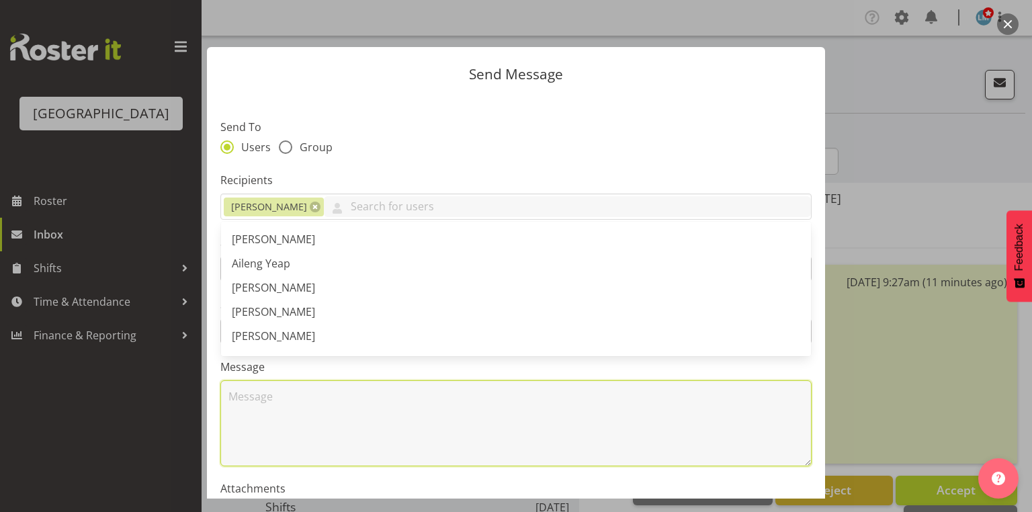
click at [298, 403] on textarea at bounding box center [515, 423] width 591 height 86
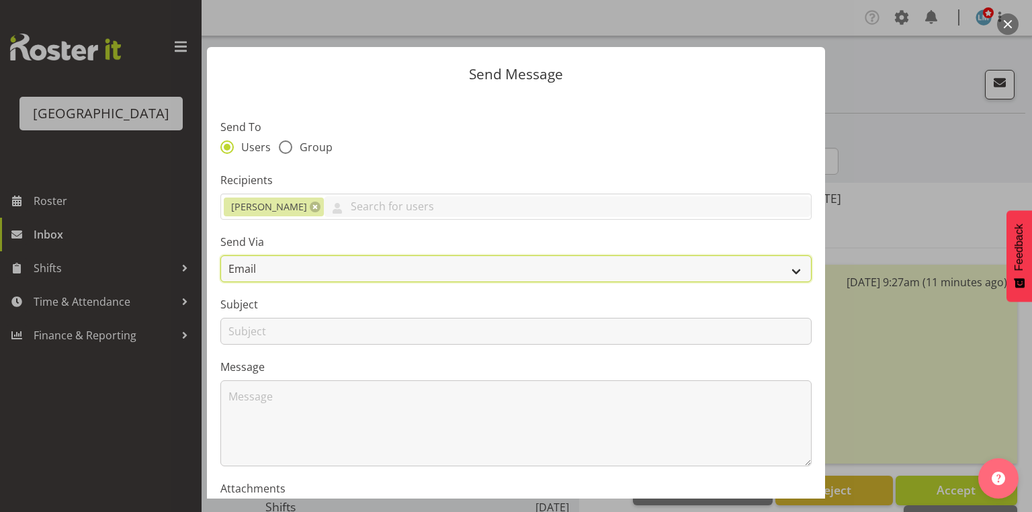
click at [796, 267] on select "Email SMS" at bounding box center [515, 268] width 591 height 27
select select "sms"
click at [220, 255] on select "Email SMS" at bounding box center [515, 268] width 591 height 27
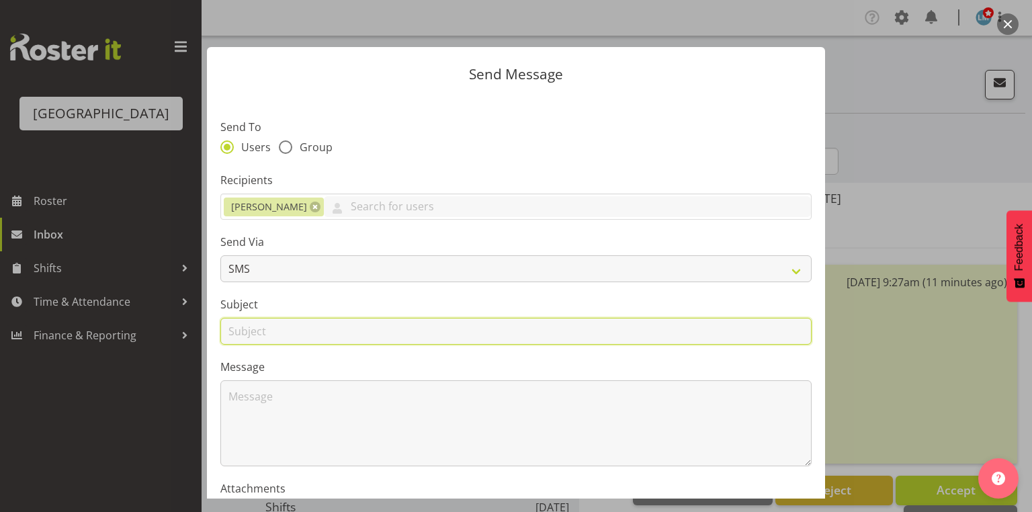
click at [248, 338] on input "text" at bounding box center [515, 331] width 591 height 27
type input "Shifts"
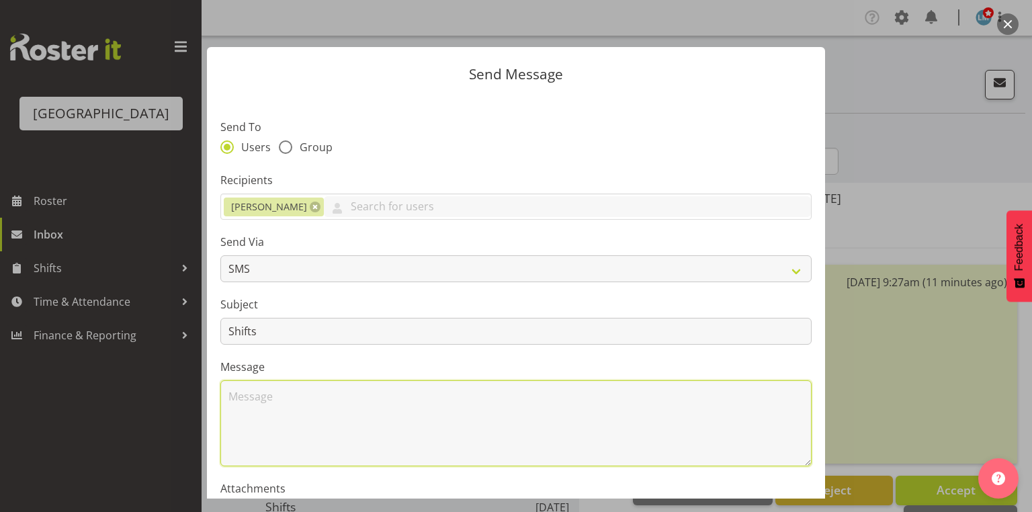
click at [298, 414] on textarea at bounding box center [515, 423] width 591 height 86
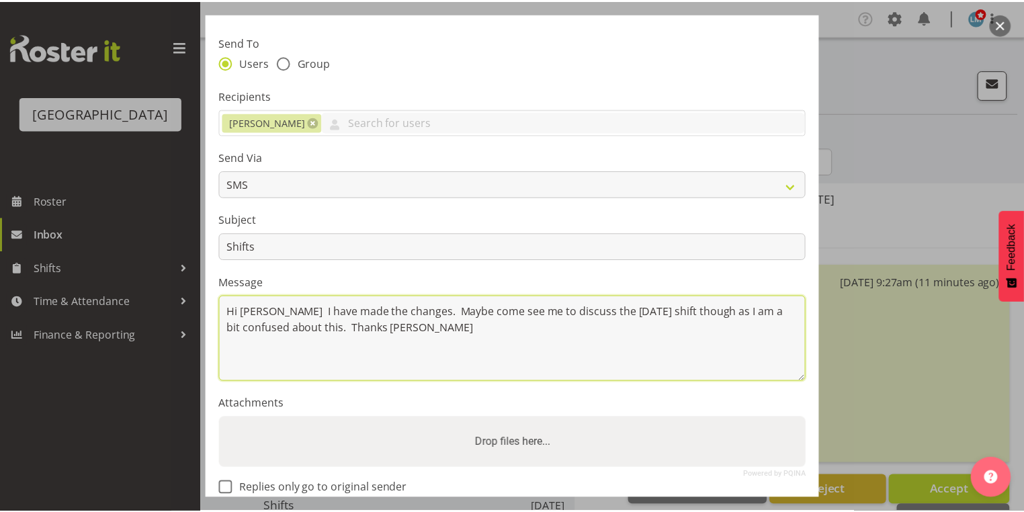
scroll to position [162, 0]
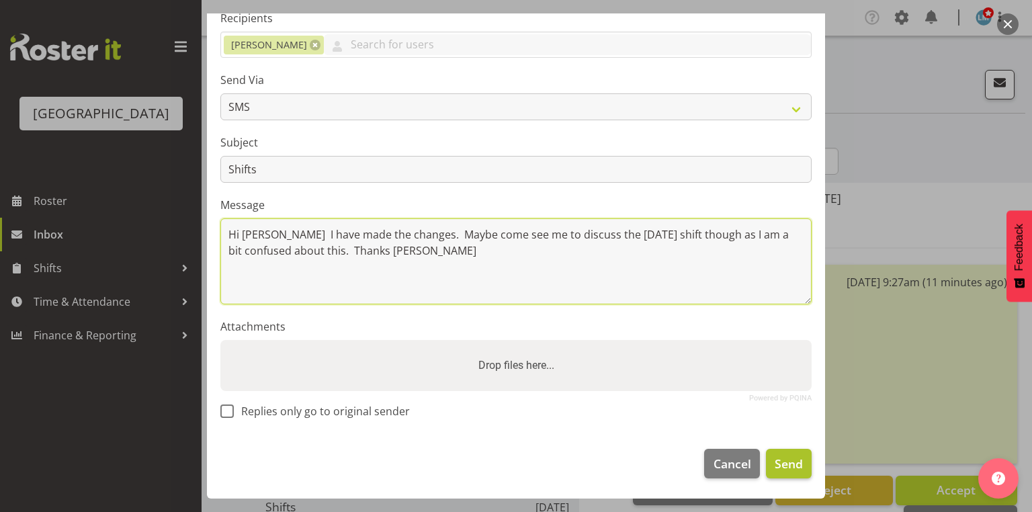
type textarea "Hi [PERSON_NAME] I have made the changes. Maybe come see me to discuss the [DAT…"
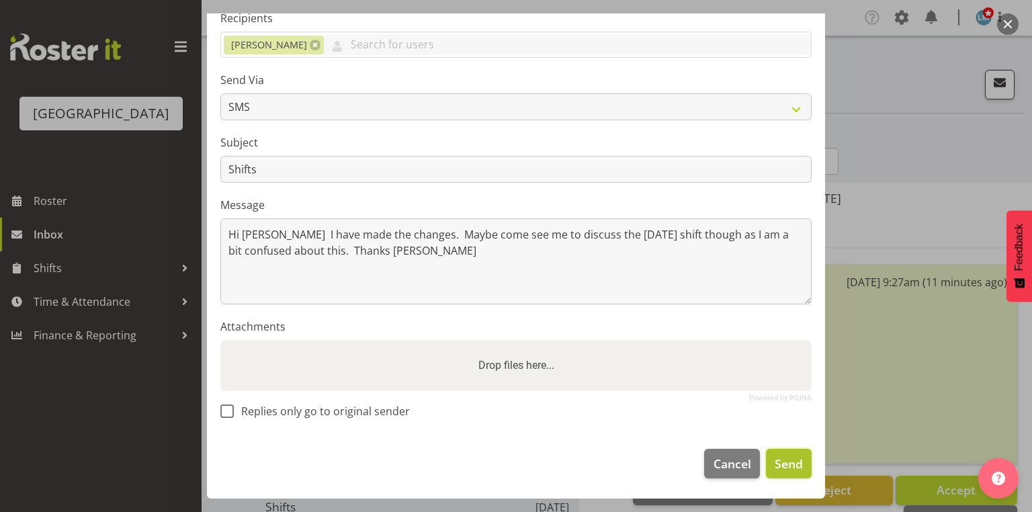
click at [782, 470] on span "Send" at bounding box center [789, 463] width 28 height 17
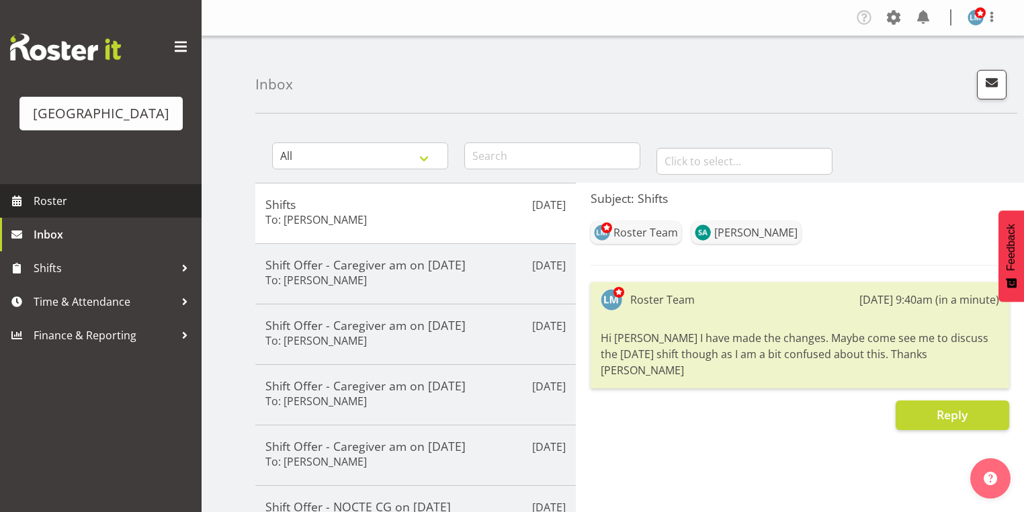
click at [57, 211] on span "Roster" at bounding box center [114, 201] width 161 height 20
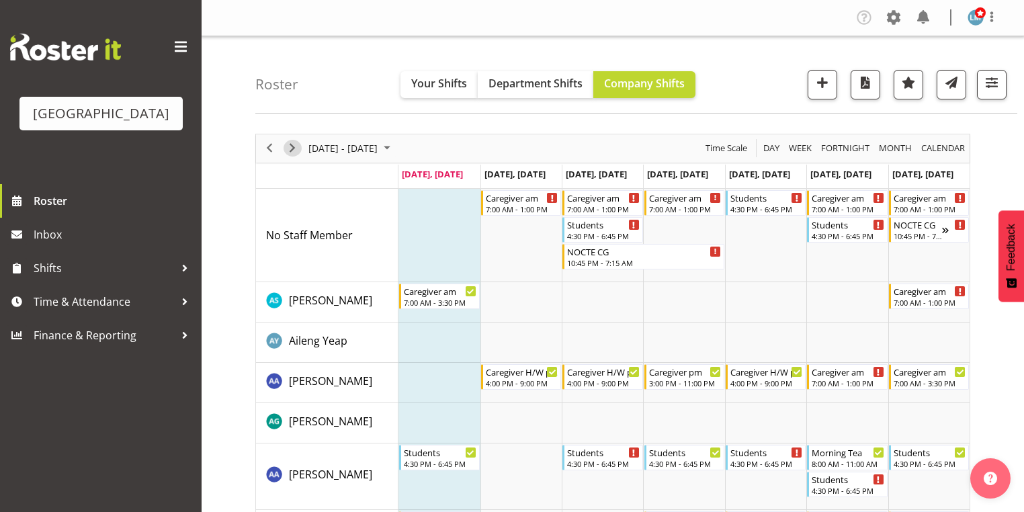
click at [293, 146] on span "Next" at bounding box center [292, 148] width 16 height 17
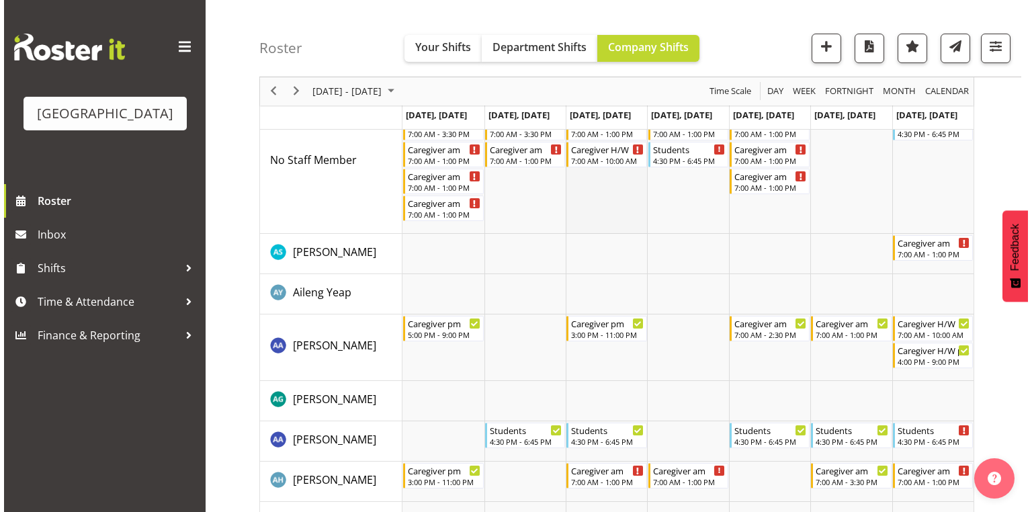
scroll to position [215, 0]
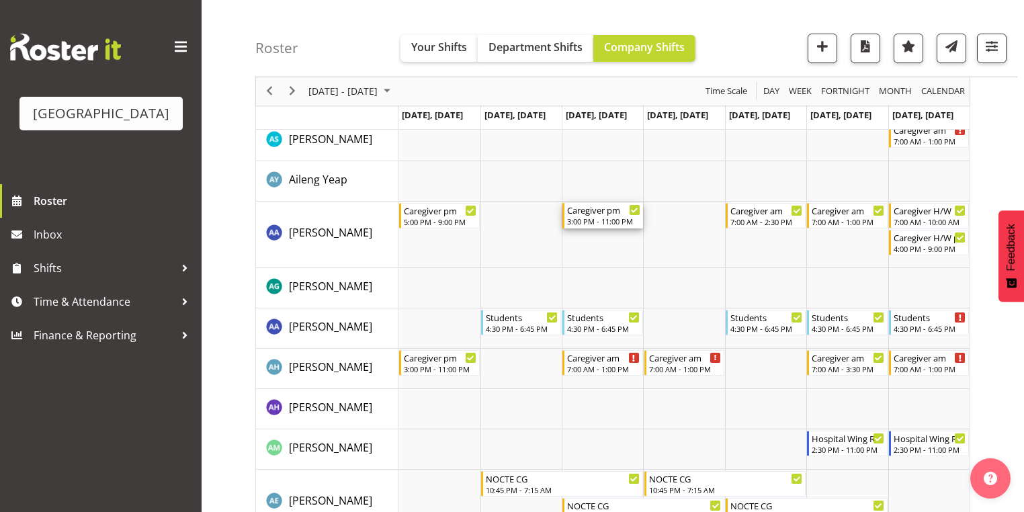
click at [588, 218] on div "3:00 PM - 11:00 PM" at bounding box center [603, 221] width 73 height 11
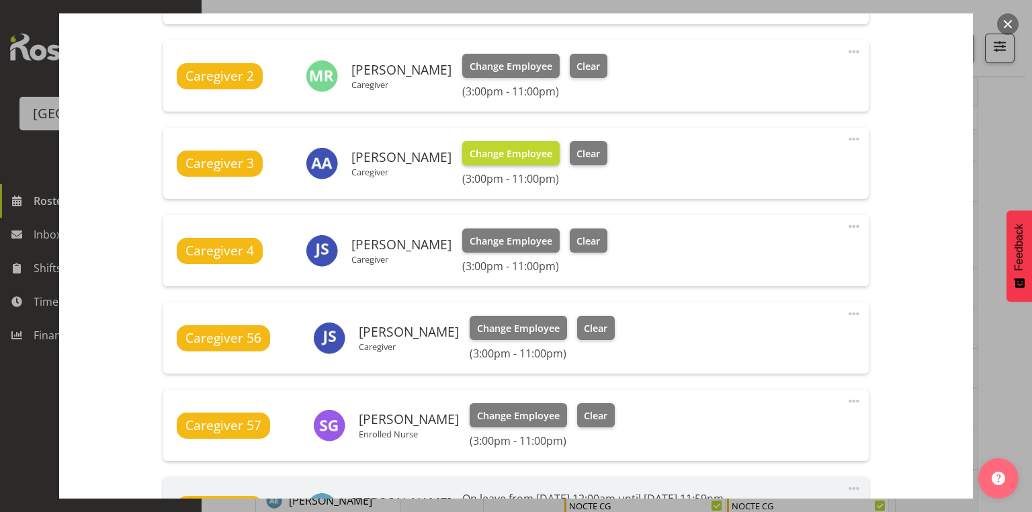
scroll to position [645, 0]
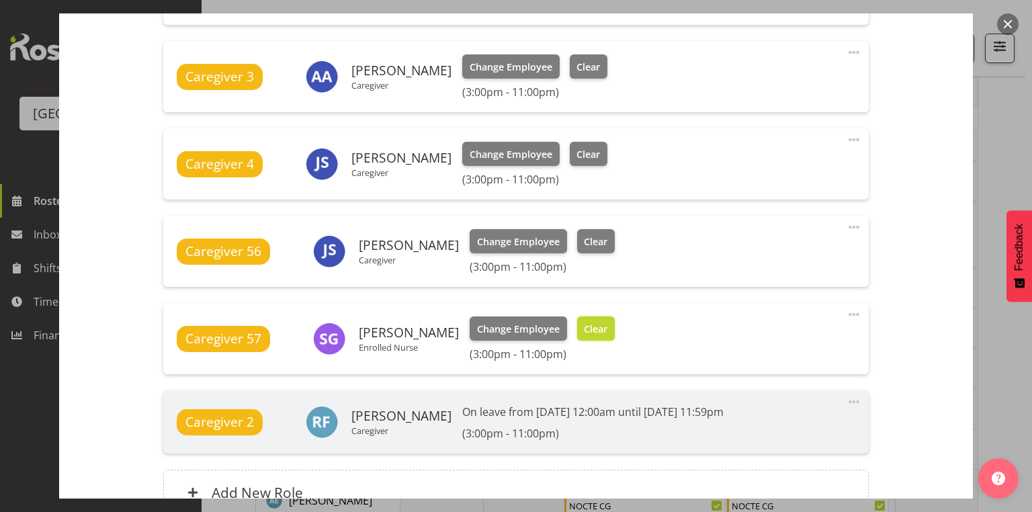
click at [607, 324] on span "Clear" at bounding box center [596, 329] width 24 height 15
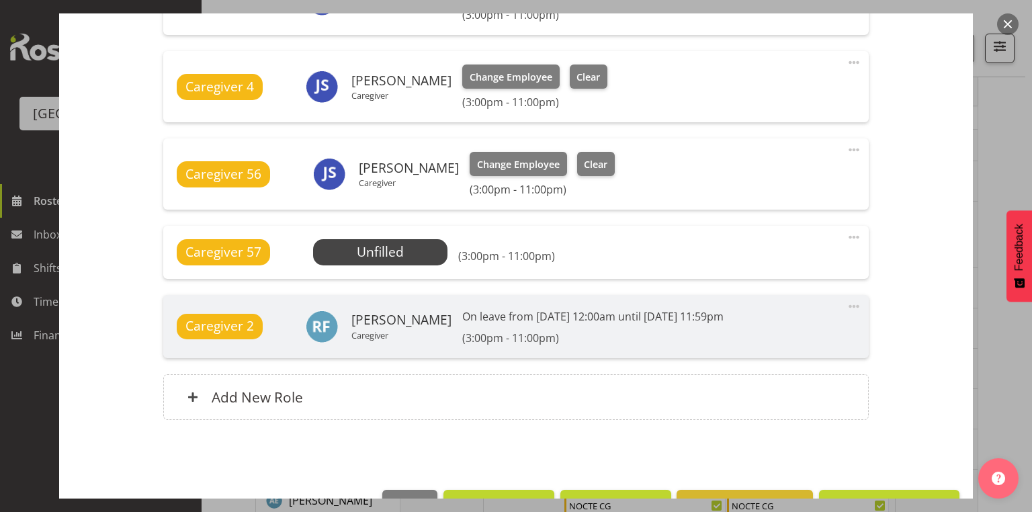
scroll to position [761, 0]
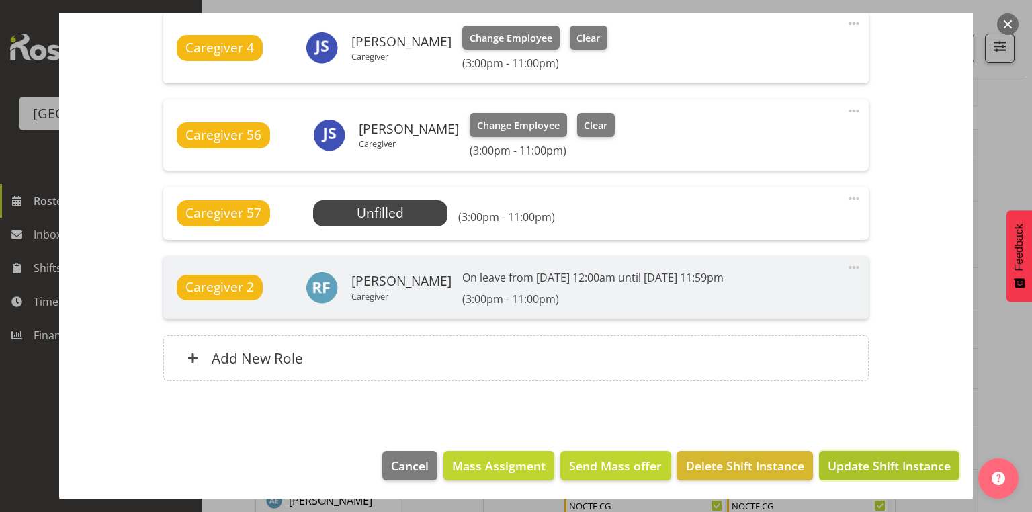
click at [884, 460] on span "Update Shift Instance" at bounding box center [889, 465] width 123 height 17
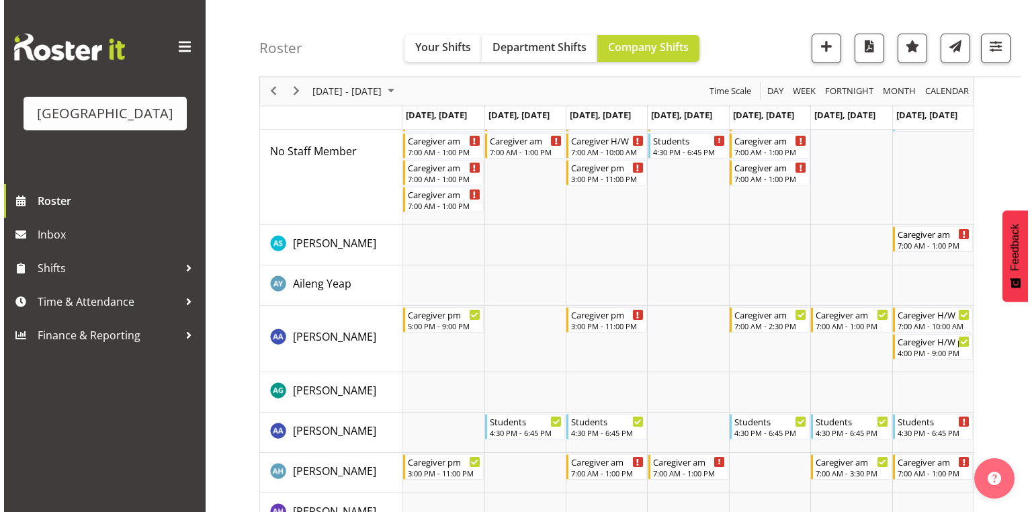
scroll to position [0, 0]
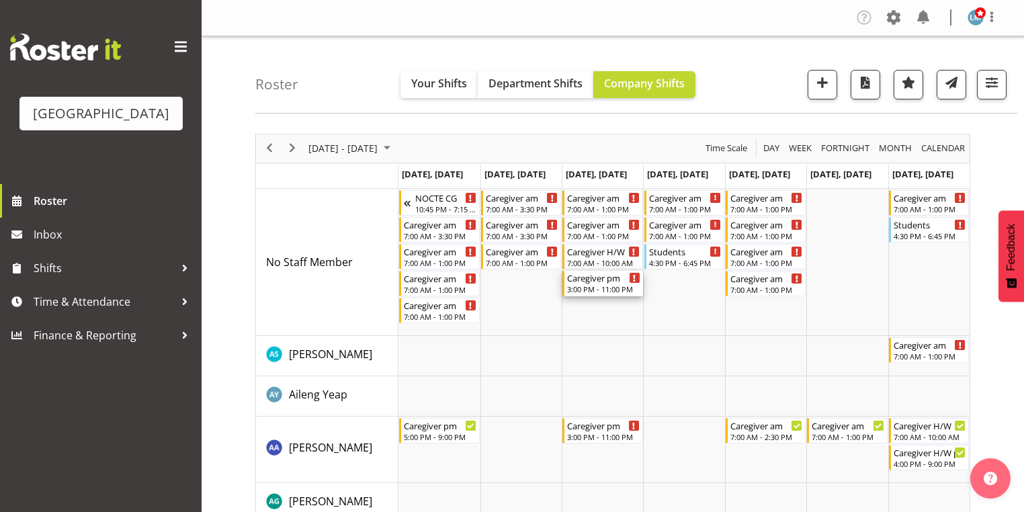
click at [599, 286] on div "3:00 PM - 11:00 PM" at bounding box center [603, 288] width 73 height 11
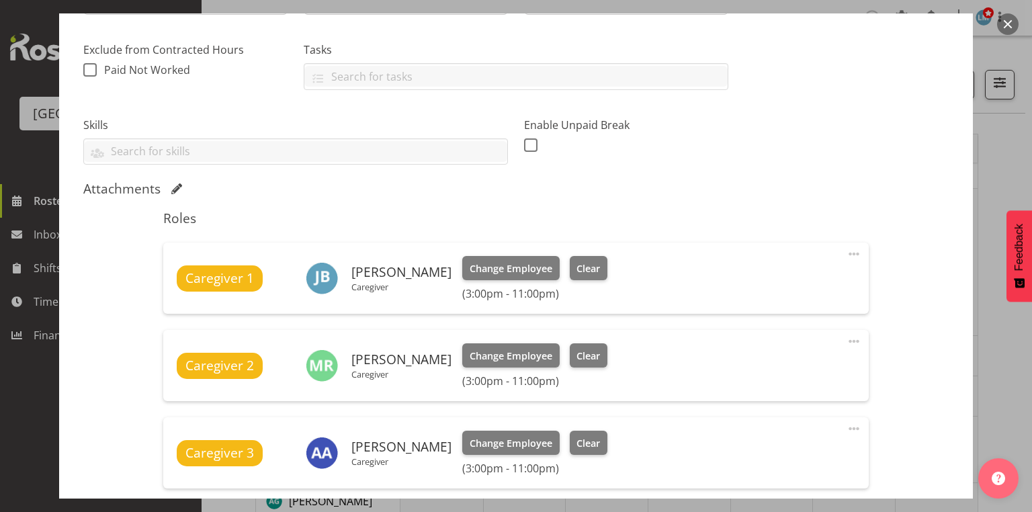
scroll to position [537, 0]
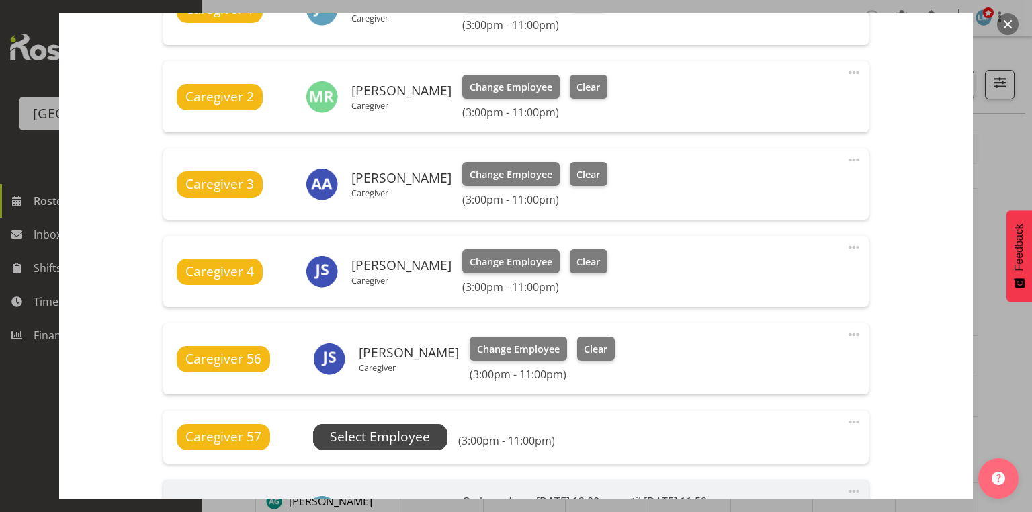
click at [377, 437] on span "Select Employee" at bounding box center [380, 436] width 100 height 19
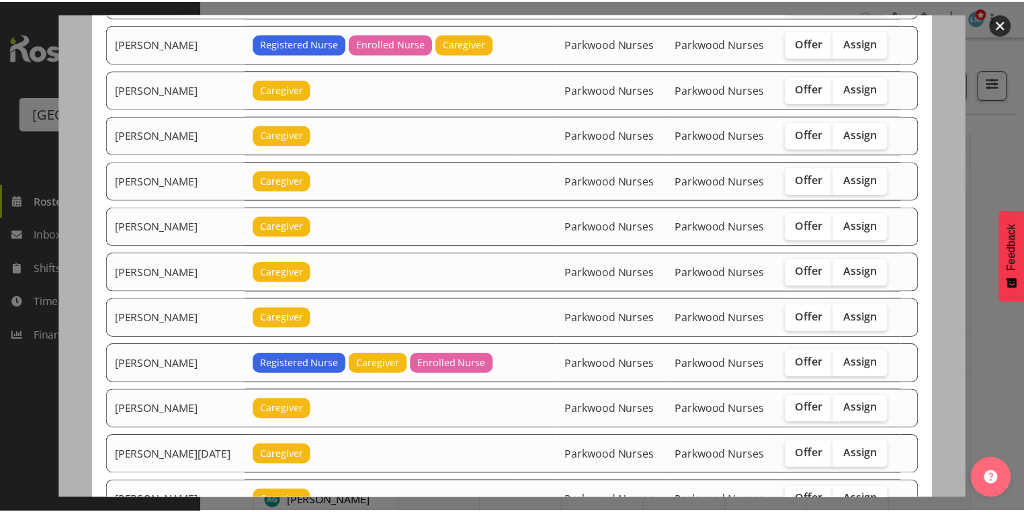
scroll to position [1344, 0]
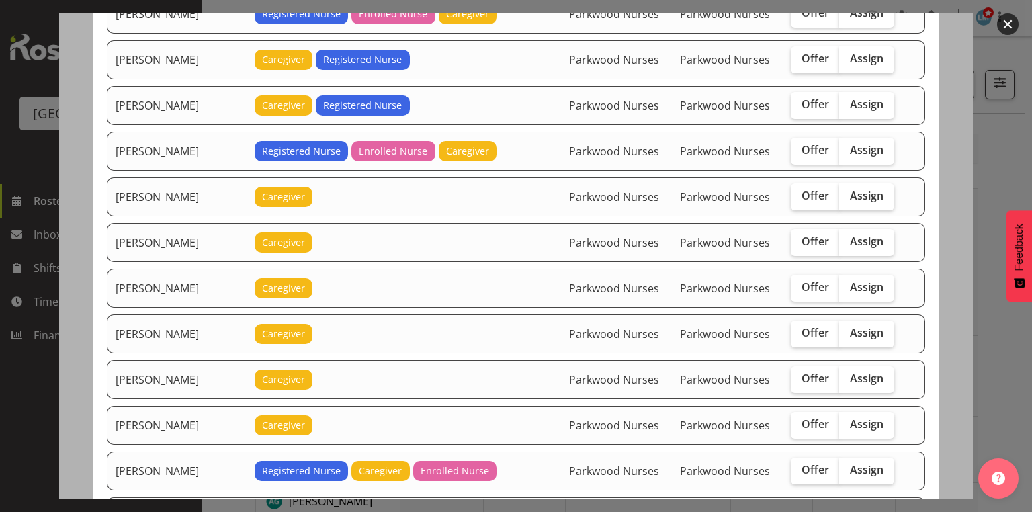
click at [1002, 24] on button "button" at bounding box center [1007, 23] width 21 height 21
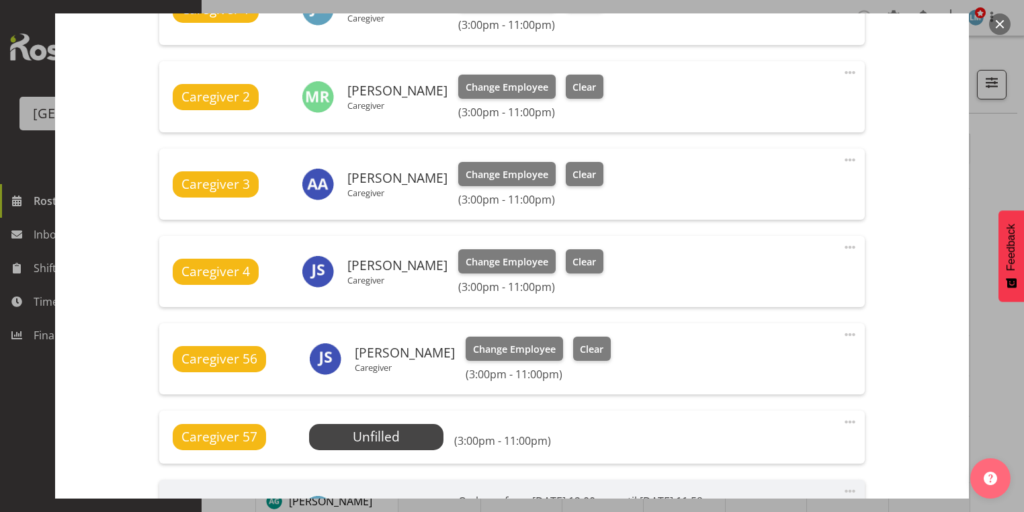
click at [1002, 24] on button "button" at bounding box center [999, 23] width 21 height 21
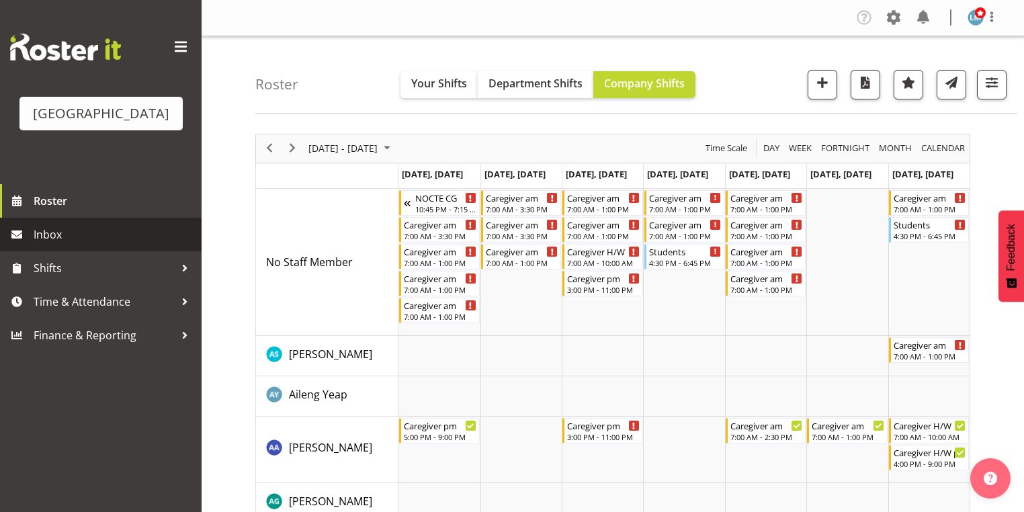
click at [78, 245] on span "Inbox" at bounding box center [114, 234] width 161 height 20
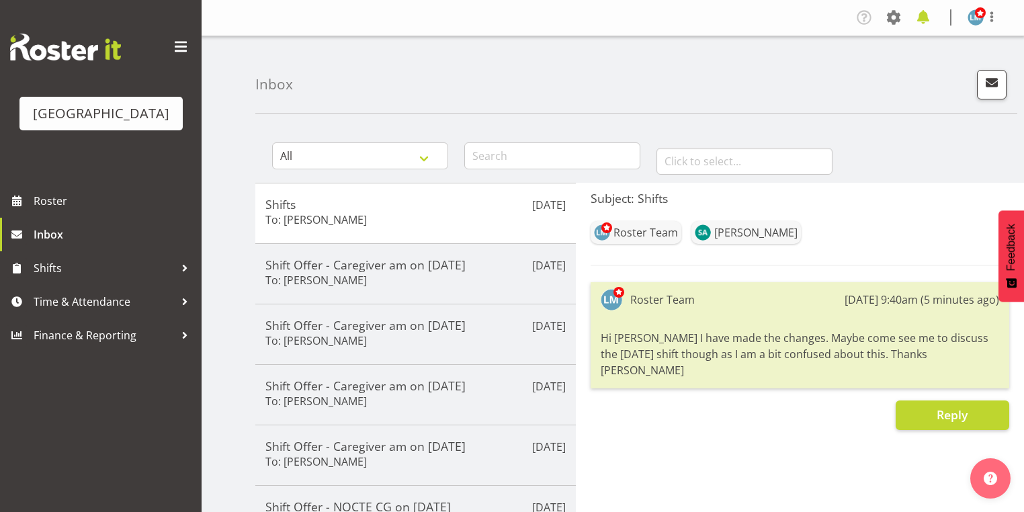
click at [919, 16] on span at bounding box center [922, 17] width 21 height 21
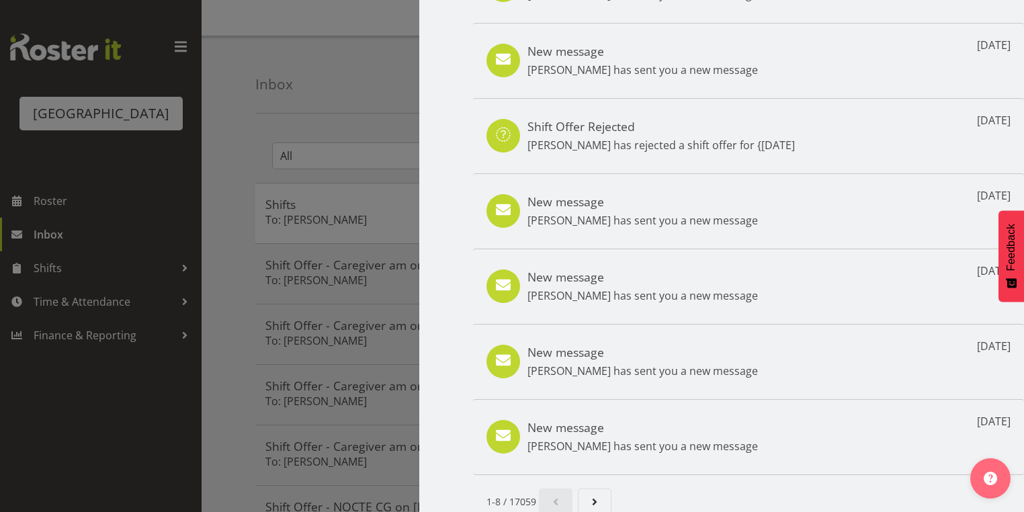
scroll to position [224, 0]
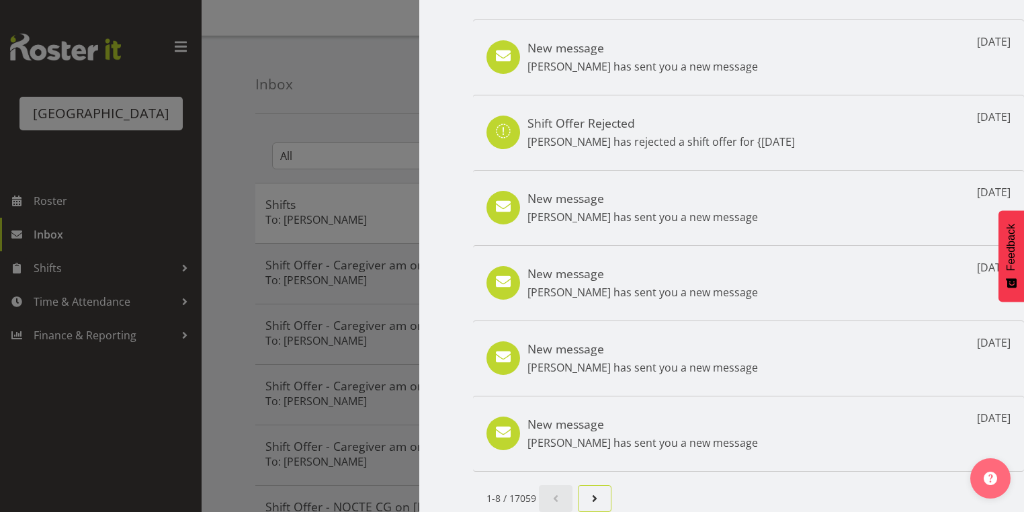
click at [590, 490] on span "Next page" at bounding box center [594, 498] width 16 height 16
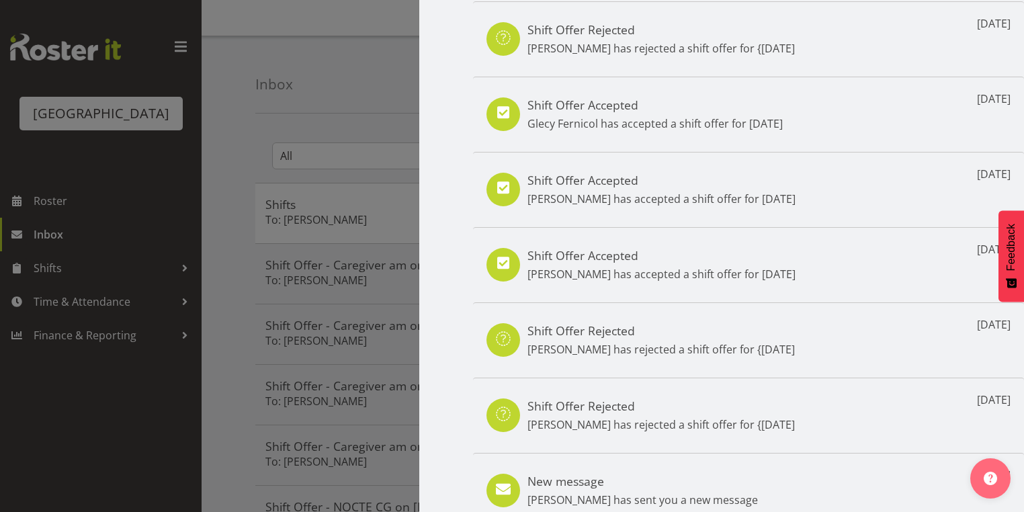
scroll to position [0, 0]
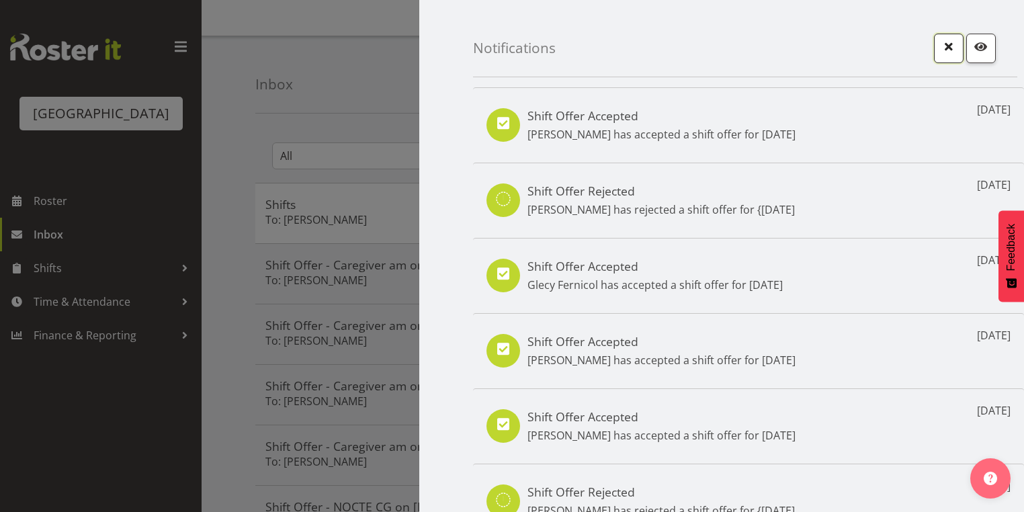
click at [934, 45] on button "button" at bounding box center [949, 49] width 30 height 30
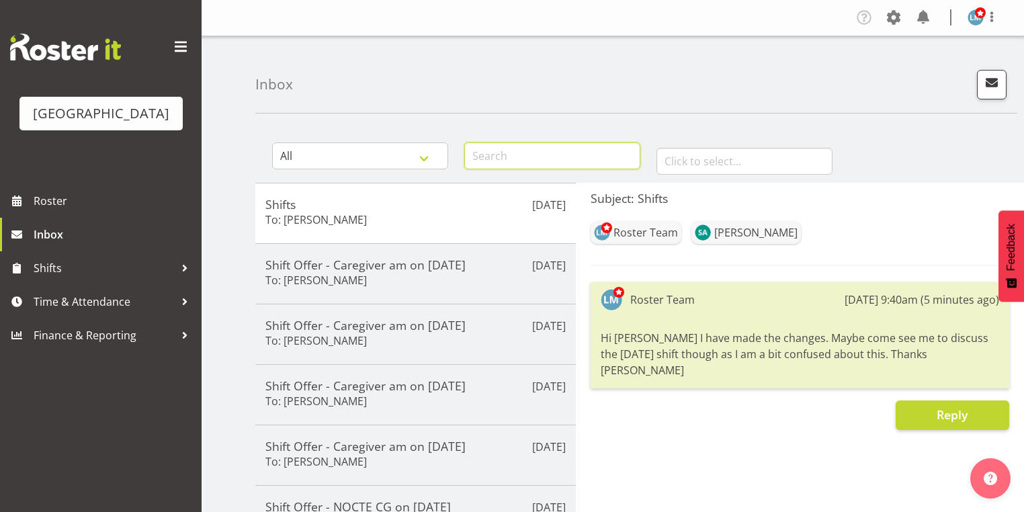
click at [541, 154] on input "text" at bounding box center [552, 155] width 176 height 27
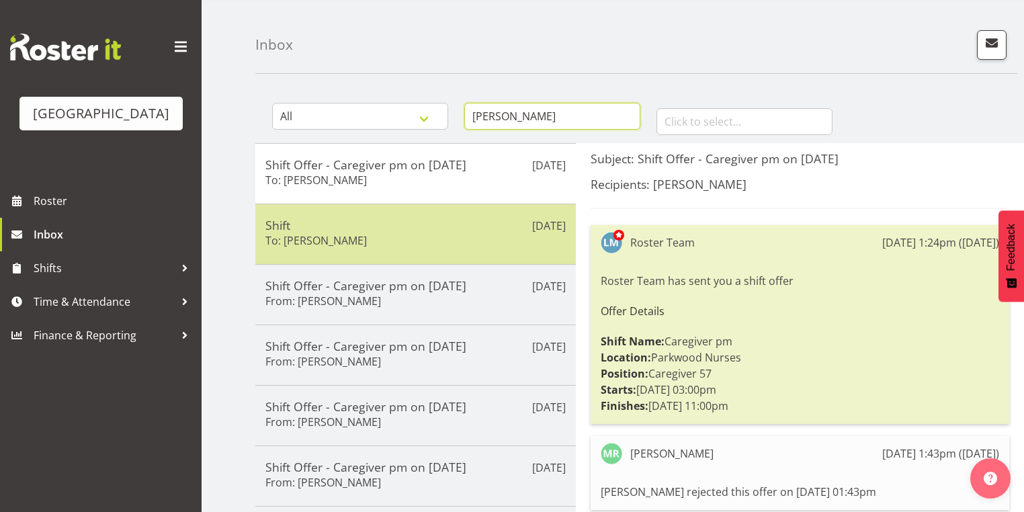
scroll to position [107, 0]
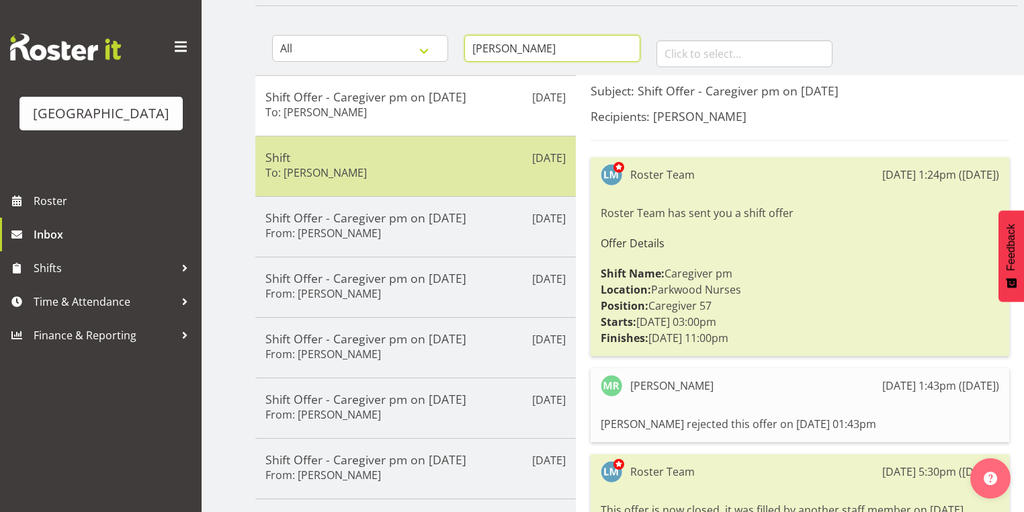
type input "[PERSON_NAME]"
click at [408, 163] on h5 "Shift" at bounding box center [415, 157] width 300 height 15
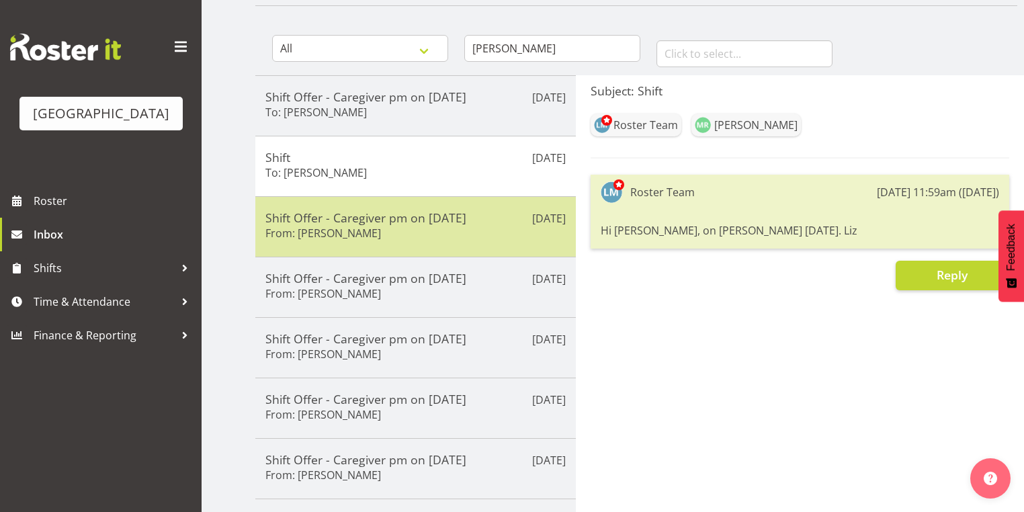
click at [417, 218] on h5 "Shift Offer - Caregiver pm on [DATE]" at bounding box center [415, 217] width 300 height 15
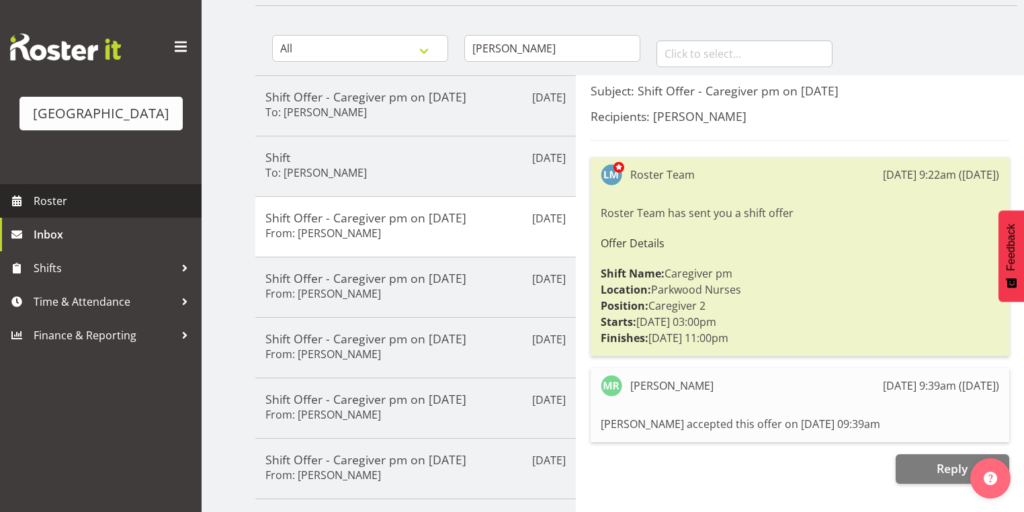
click at [54, 211] on span "Roster" at bounding box center [114, 201] width 161 height 20
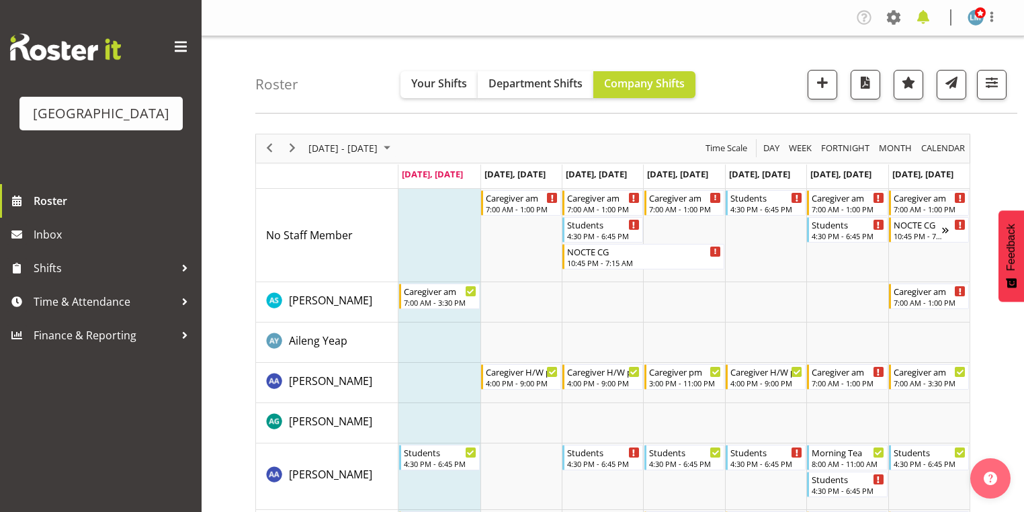
click at [924, 15] on span at bounding box center [922, 17] width 21 height 21
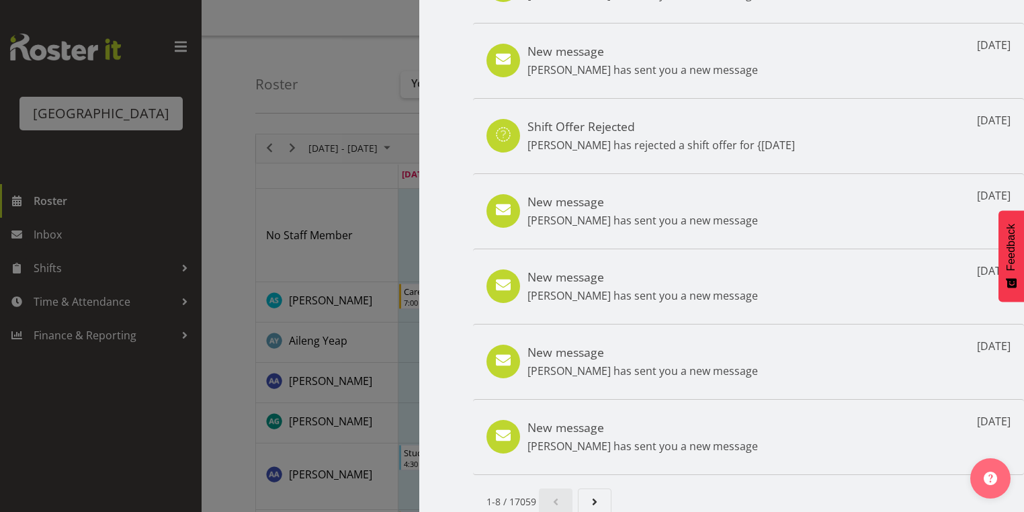
scroll to position [224, 0]
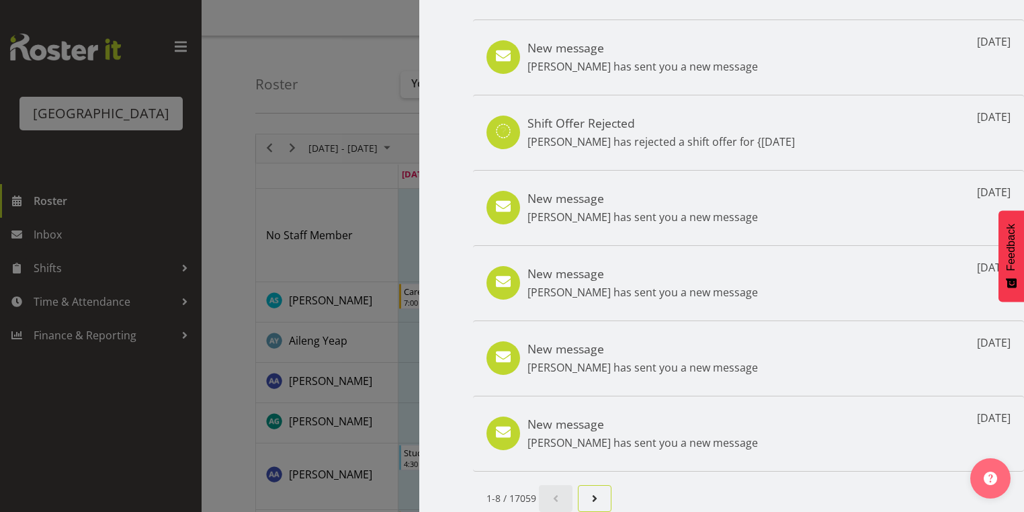
click at [594, 490] on span "Next page" at bounding box center [594, 498] width 16 height 16
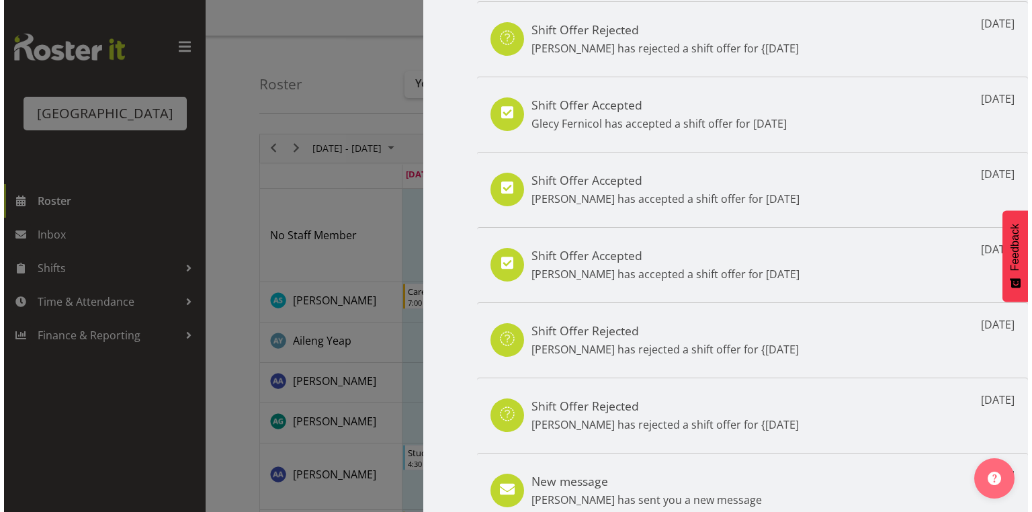
scroll to position [0, 0]
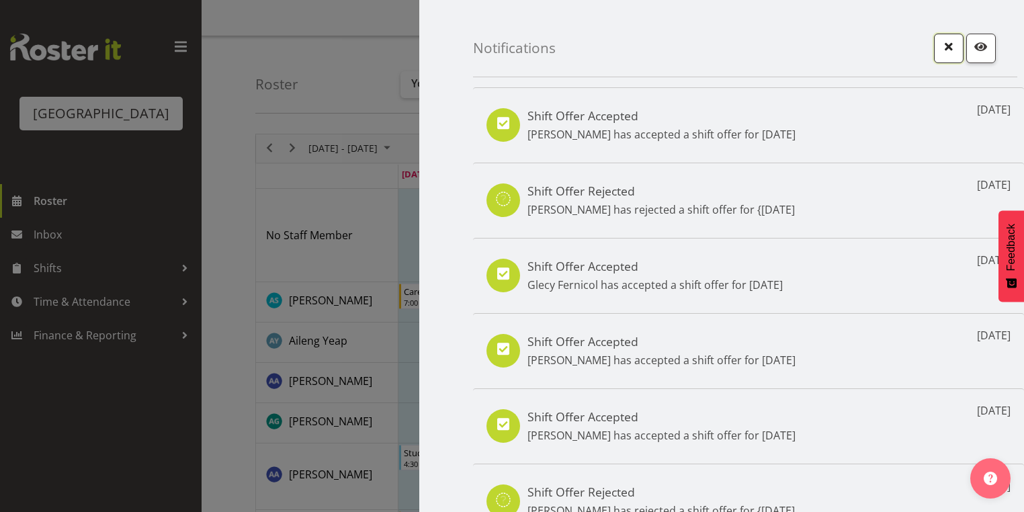
click at [940, 48] on span "button" at bounding box center [948, 46] width 17 height 17
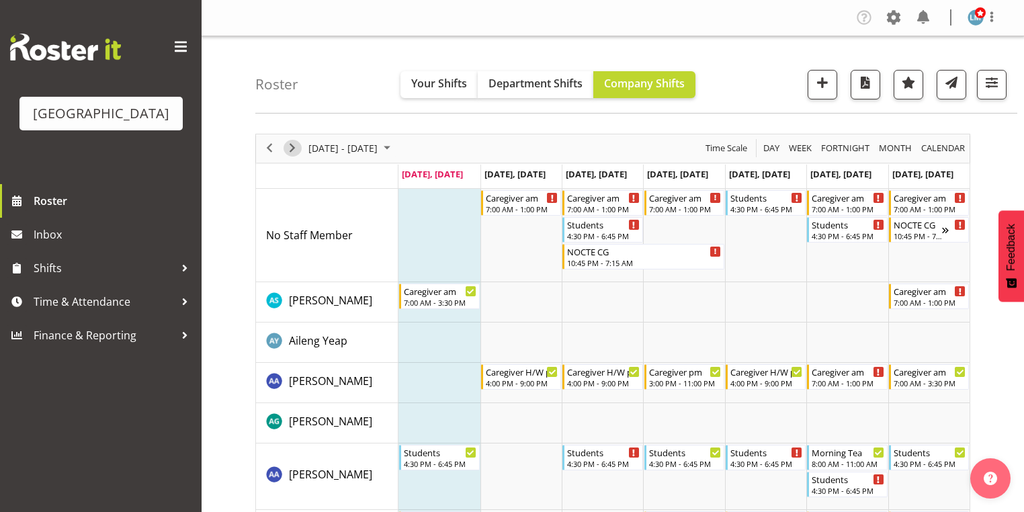
click at [294, 150] on span "Next" at bounding box center [292, 148] width 16 height 17
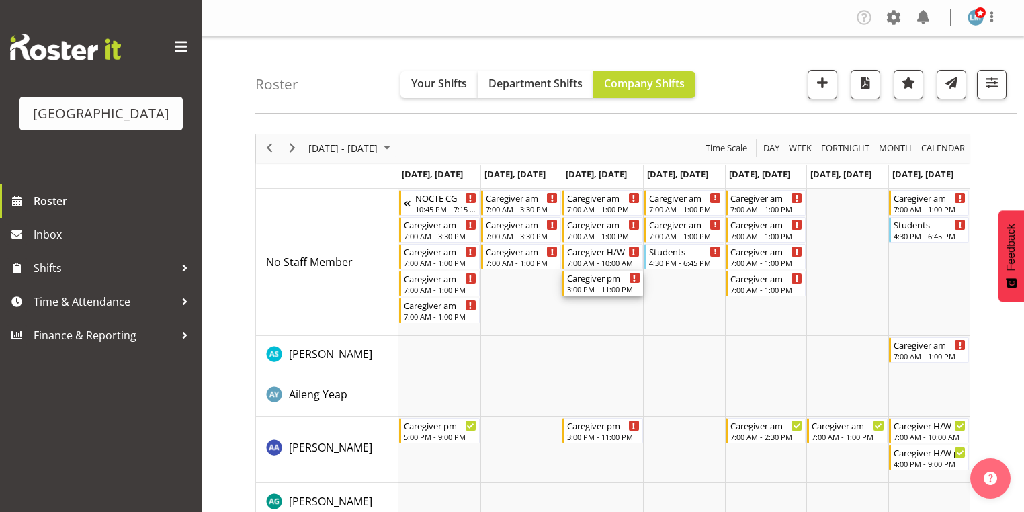
click at [591, 282] on div "Caregiver pm" at bounding box center [603, 277] width 73 height 13
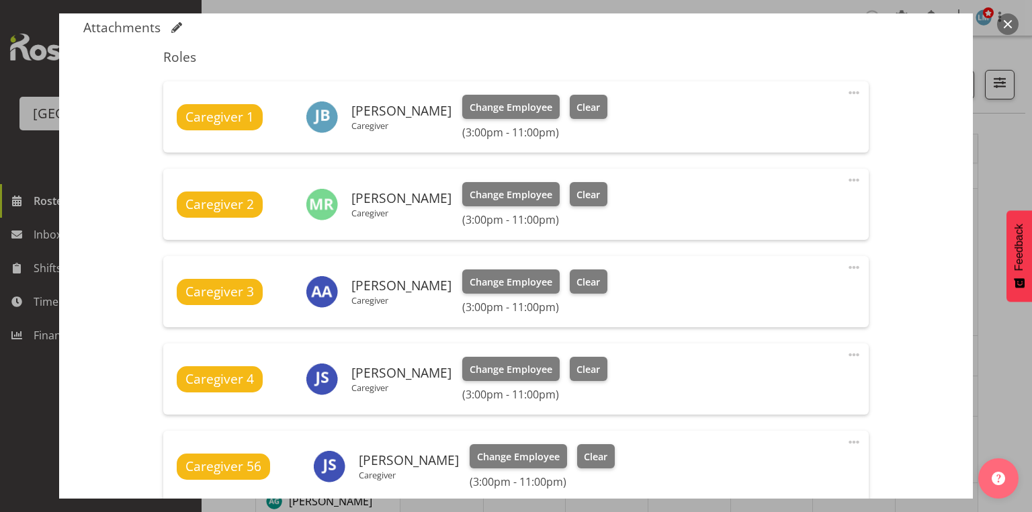
scroll to position [591, 0]
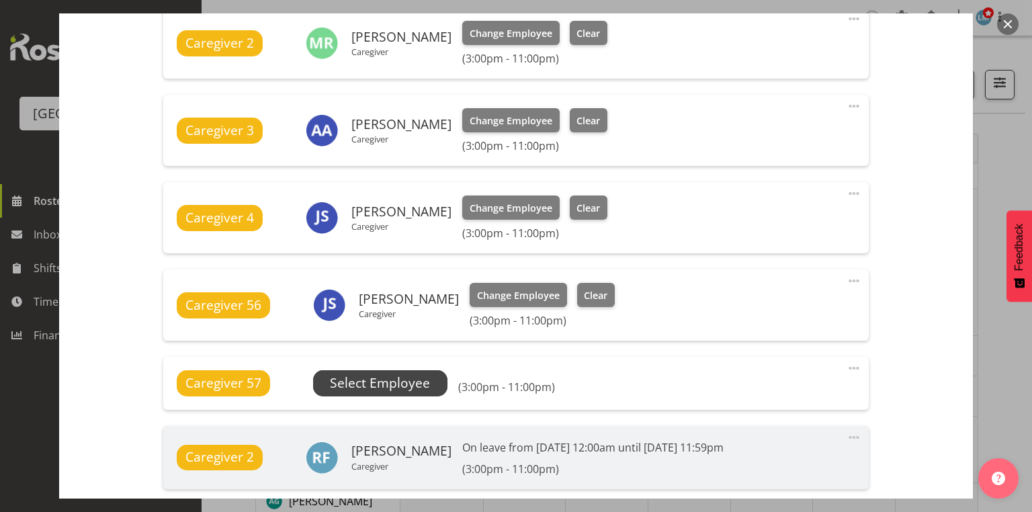
click at [382, 380] on span "Select Employee" at bounding box center [380, 383] width 100 height 19
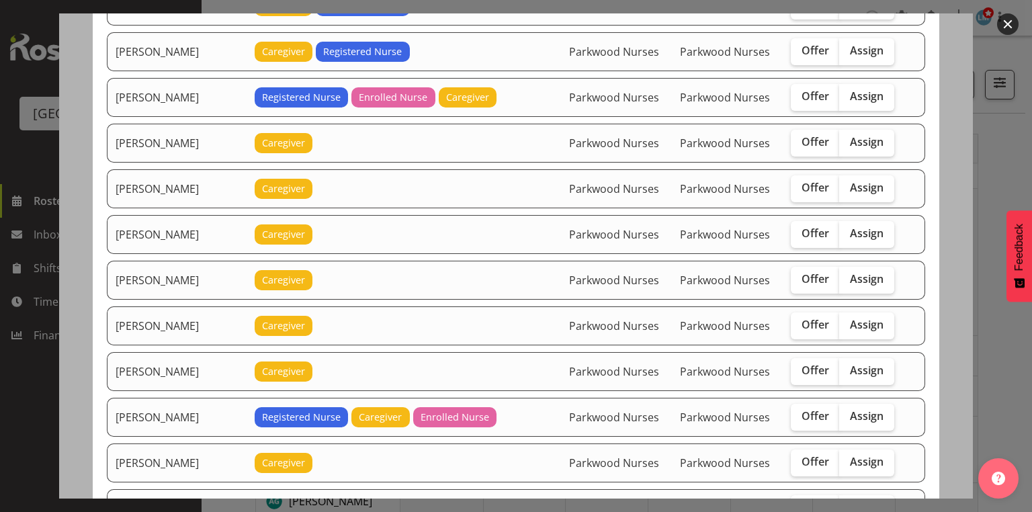
scroll to position [1236, 0]
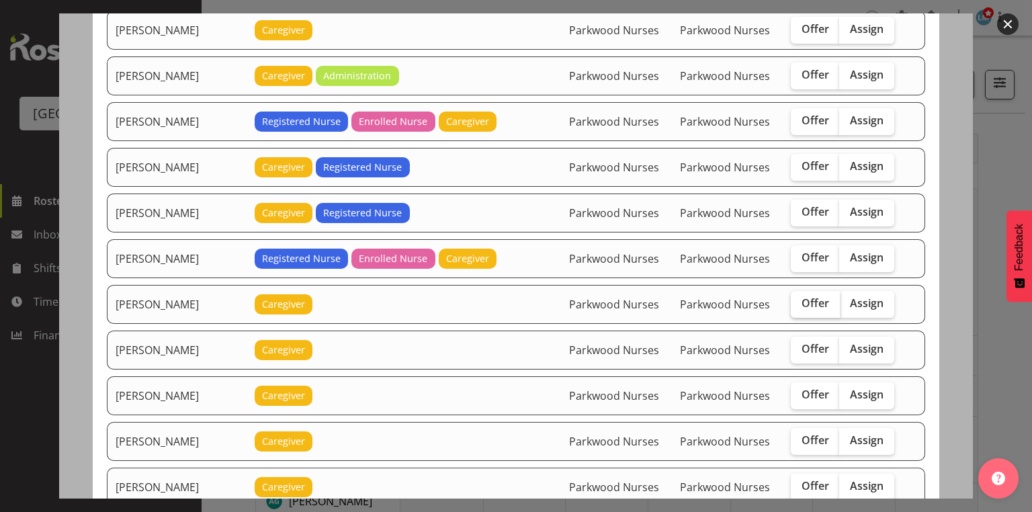
click at [817, 296] on span "Offer" at bounding box center [815, 302] width 28 height 13
click at [799, 299] on input "Offer" at bounding box center [795, 303] width 9 height 9
checkbox input "true"
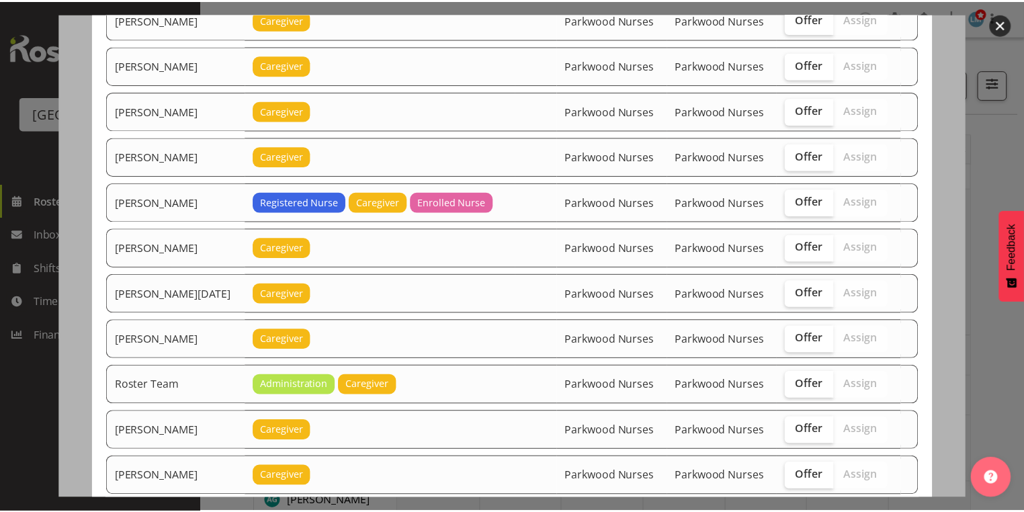
scroll to position [1849, 0]
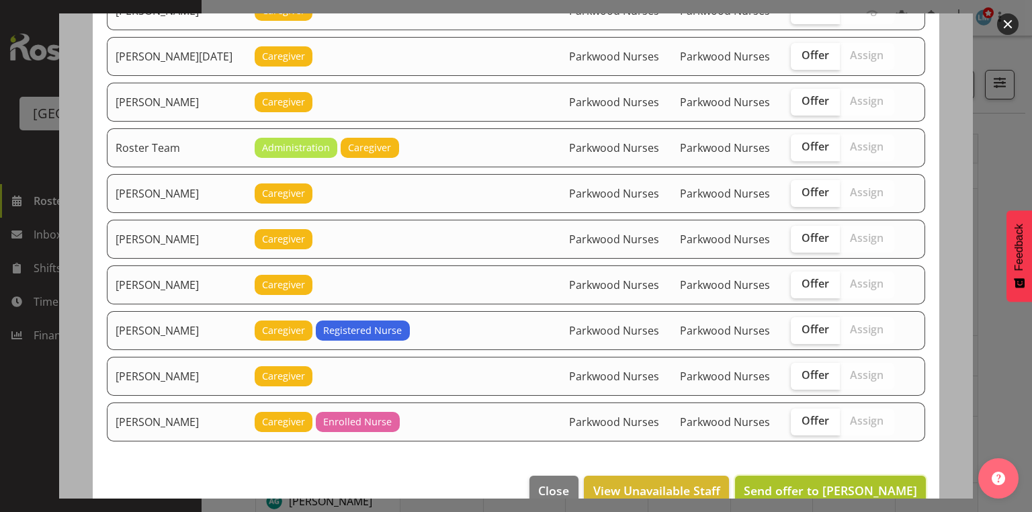
click at [814, 482] on span "Send offer to [PERSON_NAME]" at bounding box center [830, 490] width 173 height 16
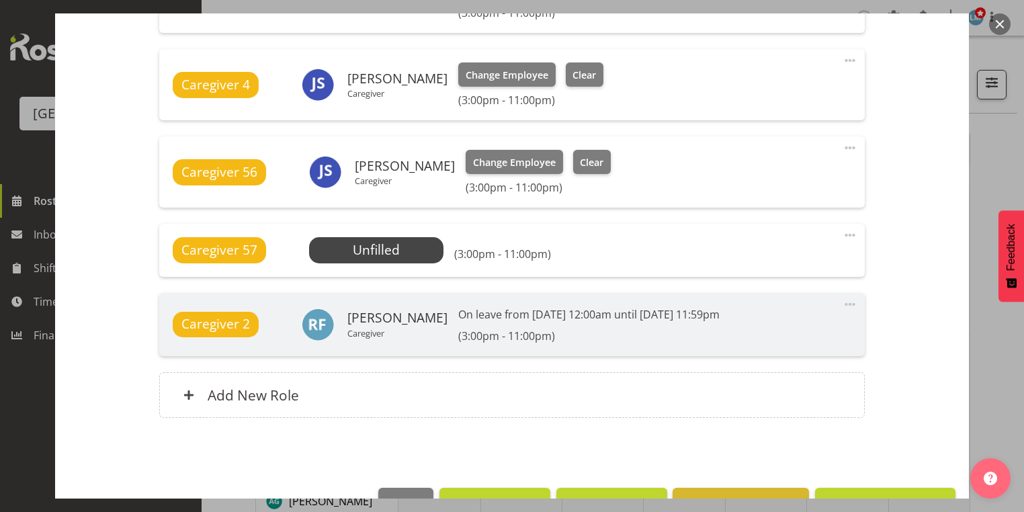
scroll to position [761, 0]
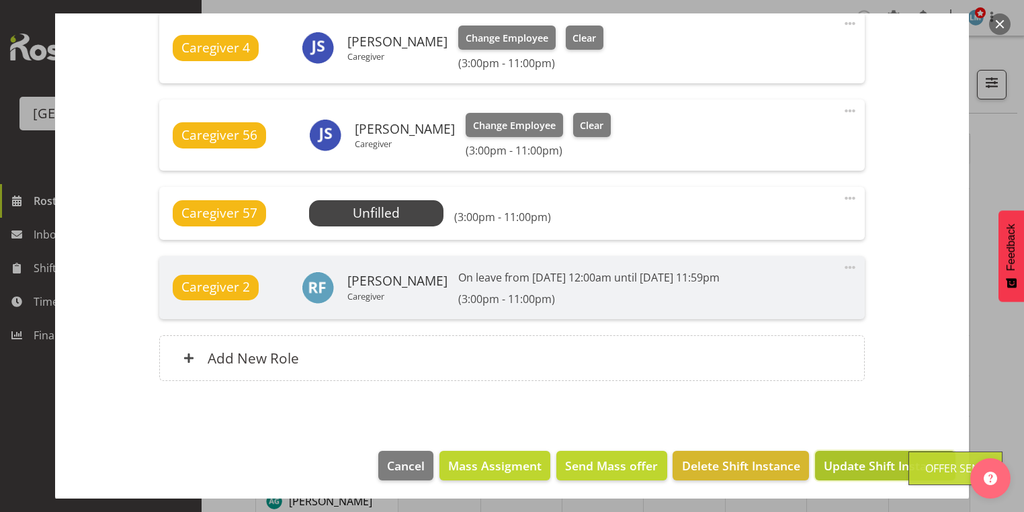
click at [878, 462] on span "Update Shift Instance" at bounding box center [885, 465] width 123 height 17
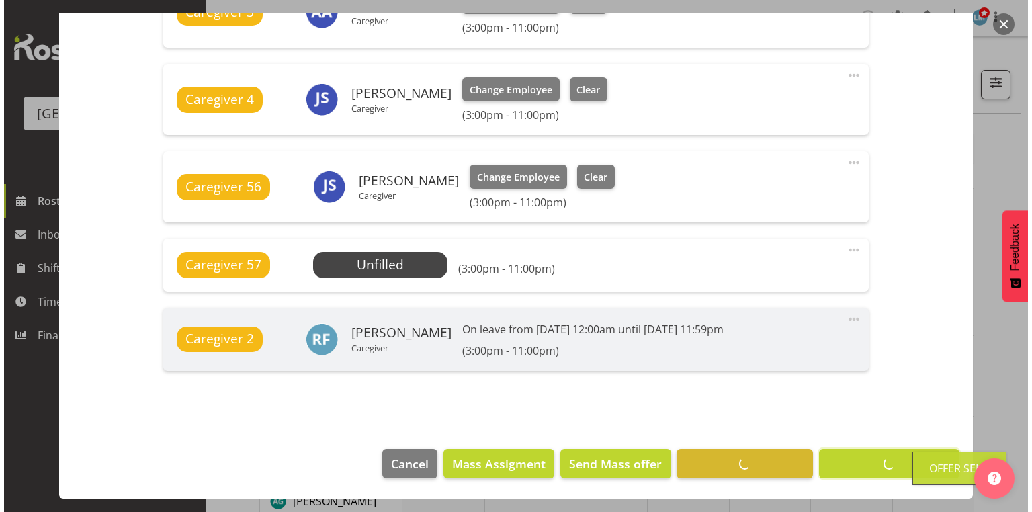
scroll to position [708, 0]
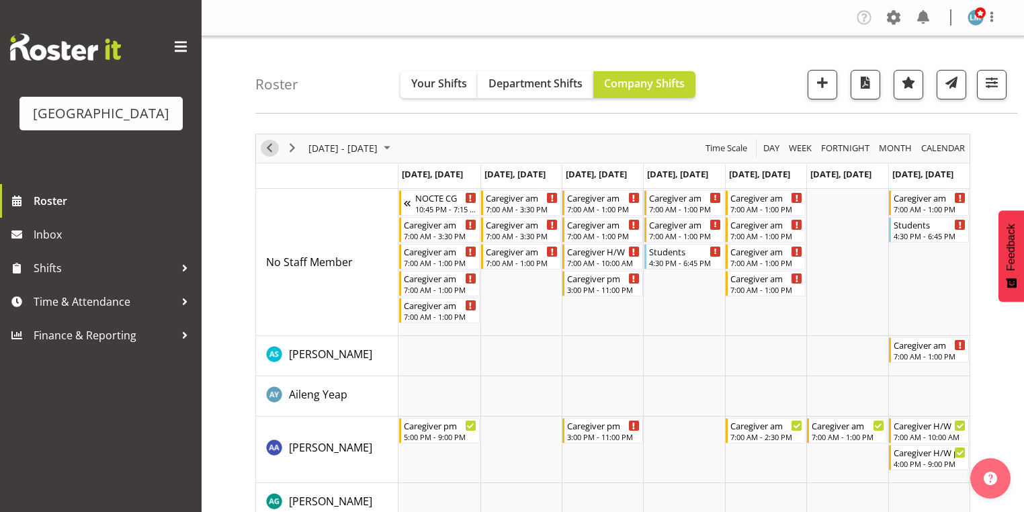
click at [271, 147] on span "Previous" at bounding box center [269, 148] width 16 height 17
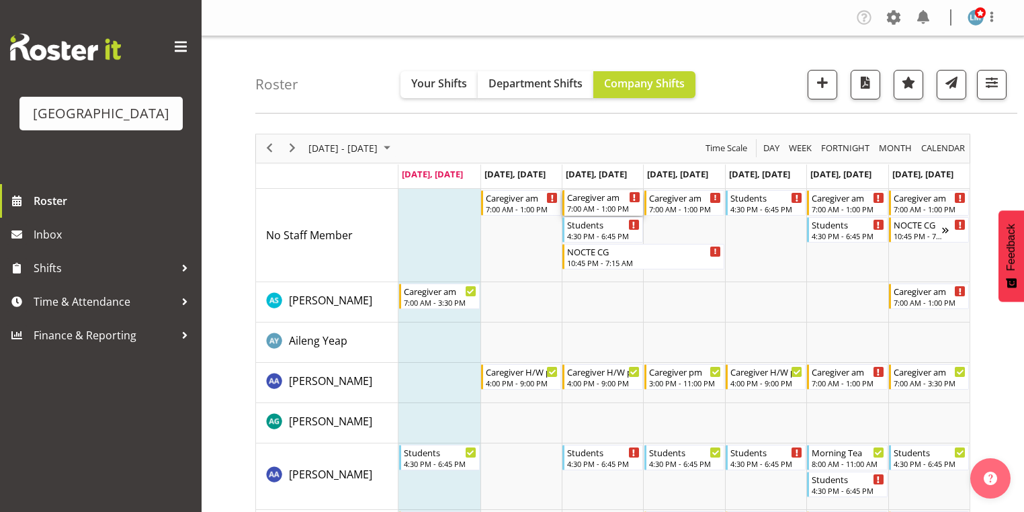
click at [597, 202] on div "Caregiver am" at bounding box center [603, 196] width 73 height 13
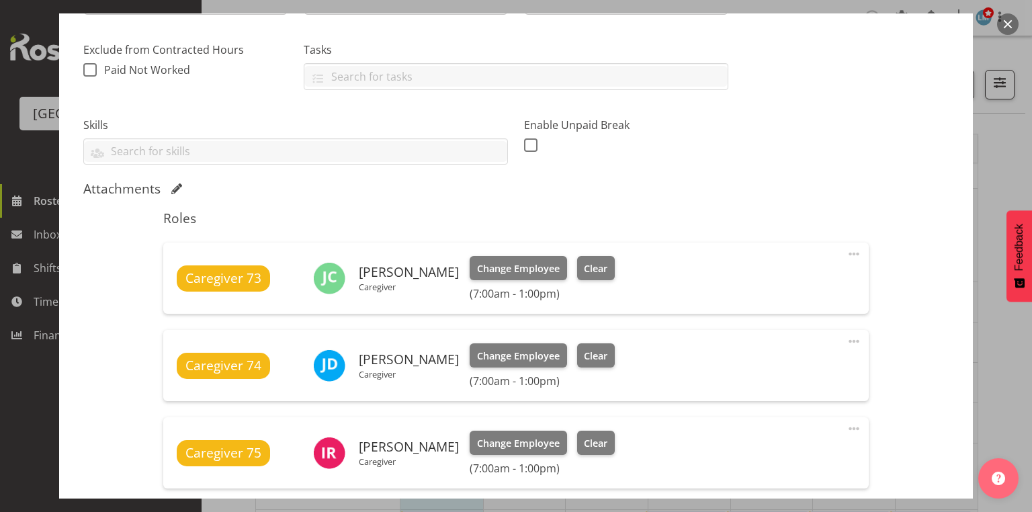
scroll to position [484, 0]
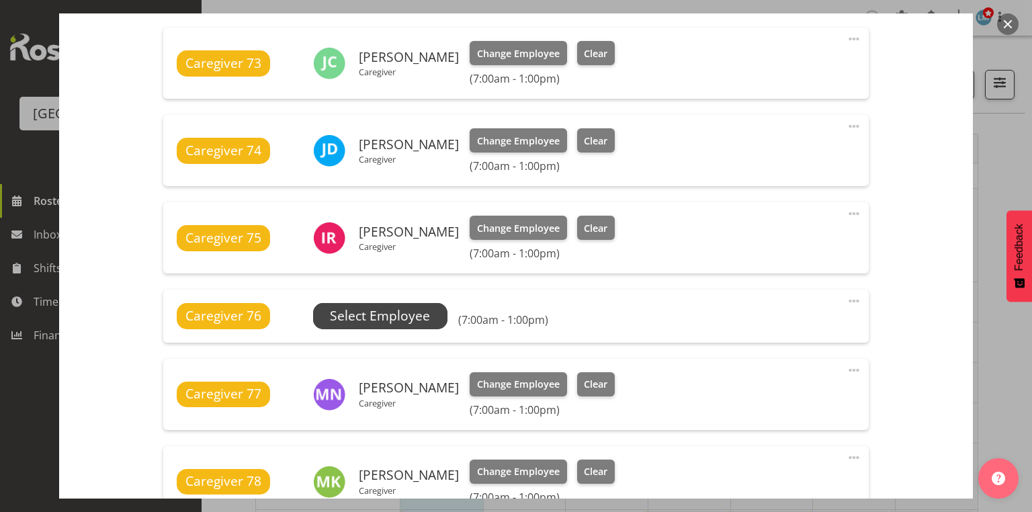
click at [376, 317] on span "Select Employee" at bounding box center [380, 315] width 100 height 19
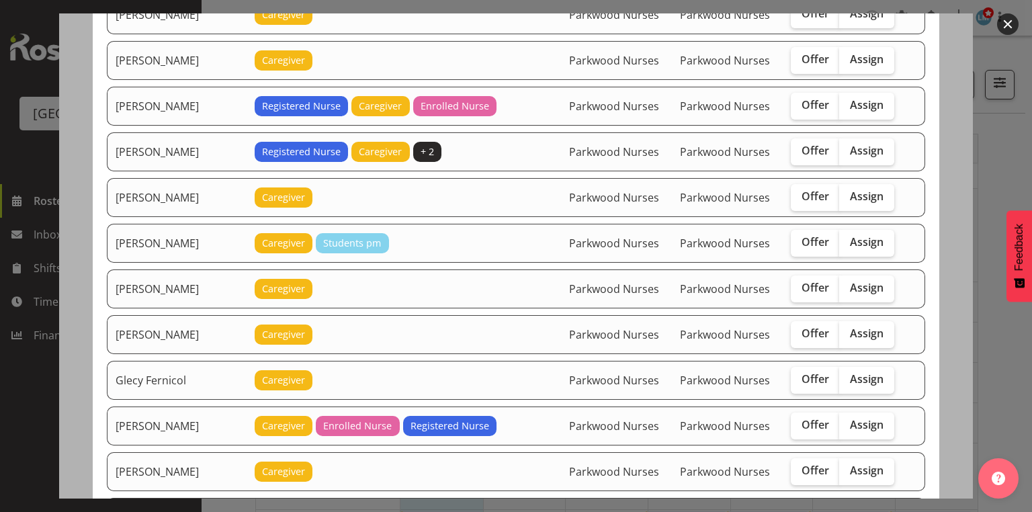
scroll to position [430, 0]
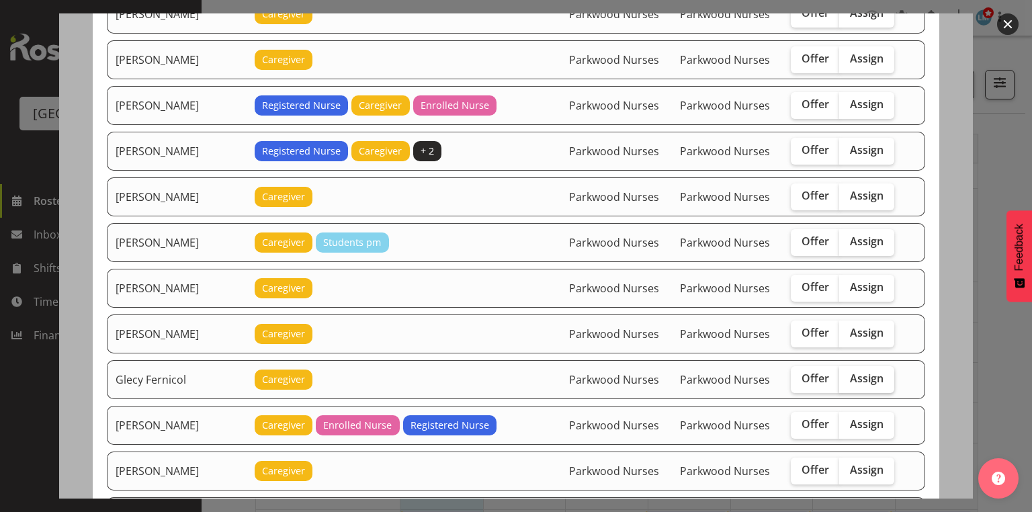
click at [854, 371] on span "Assign" at bounding box center [867, 377] width 34 height 13
click at [848, 374] on input "Assign" at bounding box center [843, 378] width 9 height 9
checkbox input "true"
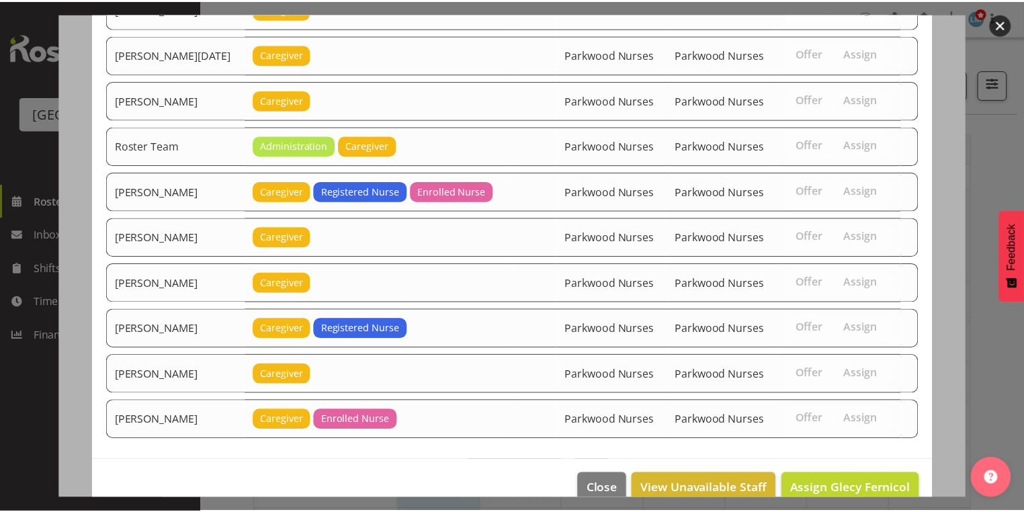
scroll to position [1669, 0]
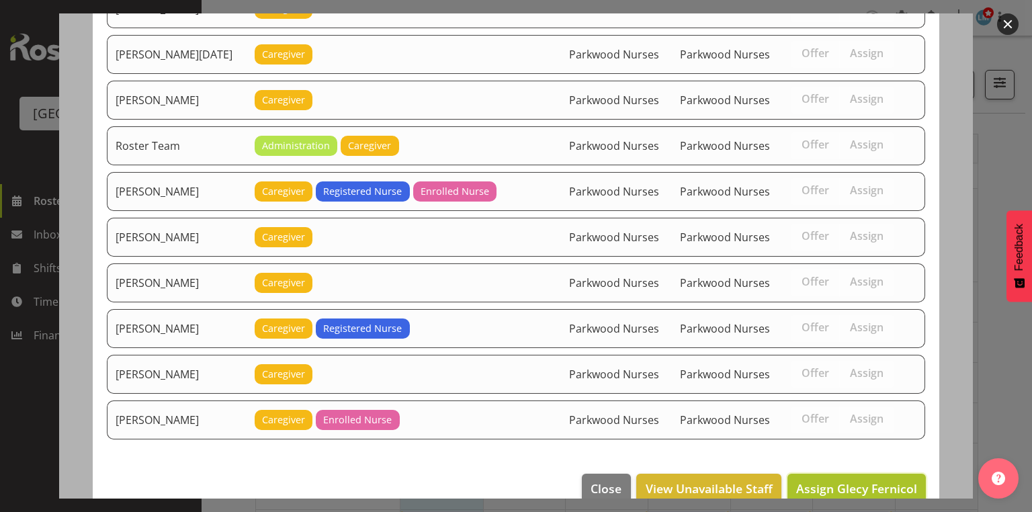
click at [835, 480] on span "Assign Glecy Fernicol" at bounding box center [856, 488] width 121 height 16
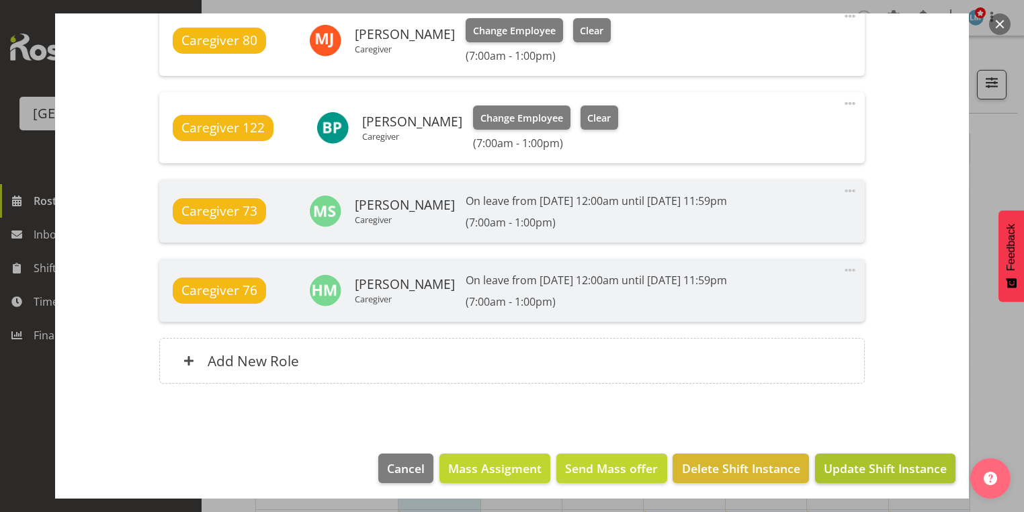
scroll to position [1121, 0]
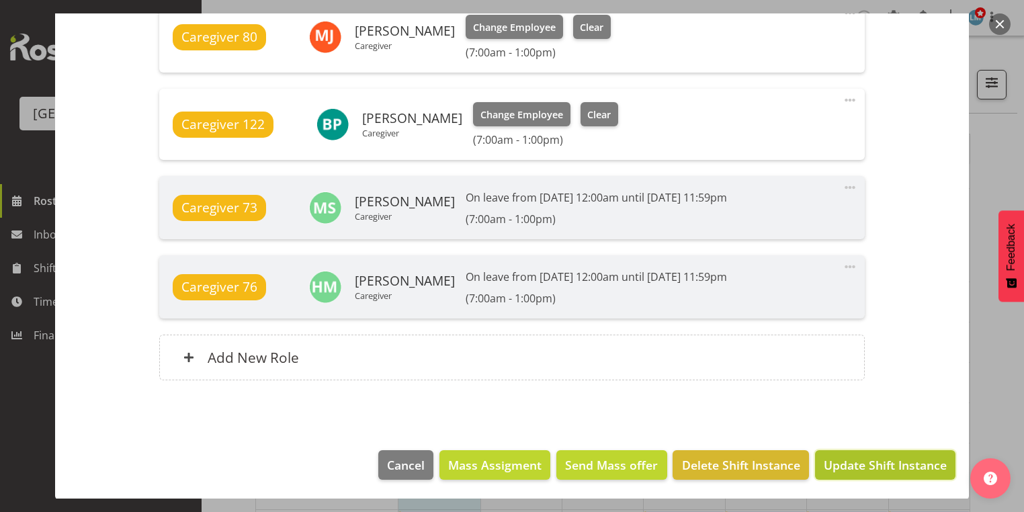
click at [895, 459] on span "Update Shift Instance" at bounding box center [885, 464] width 123 height 17
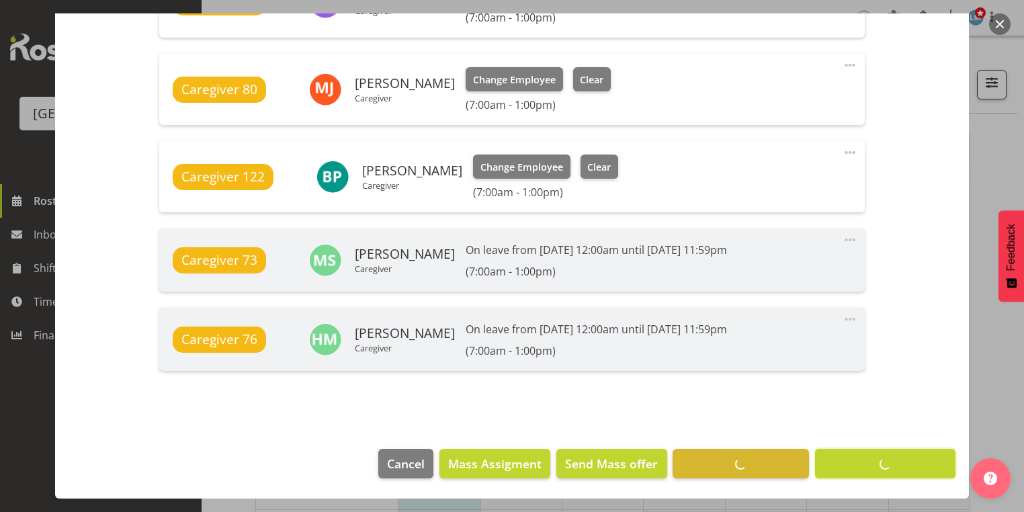
scroll to position [1067, 0]
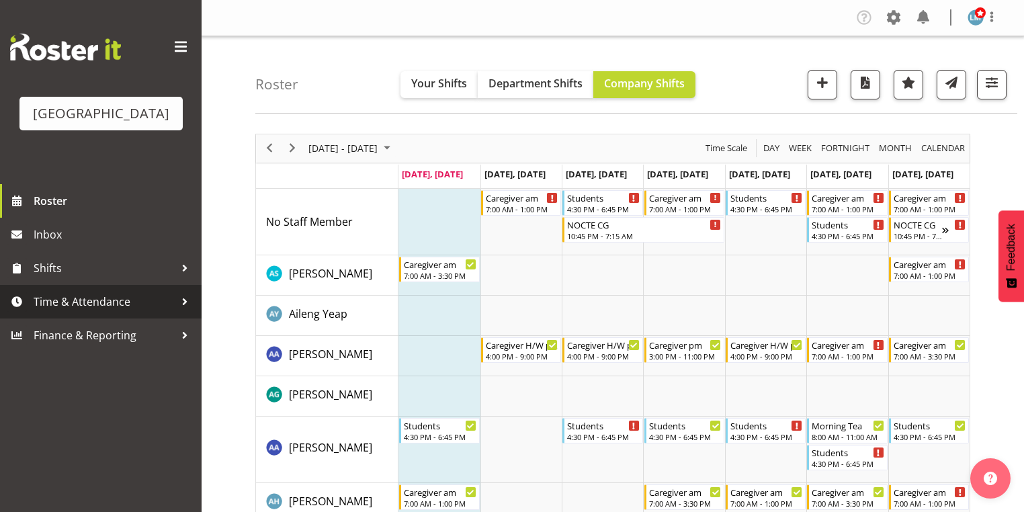
click at [186, 312] on div at bounding box center [185, 302] width 20 height 20
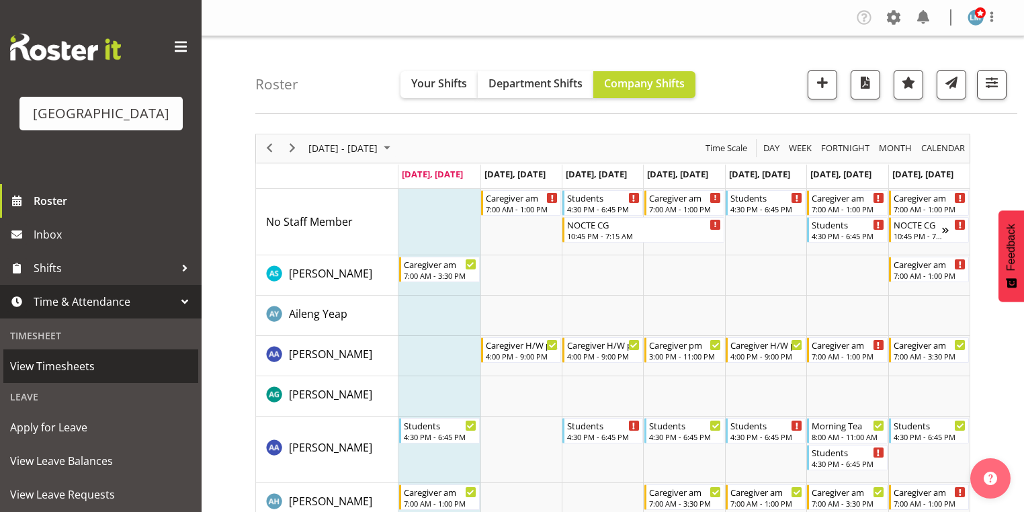
scroll to position [89, 0]
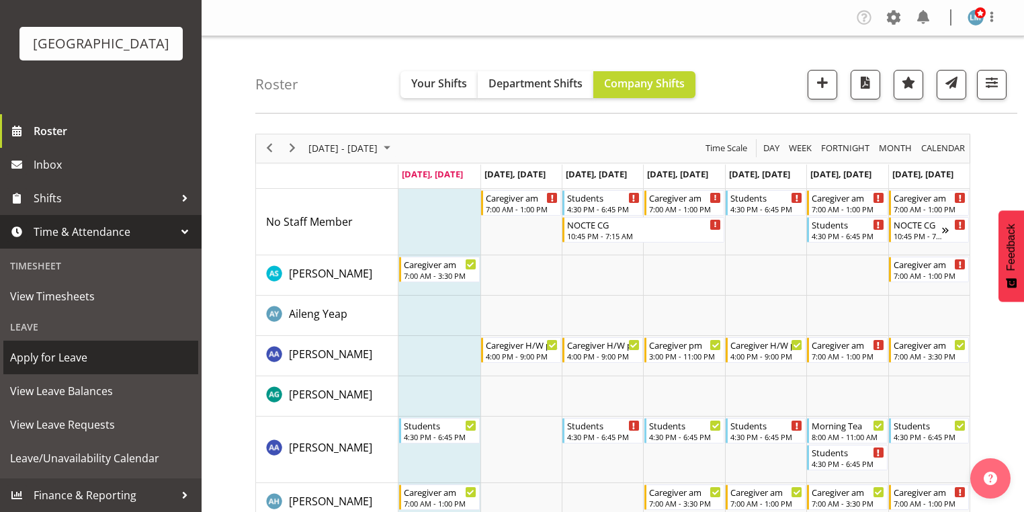
click at [118, 357] on span "Apply for Leave" at bounding box center [100, 357] width 181 height 20
